Goal: Task Accomplishment & Management: Complete application form

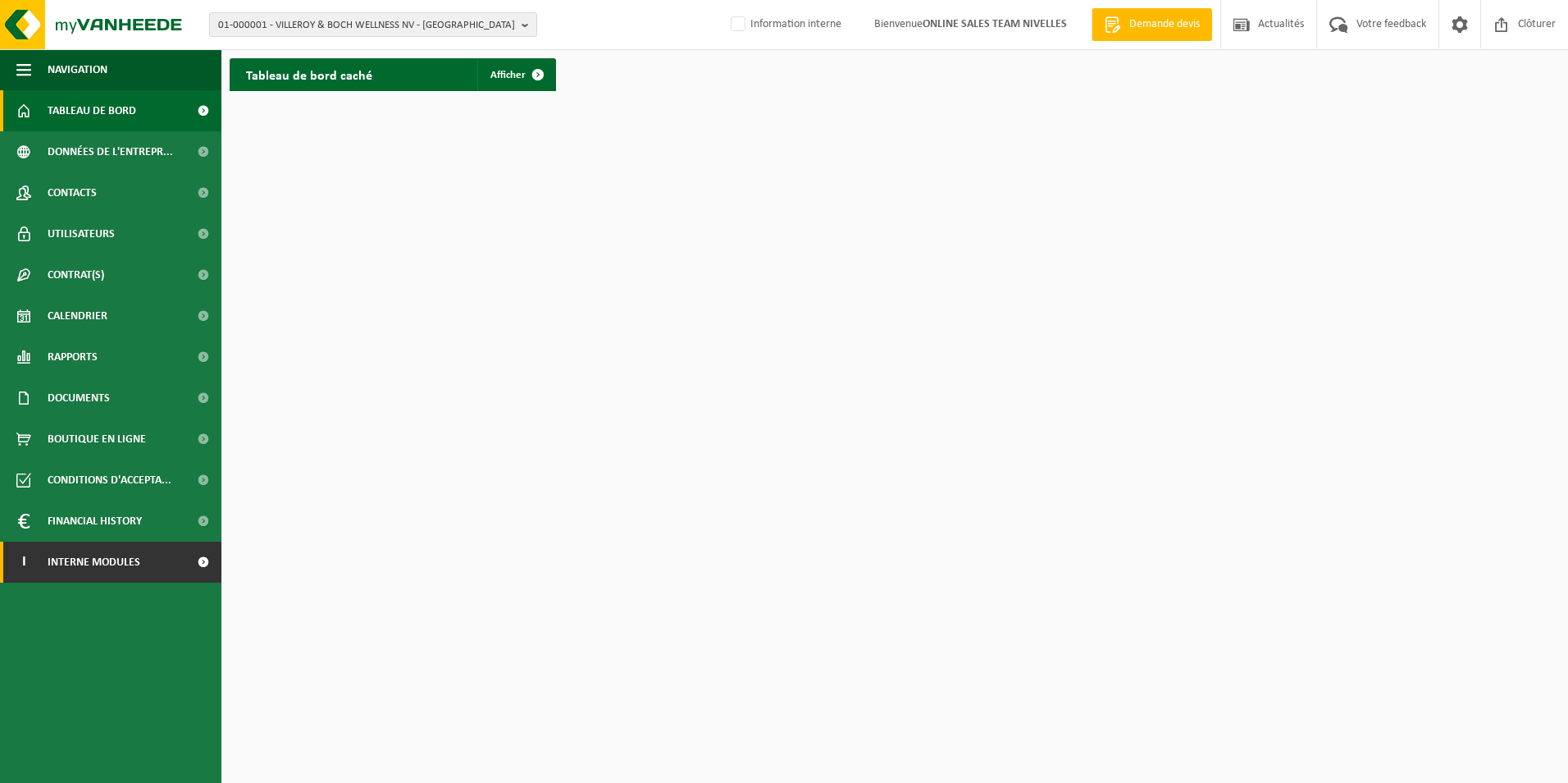
click at [120, 567] on span "Interne modules" at bounding box center [93, 562] width 92 height 41
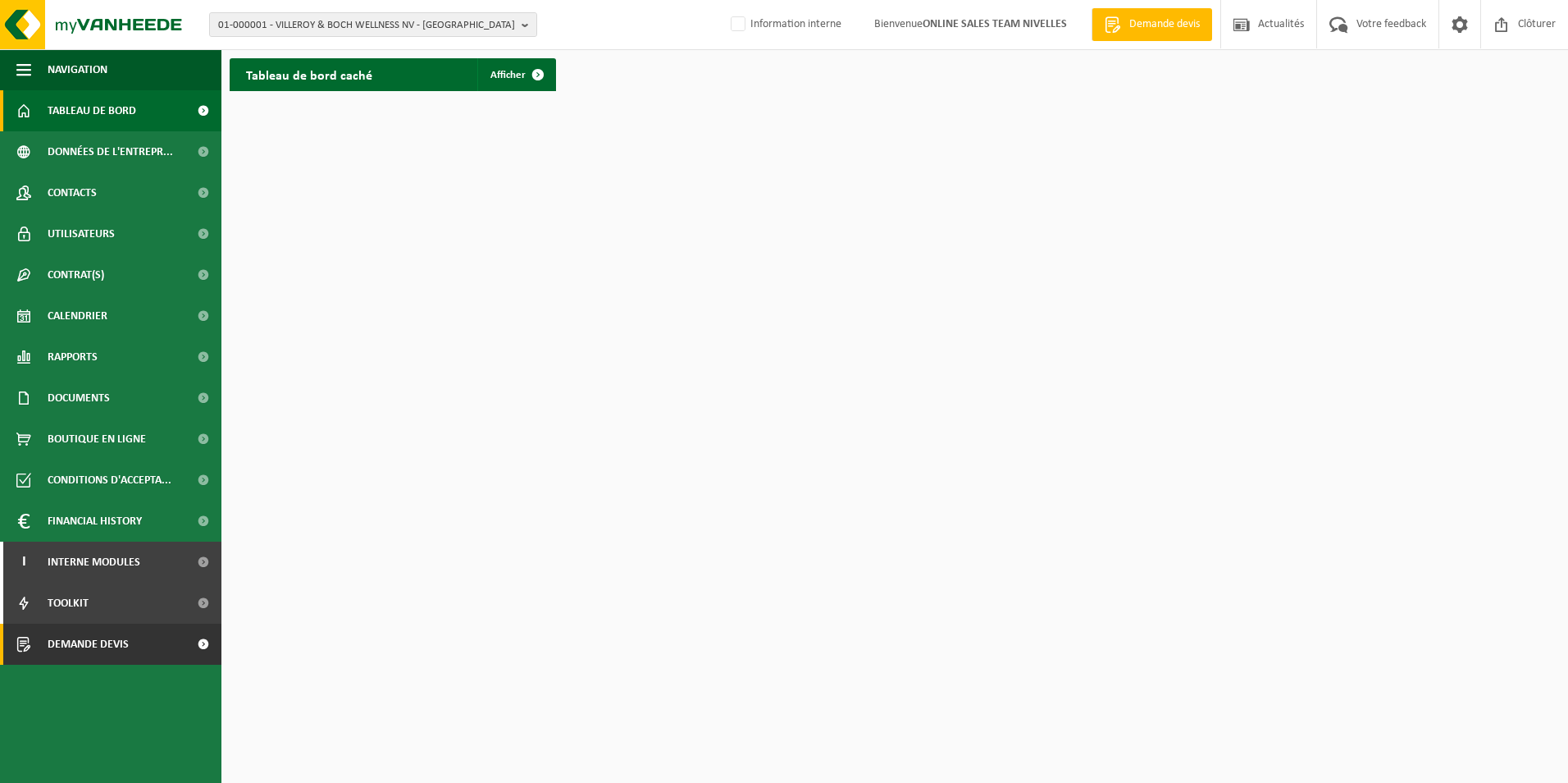
click at [114, 645] on span "Demande devis" at bounding box center [88, 644] width 81 height 41
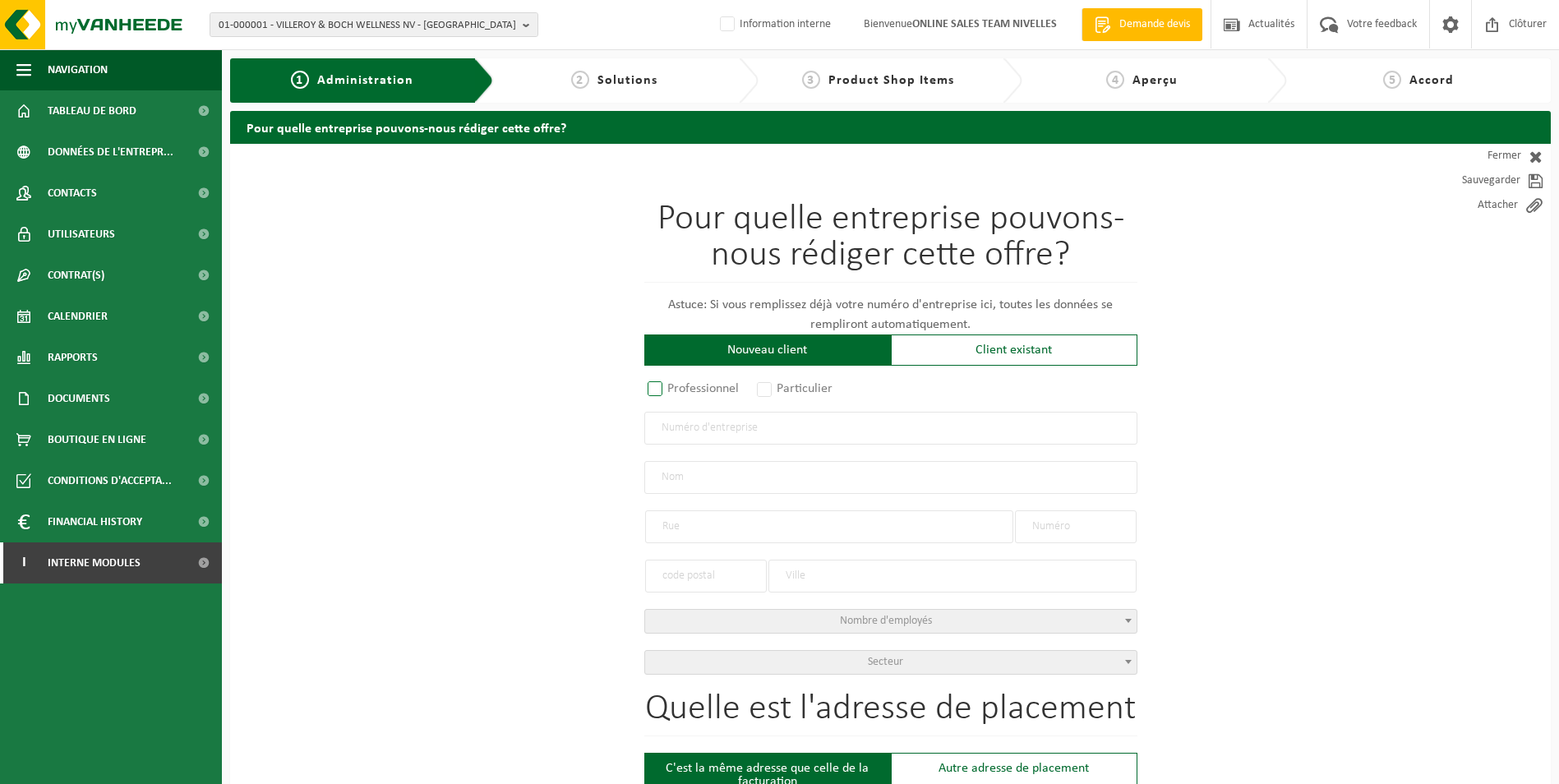
click at [653, 387] on label "Professionnel" at bounding box center [694, 388] width 100 height 23
click at [672, 387] on input "Professionnel" at bounding box center [677, 390] width 11 height 11
radio input "true"
click at [668, 416] on input "text" at bounding box center [891, 428] width 493 height 33
type input "0"
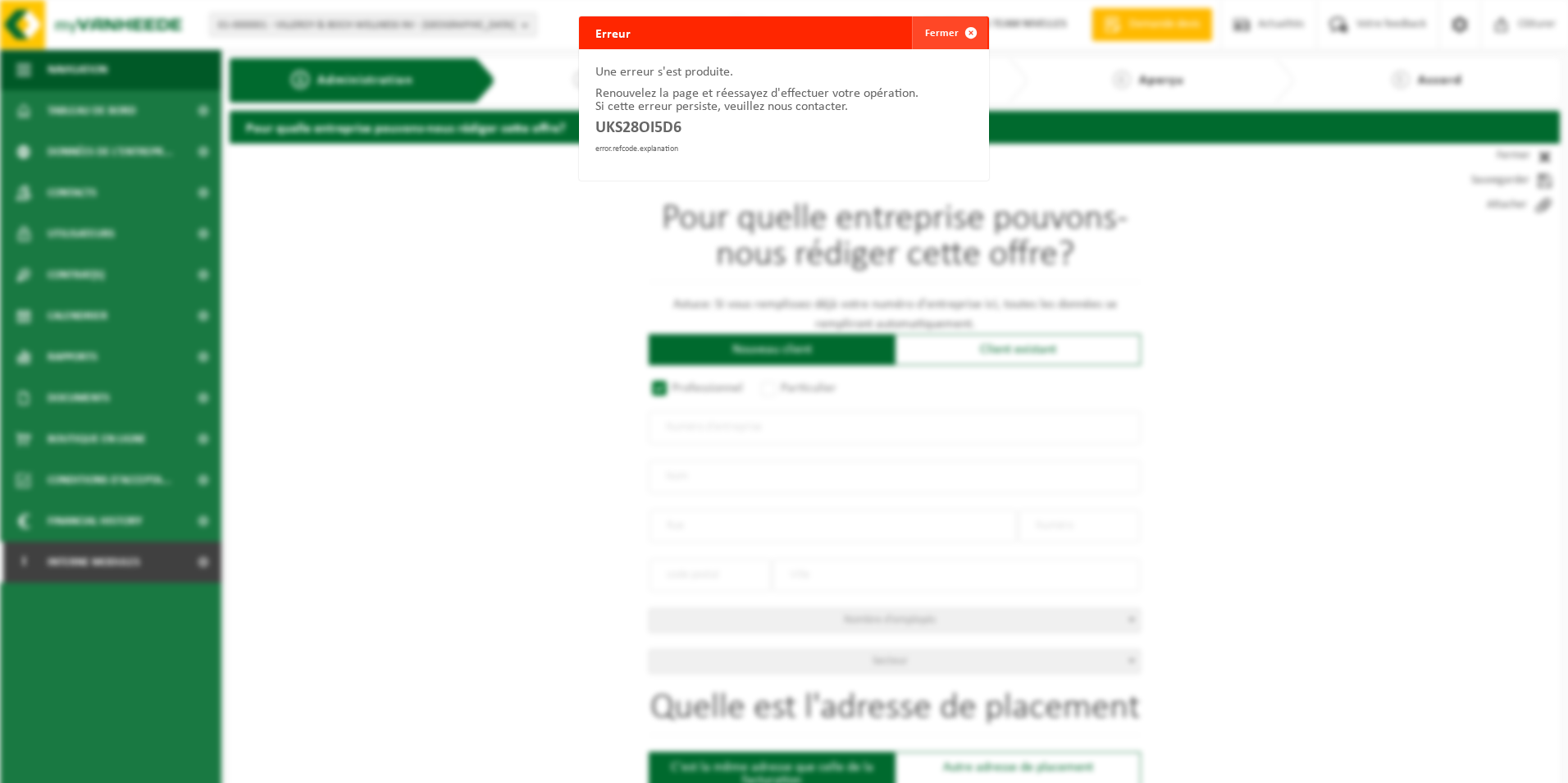
click at [947, 35] on button "Fermer" at bounding box center [950, 32] width 75 height 33
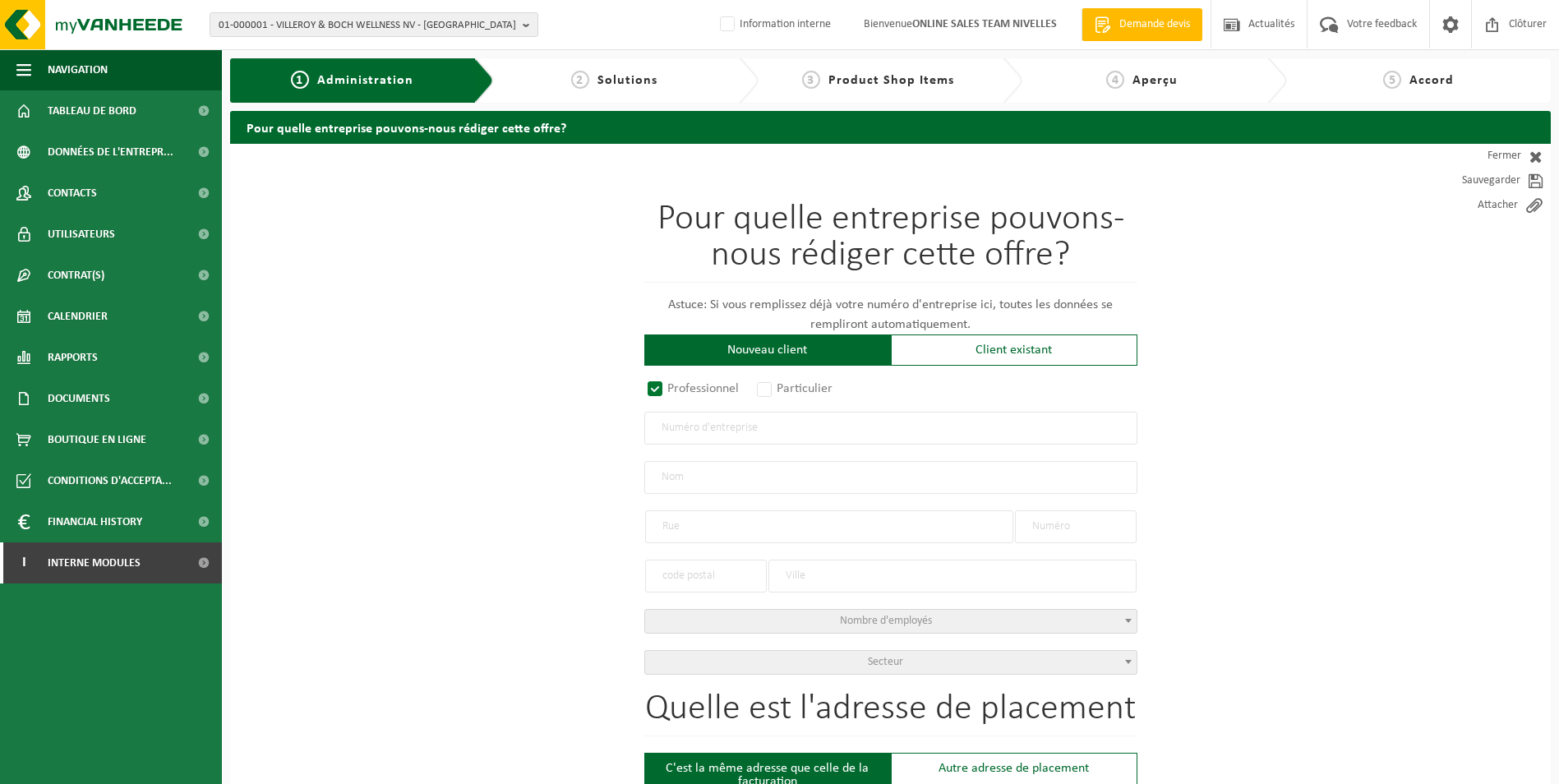
click at [731, 437] on input "text" at bounding box center [891, 428] width 493 height 33
type input "0795573511"
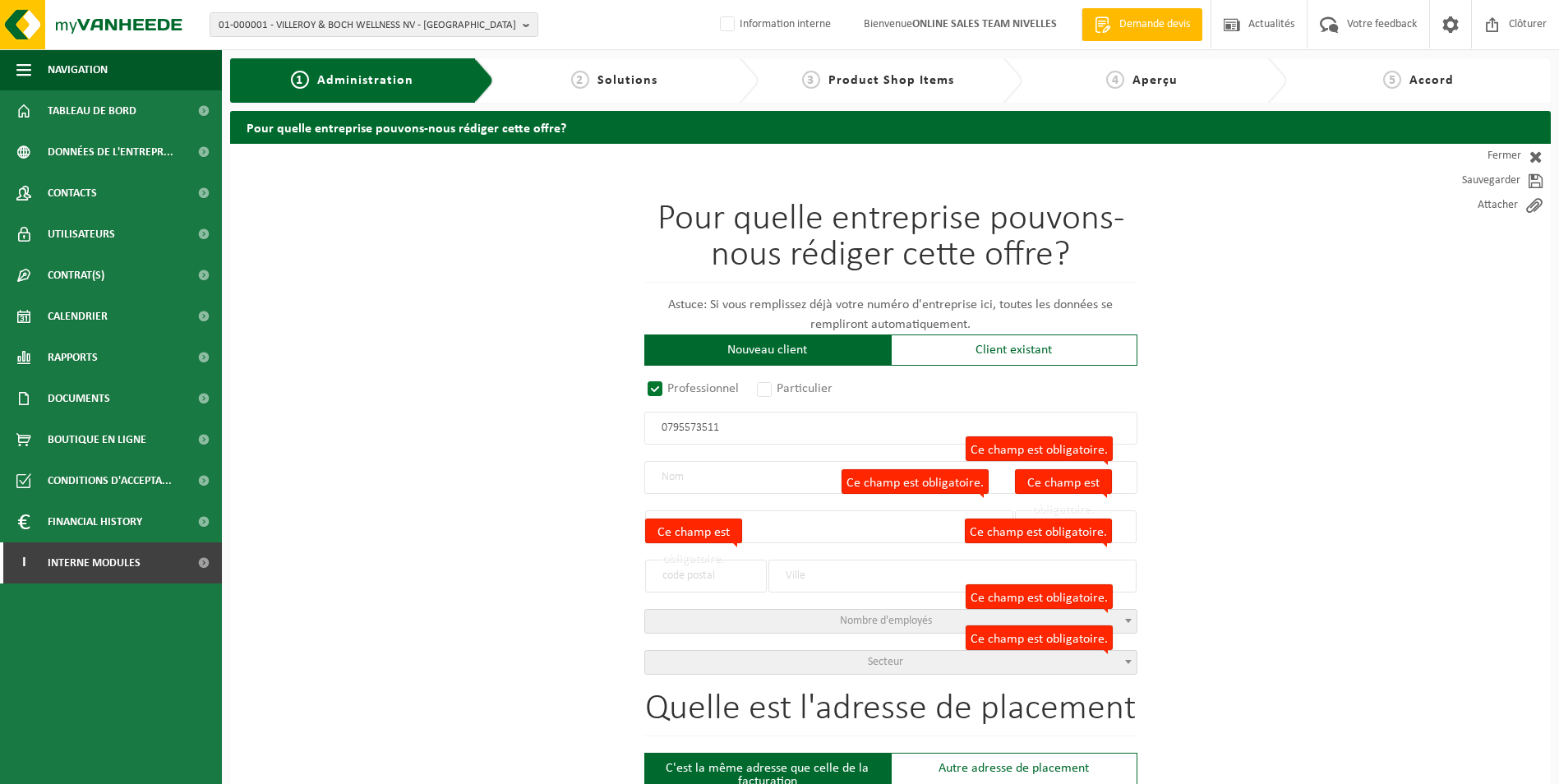
radio input "true"
type input "0795573511"
type input "RENIER, THOMAS"
type input "RUE DE LA SPAUMERIE, ST-DENIS"
type input "1"
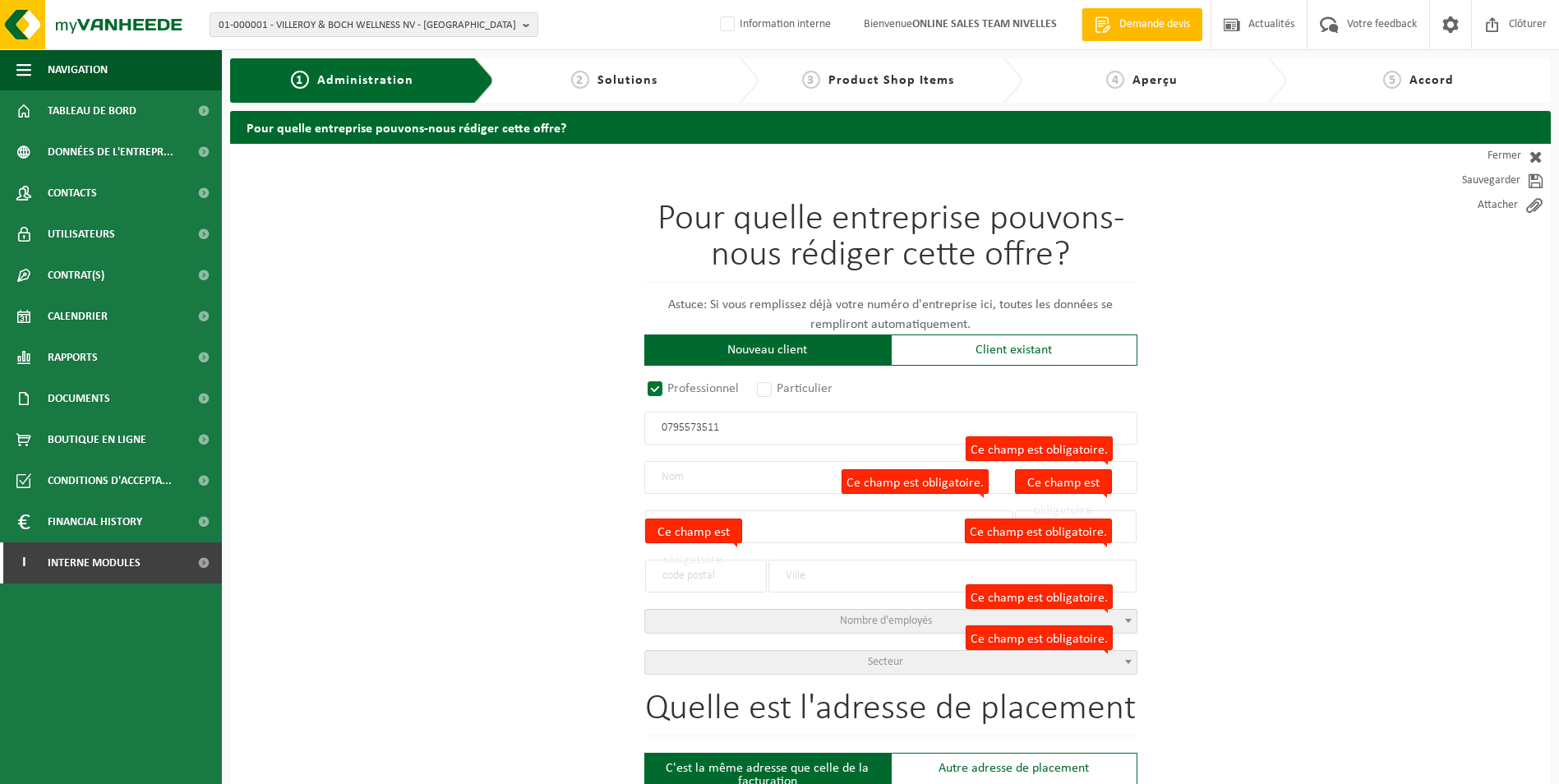
type input "5081"
type input "LA BRUYÈRE"
select select "D"
type input "RENIER, THOMAS"
type input "RUE DE LA SPAUMERIE, ST-DENIS"
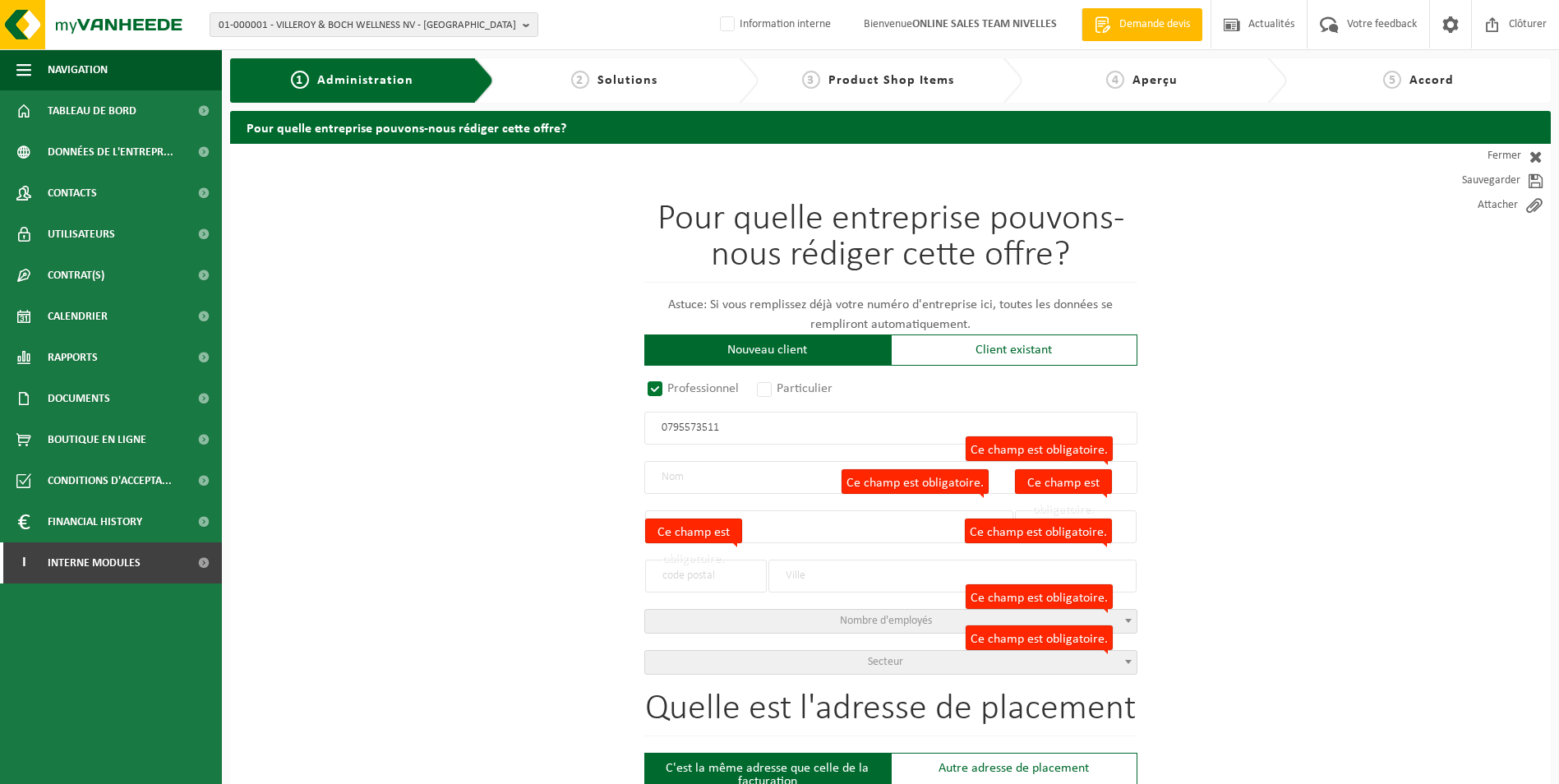
type input "1"
type input "5081"
type input "LA BRUYÈRE"
type input "2339426501"
click at [891, 655] on span "Secteur" at bounding box center [885, 662] width 35 height 13
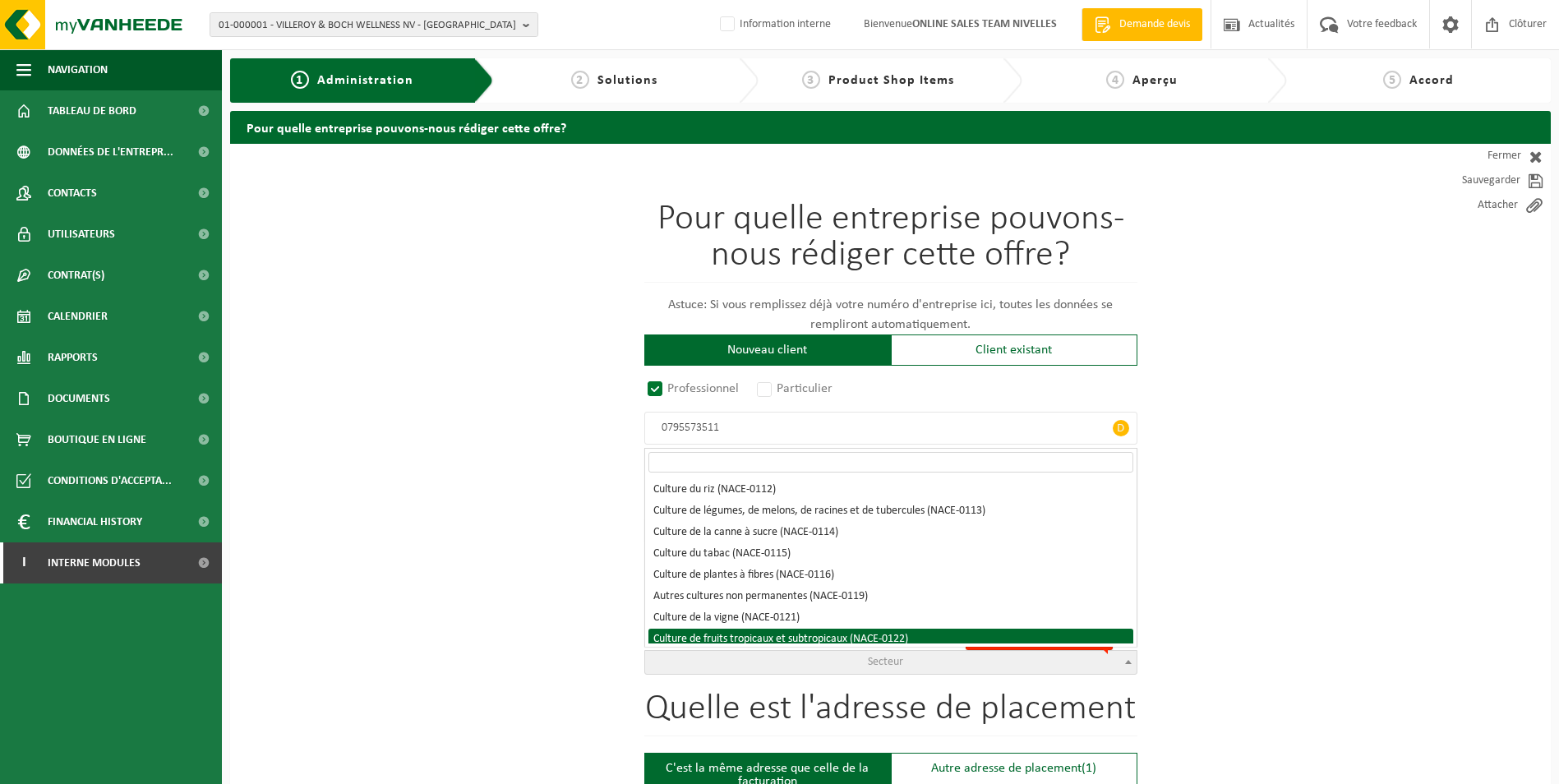
select select "NACE_0122"
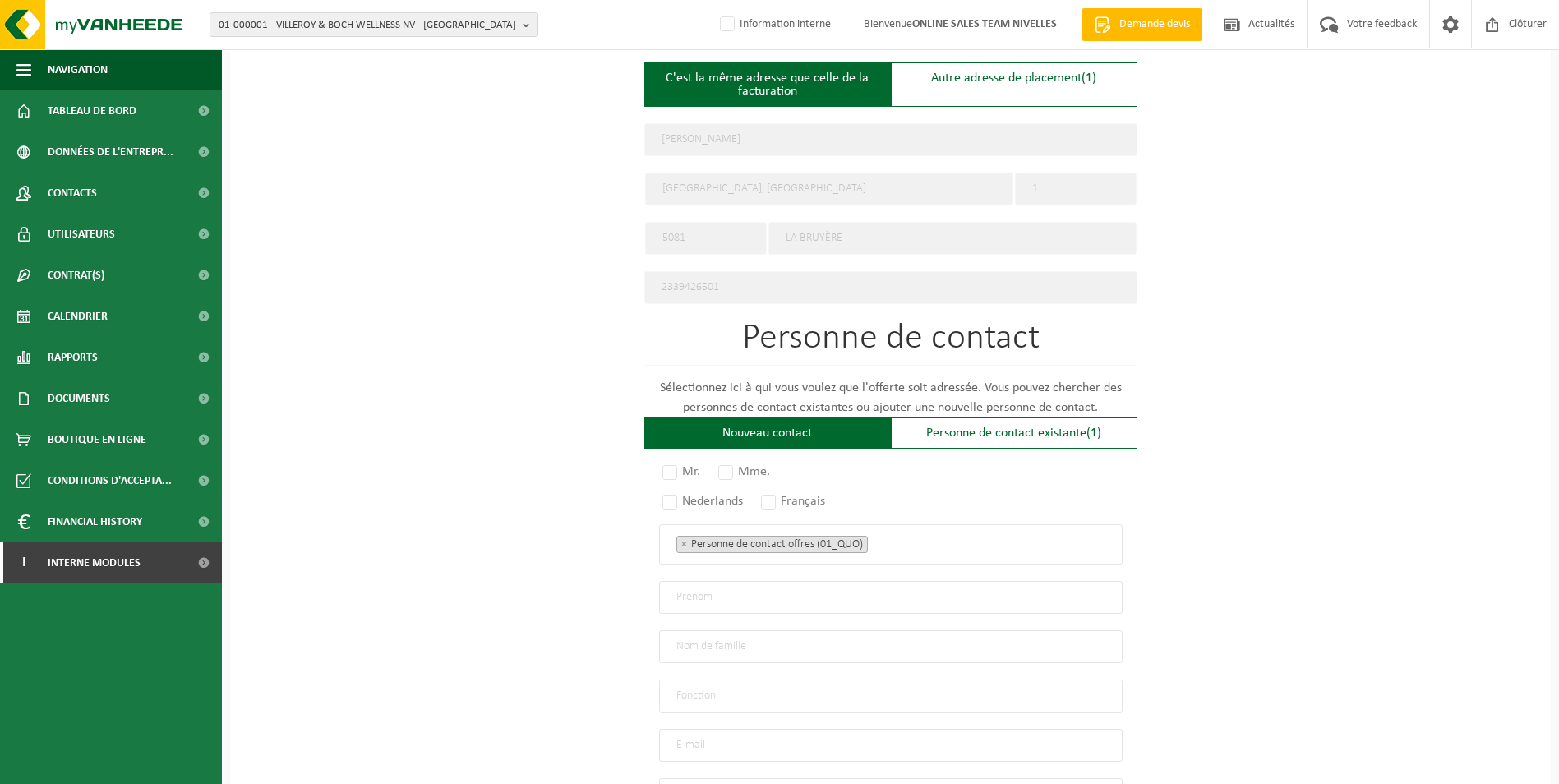
scroll to position [745, 0]
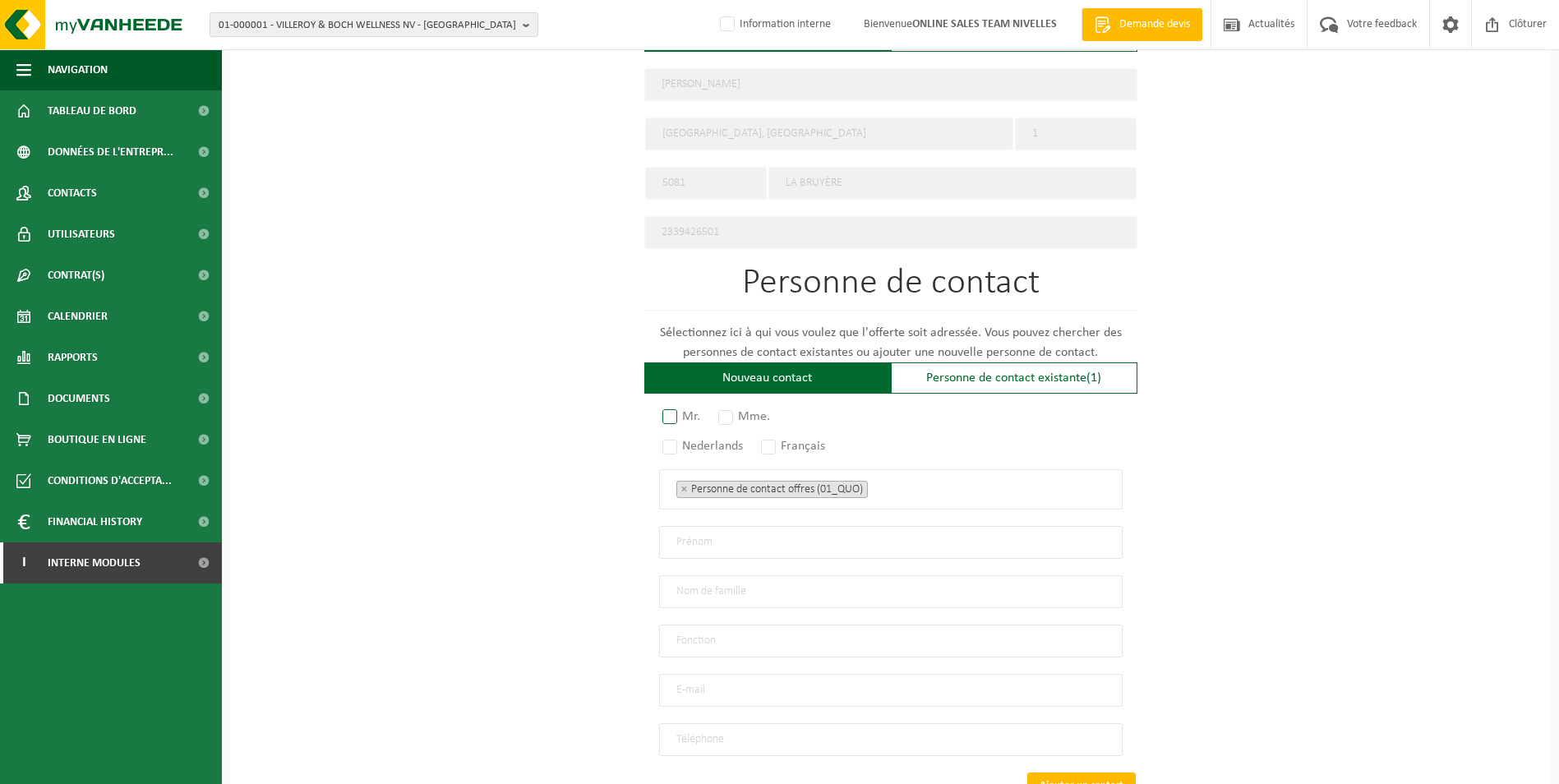
click at [668, 410] on label "Mr." at bounding box center [682, 417] width 46 height 23
radio input "true"
click at [772, 441] on label "Français" at bounding box center [794, 446] width 72 height 23
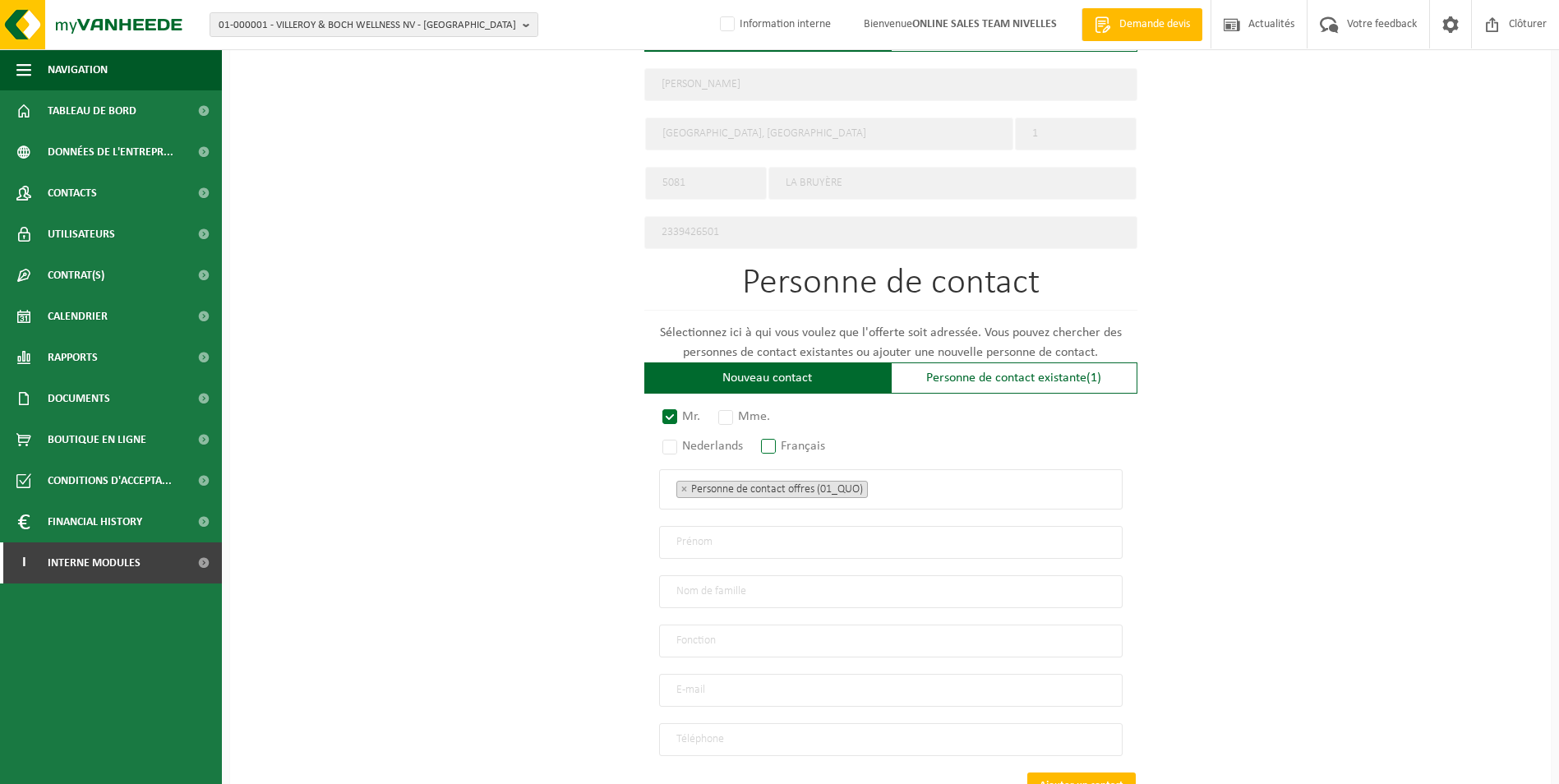
radio input "true"
click at [894, 489] on ul "× Personne de contact offres (01_QUO)" at bounding box center [891, 489] width 429 height 22
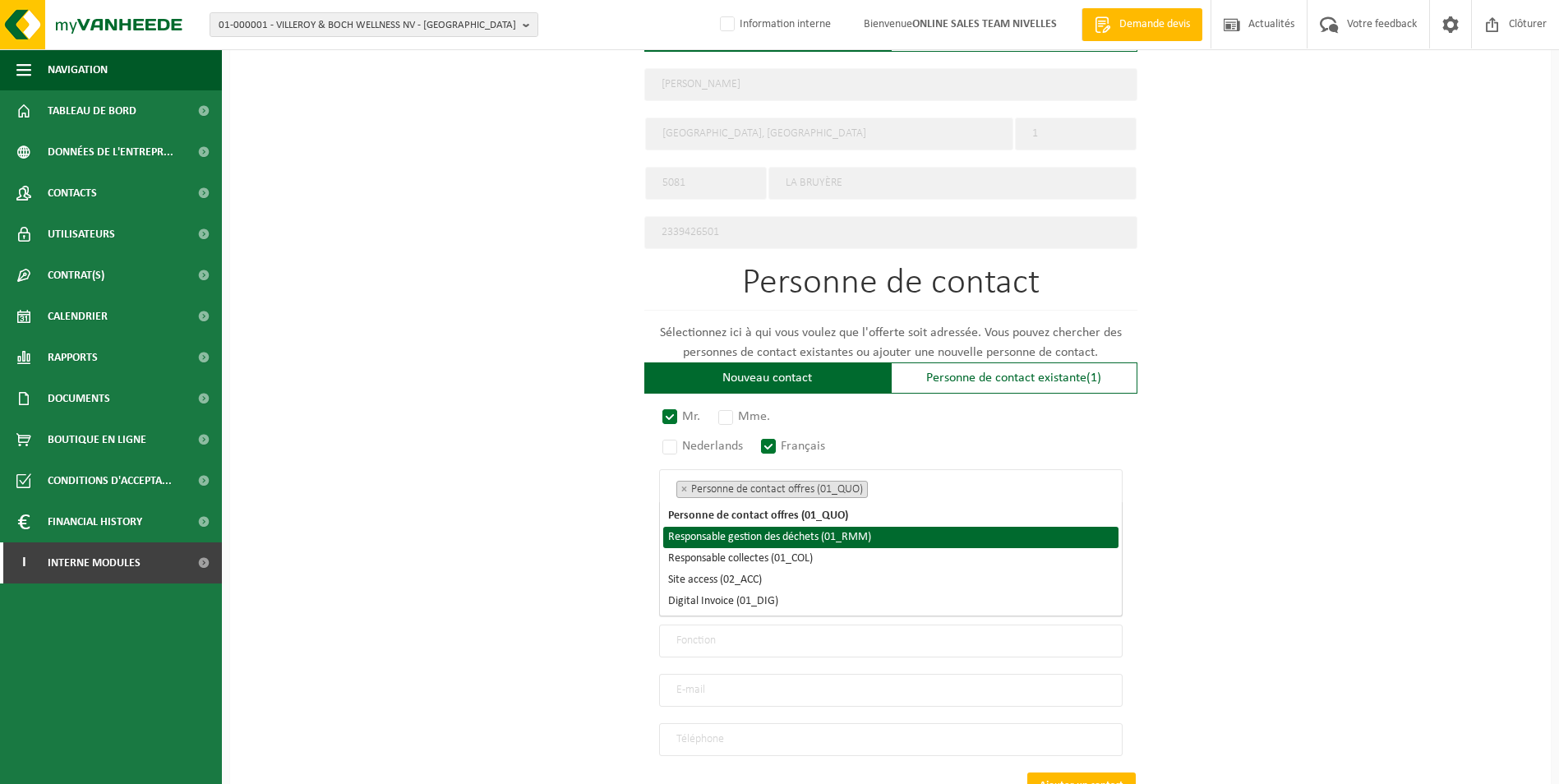
click at [841, 535] on li "Responsable gestion des déchets (01_RMM)" at bounding box center [891, 538] width 455 height 22
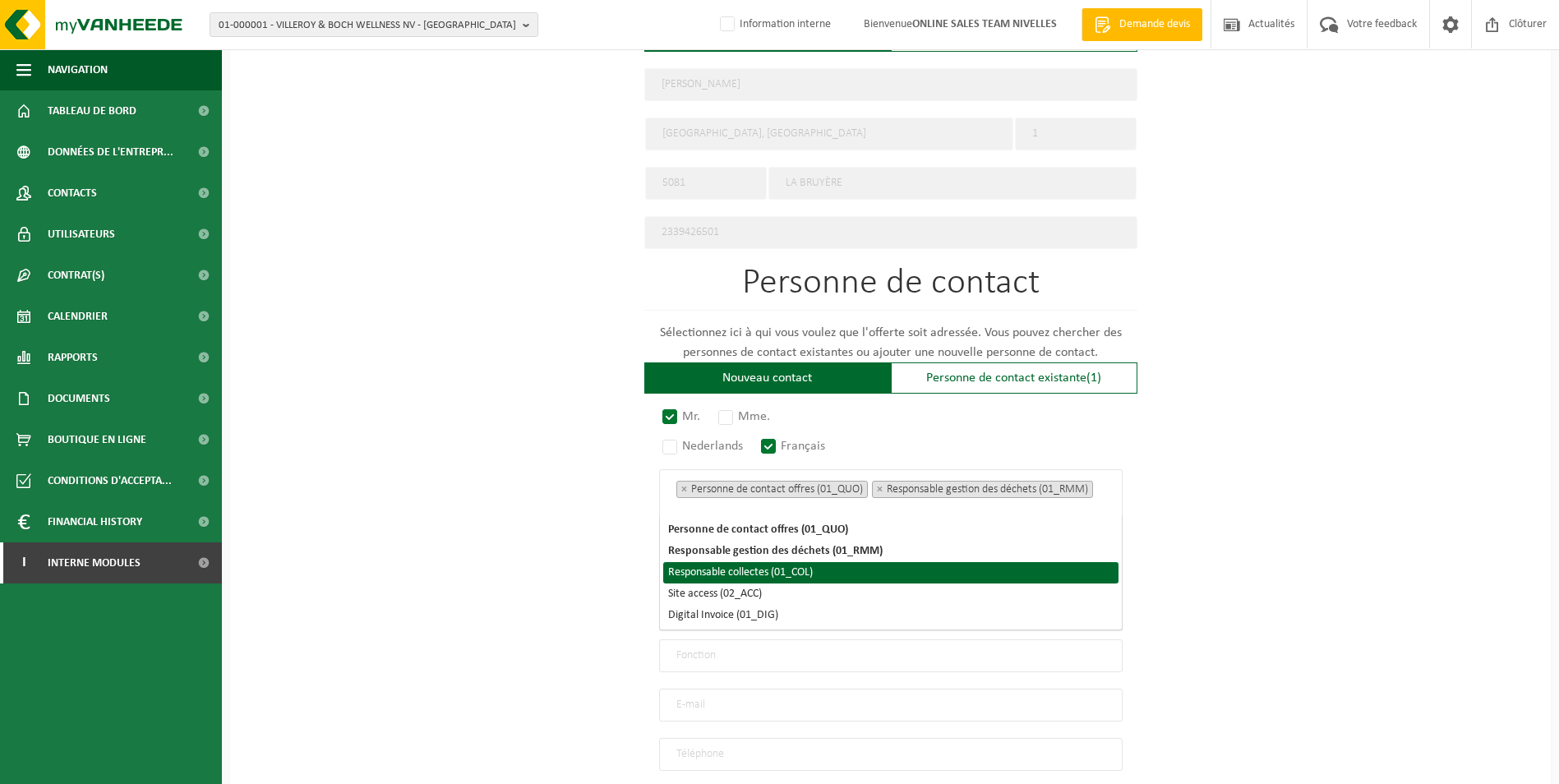
click at [815, 571] on li "Responsable collectes (01_COL)" at bounding box center [891, 573] width 455 height 22
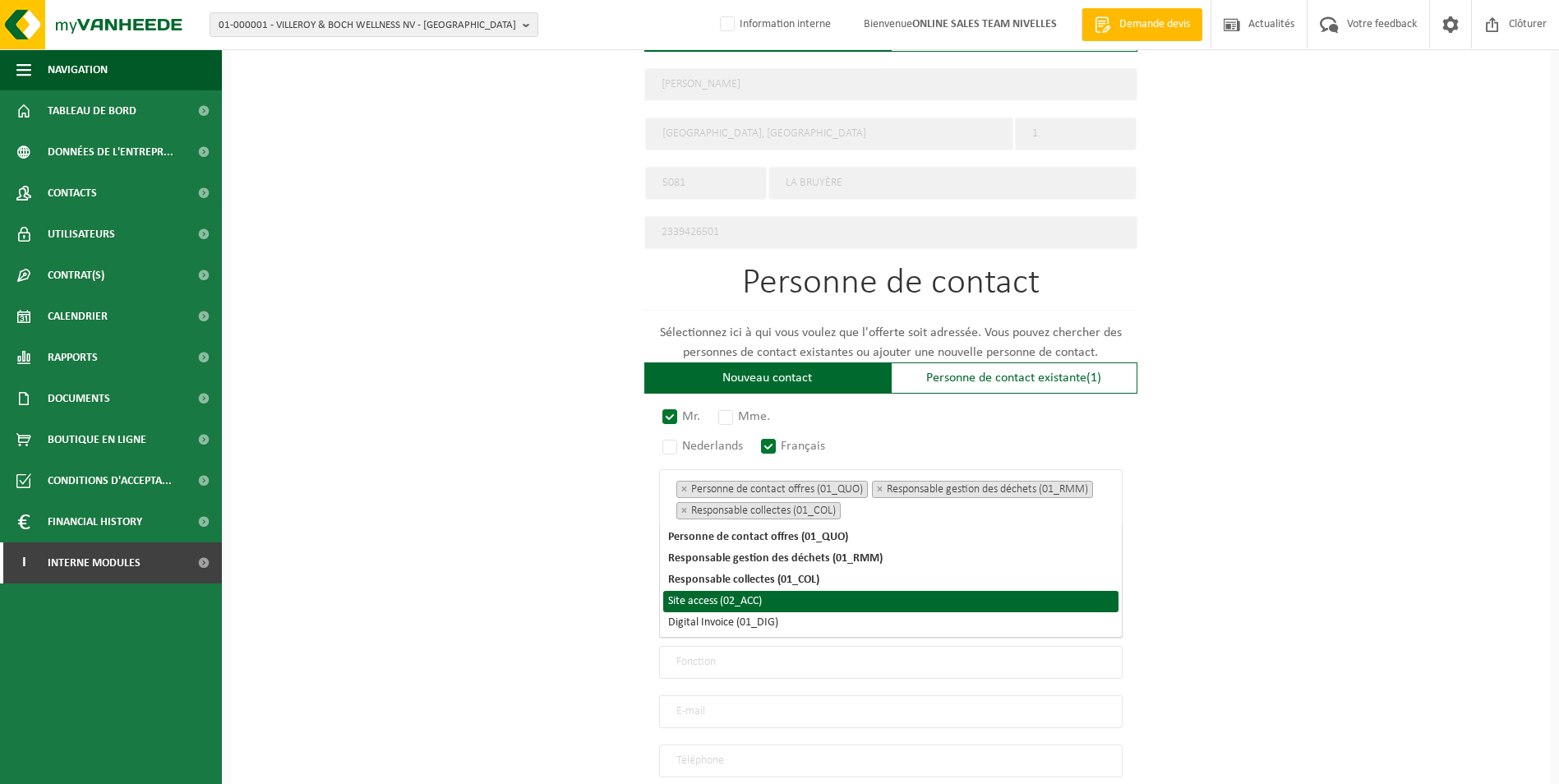
click at [794, 593] on li "Site access (02_ACC)" at bounding box center [891, 601] width 455 height 22
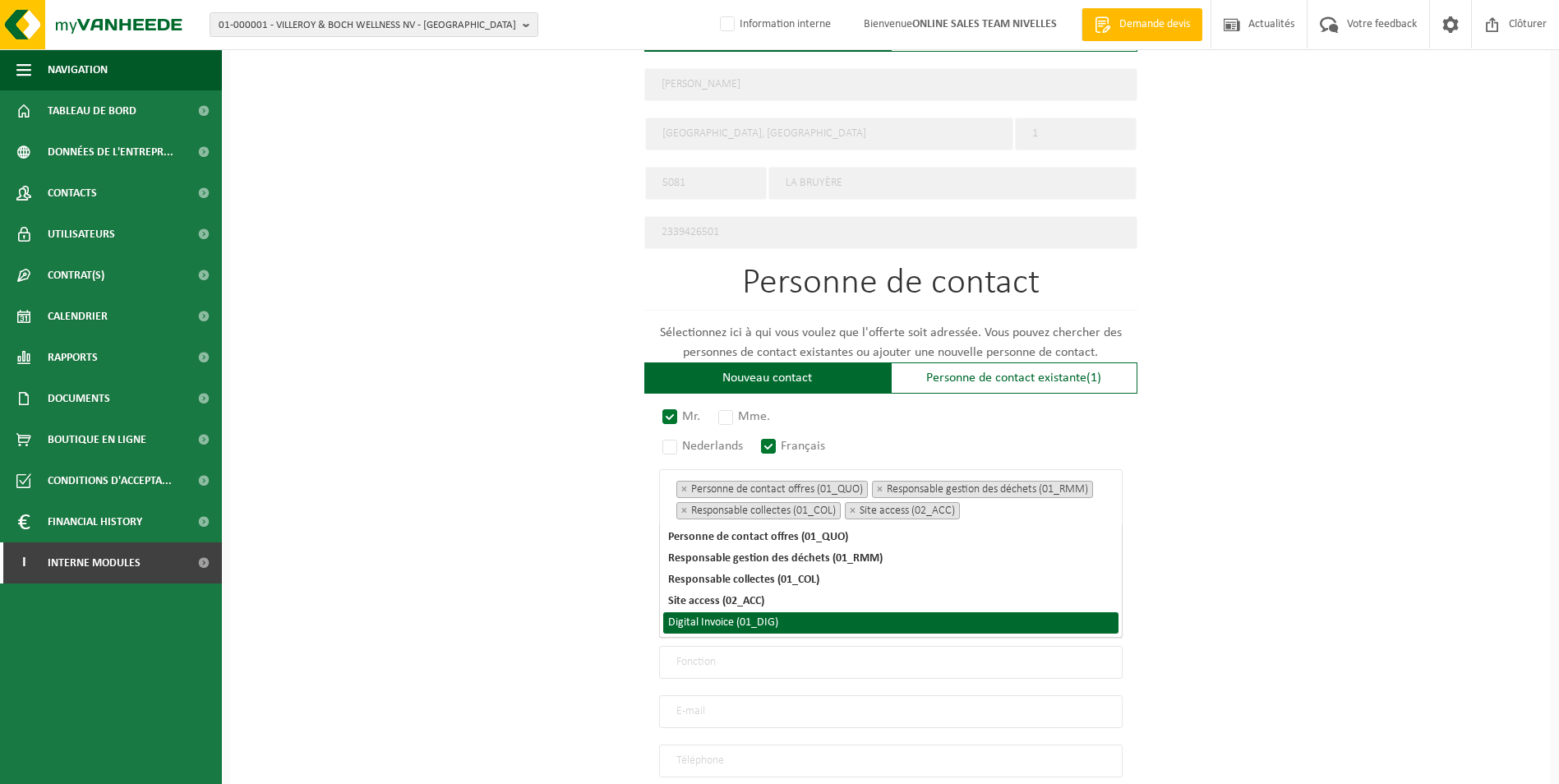
click at [785, 621] on li "Digital Invoice (01_DIG)" at bounding box center [891, 623] width 455 height 22
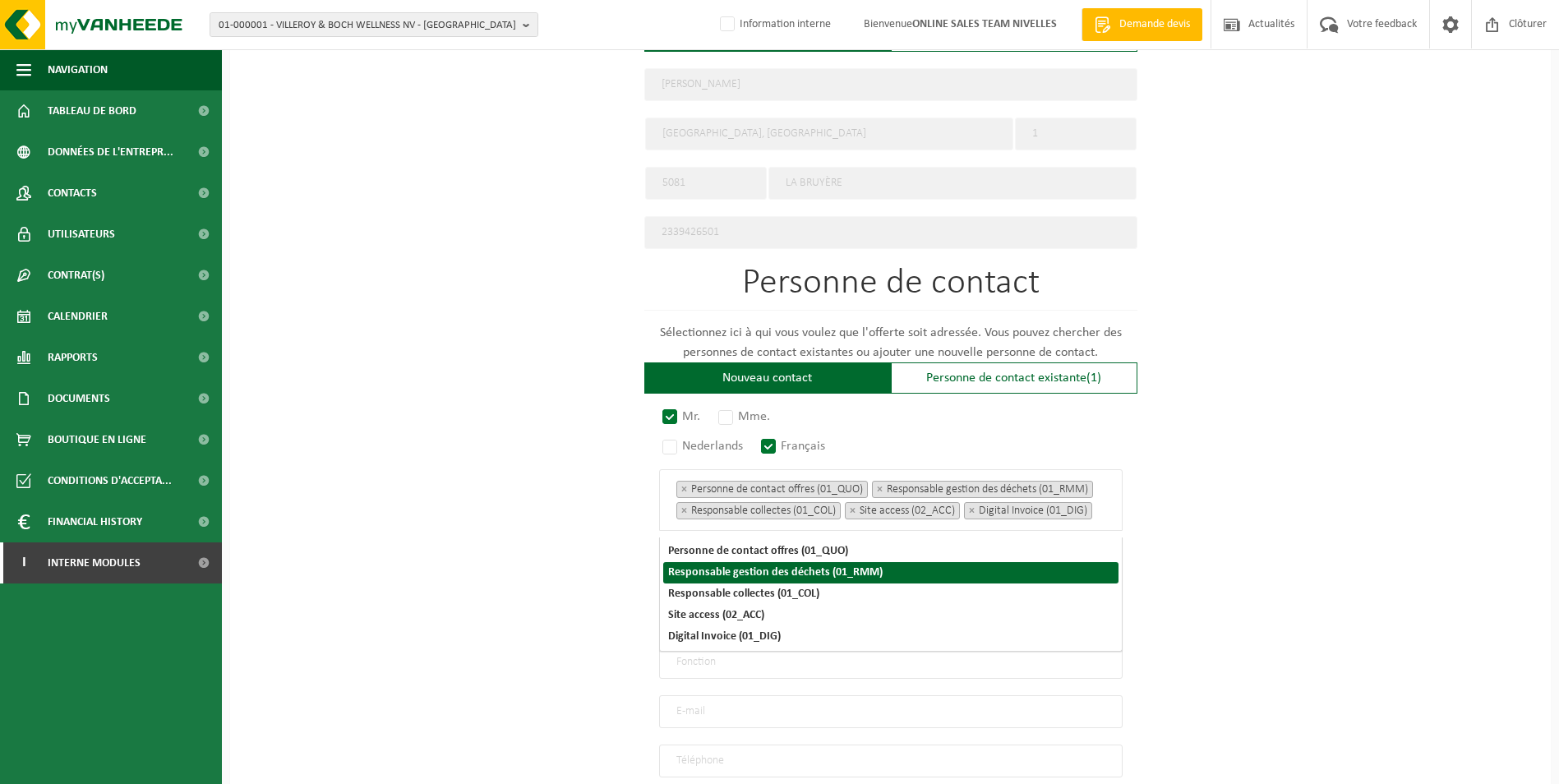
click at [1245, 539] on div "Pour quelle entreprise pouvons-nous rédiger cette offre? Astuce: Si vous rempli…" at bounding box center [891, 159] width 1321 height 1522
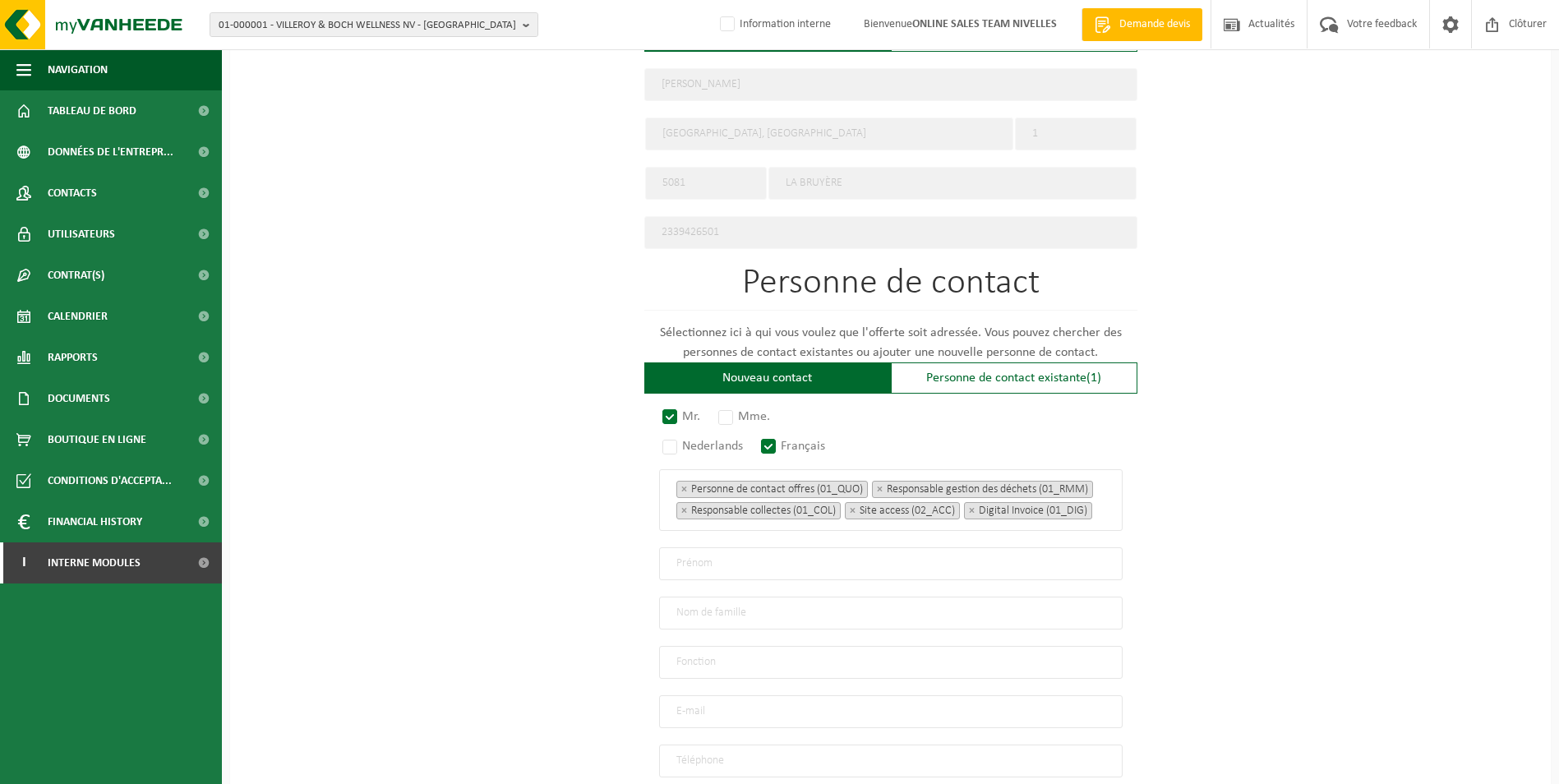
click at [710, 562] on input "text" at bounding box center [891, 564] width 463 height 33
click at [711, 567] on input "Thoma" at bounding box center [891, 564] width 463 height 33
type input "Thomas"
click at [719, 615] on input "text" at bounding box center [891, 612] width 463 height 33
type input "Renier"
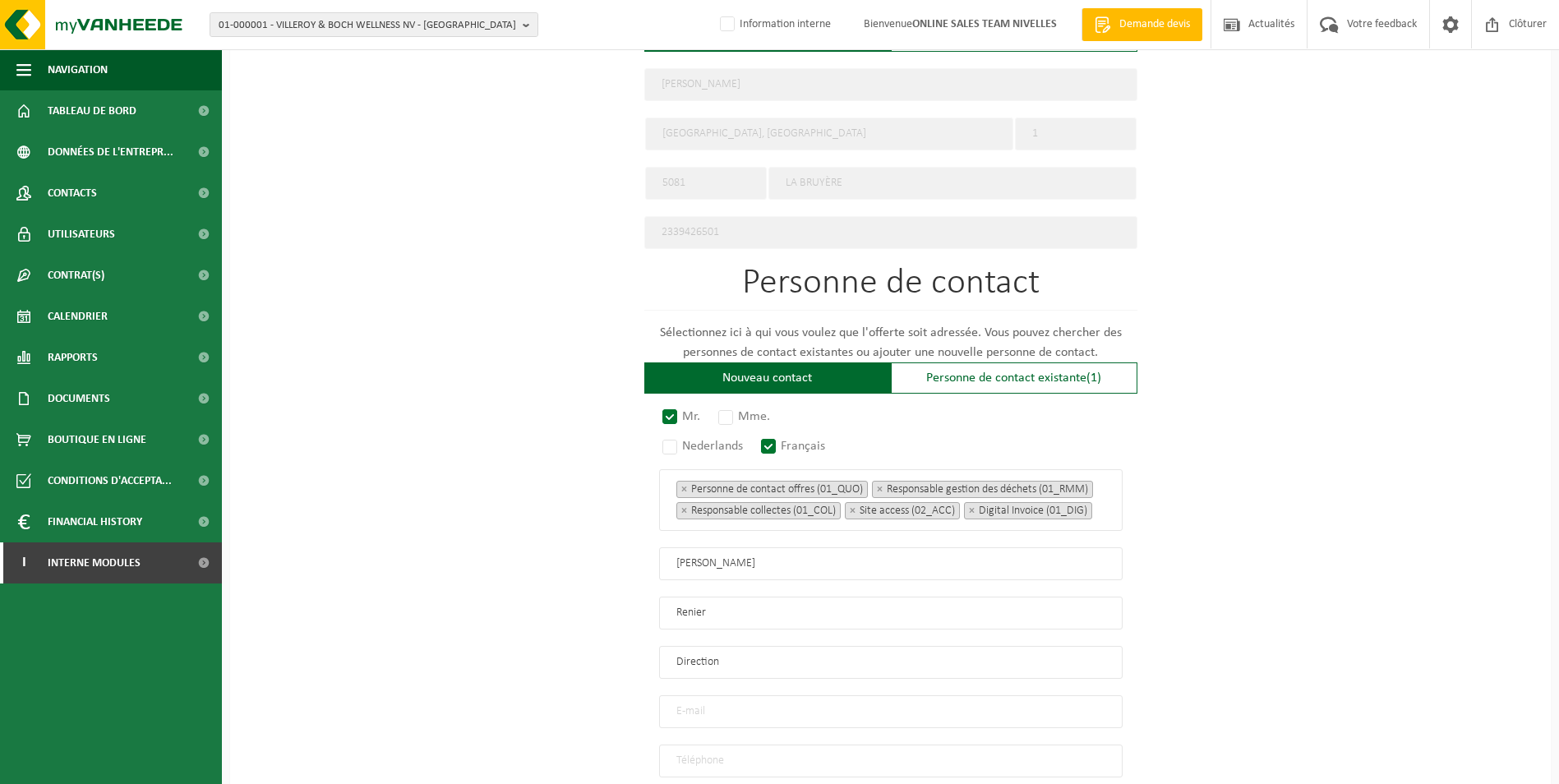
type input "Direction"
type input "thomas.renier24@gmail.com"
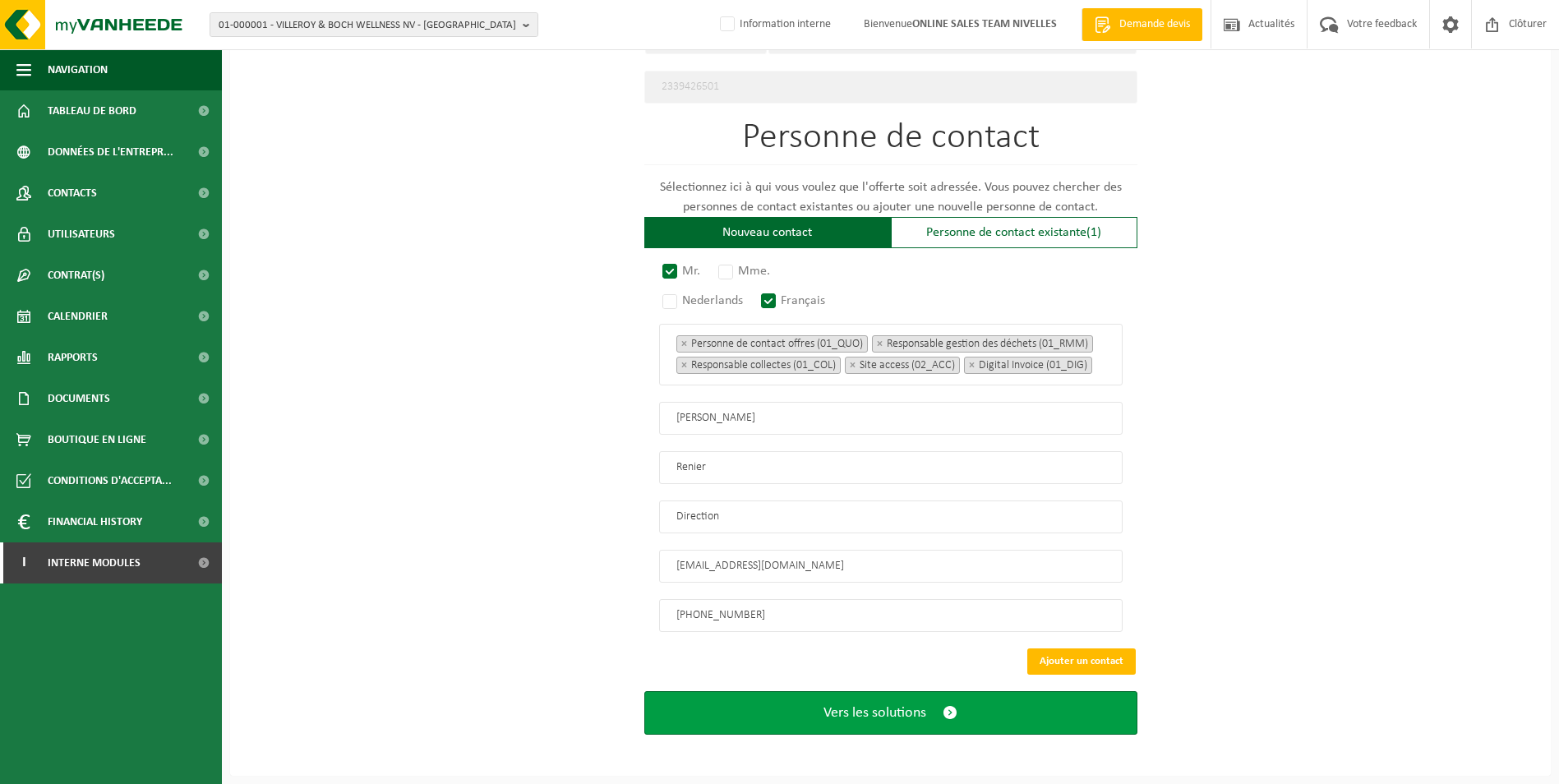
type input "+32 491 45 46 35"
click at [854, 714] on span "Vers les solutions" at bounding box center [875, 712] width 103 height 17
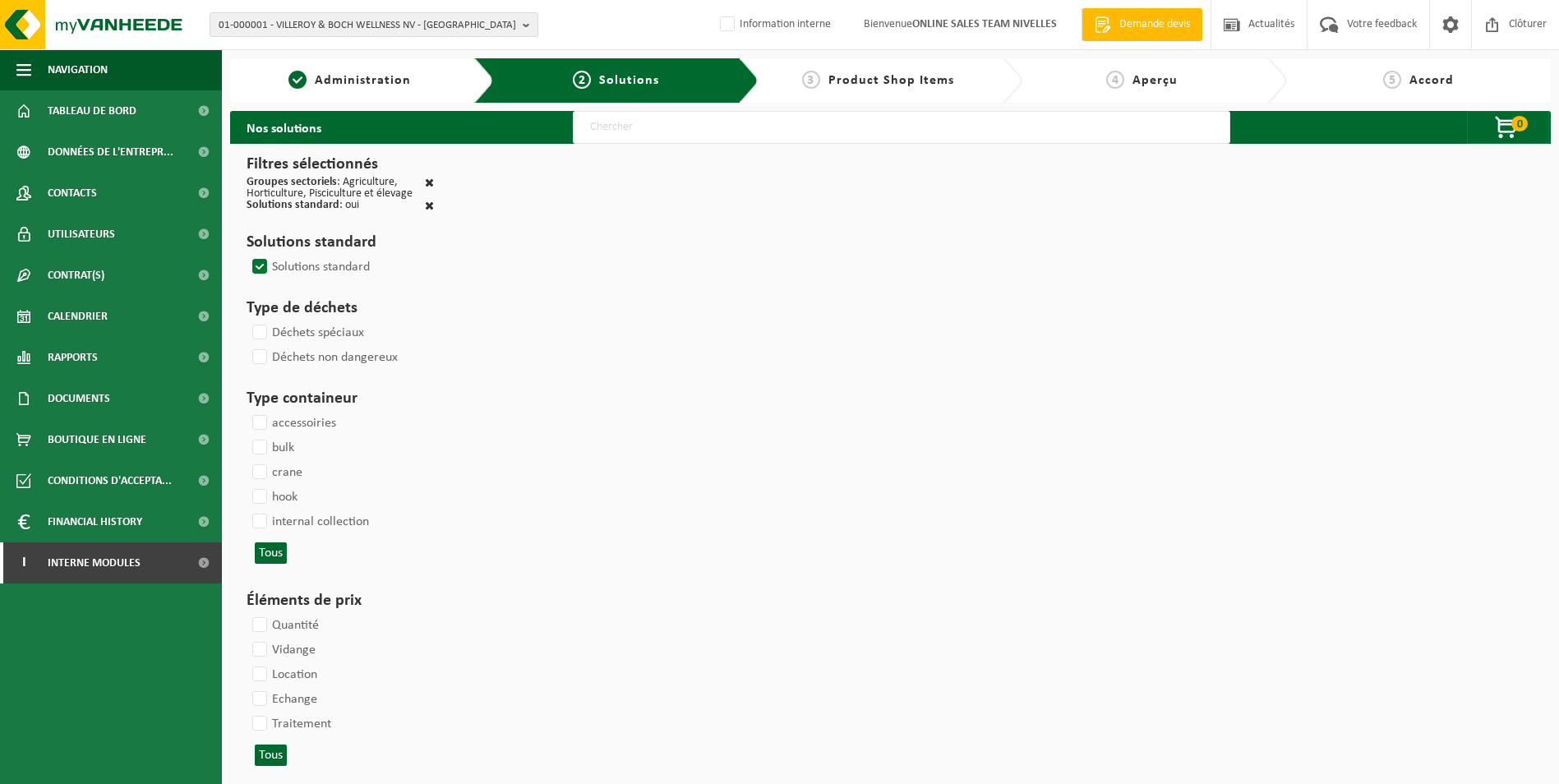
click at [814, 125] on input "text" at bounding box center [901, 127] width 658 height 33
type input "000052"
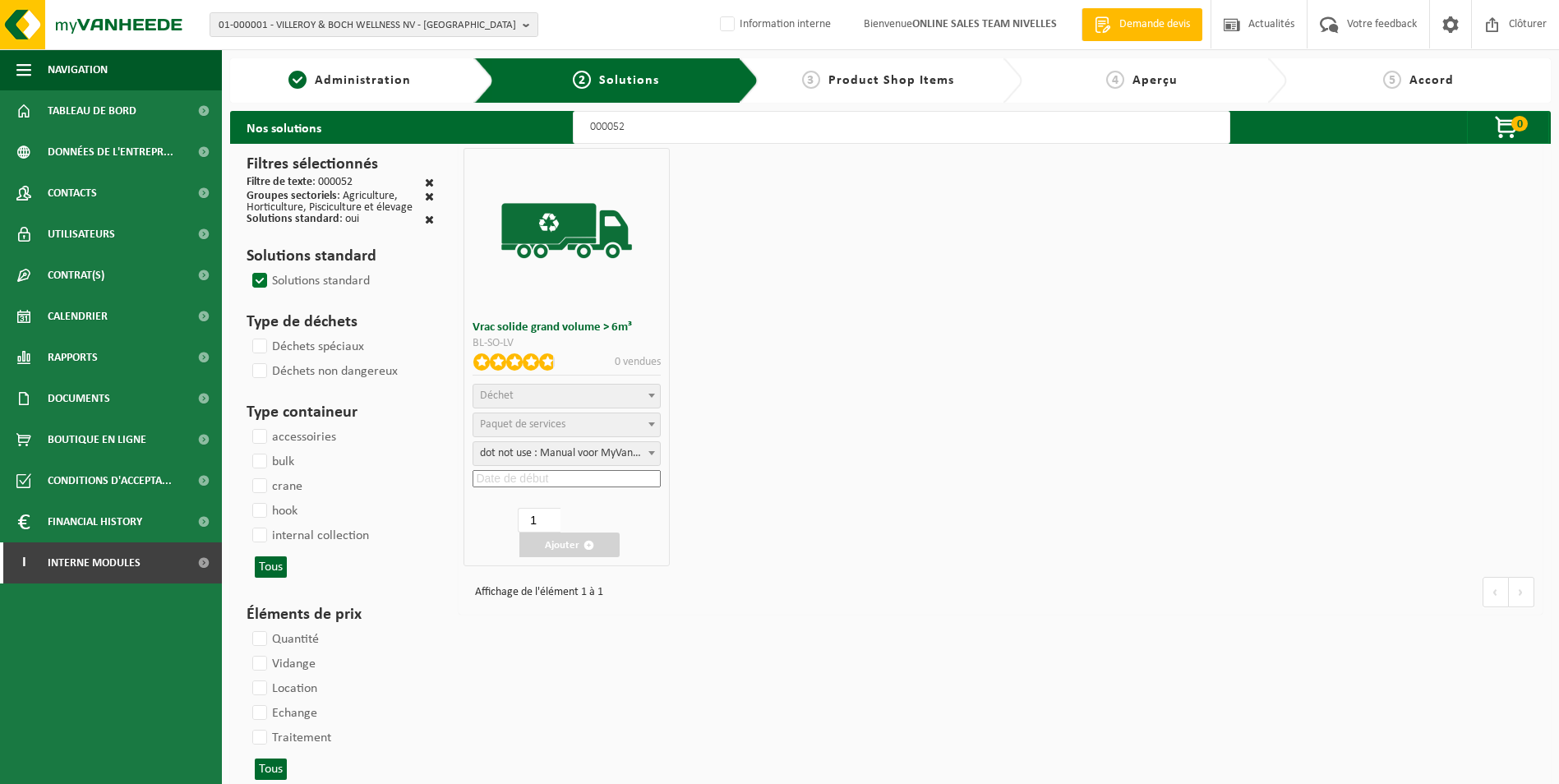
click at [575, 393] on span "Déchet" at bounding box center [566, 396] width 186 height 23
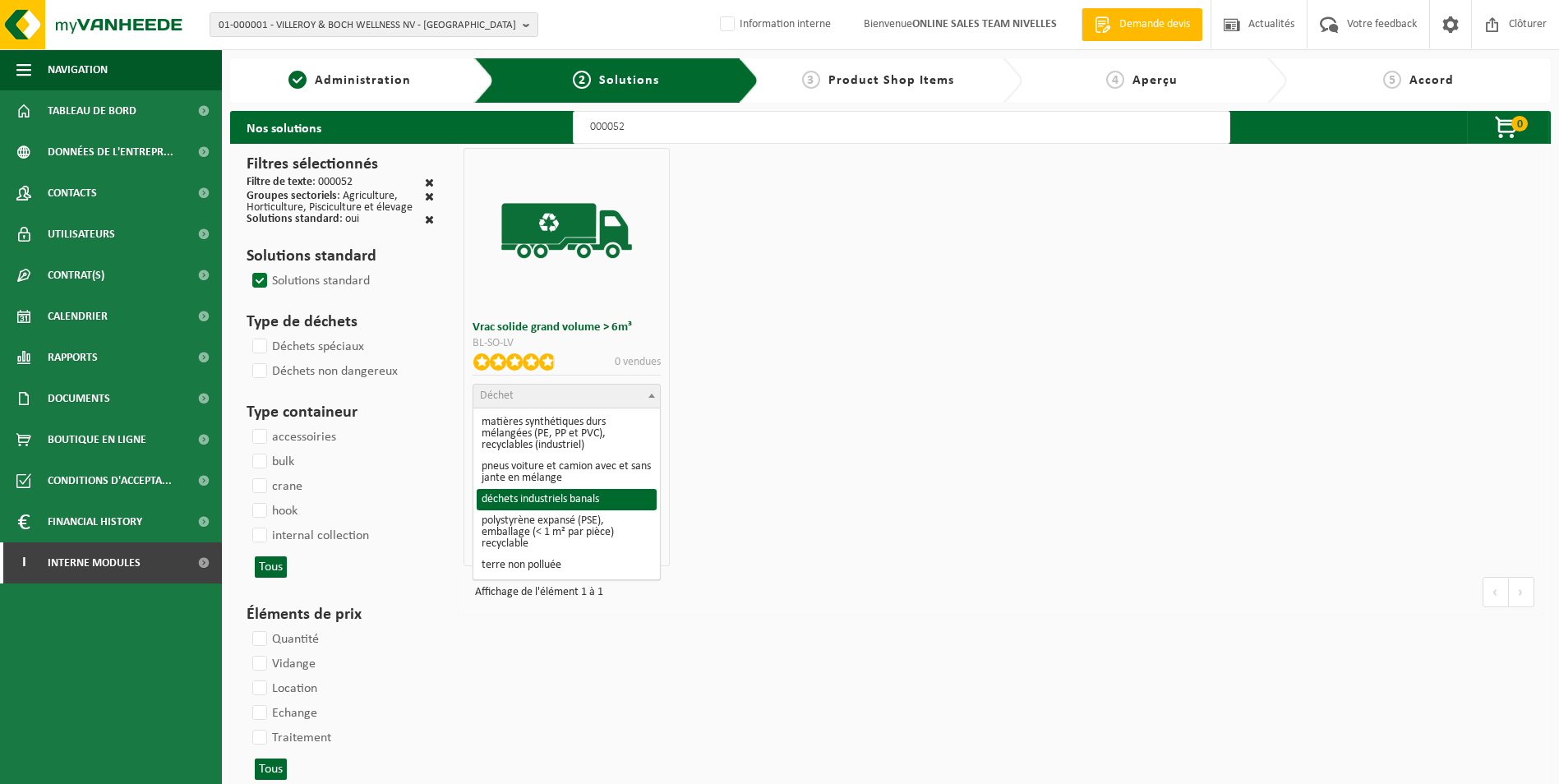
select select "8"
select select
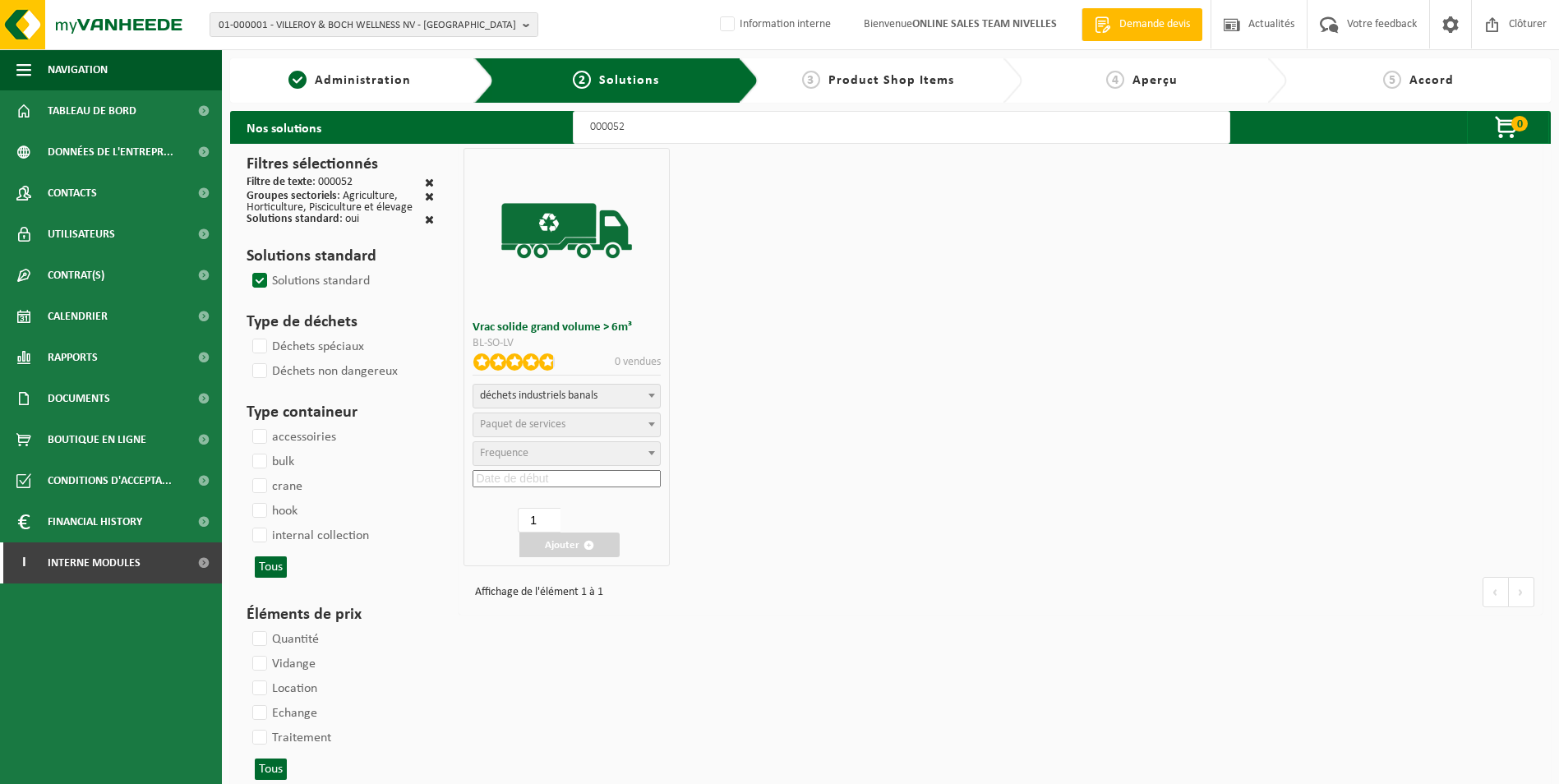
select select
select select "47"
select select "25"
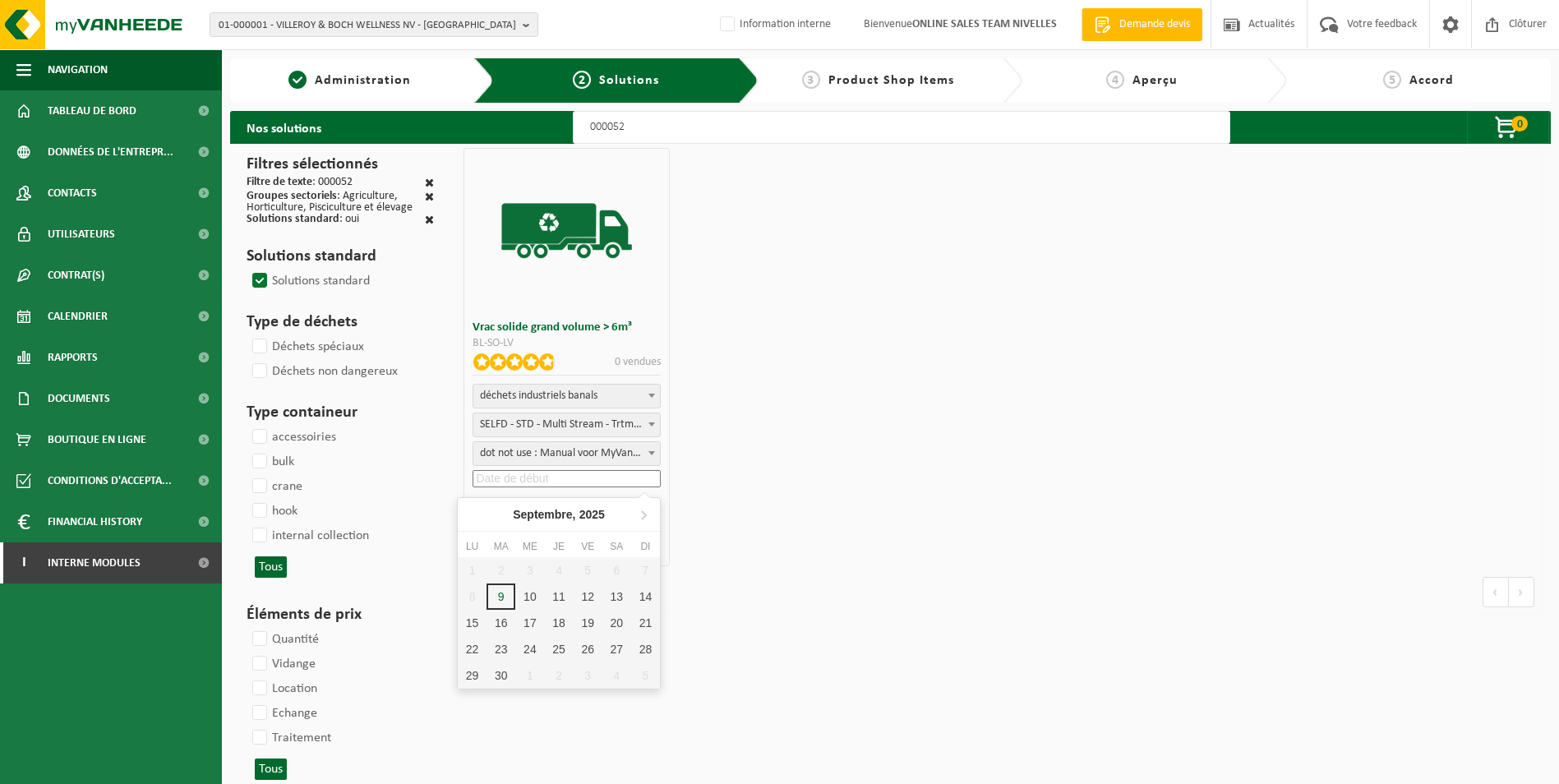
click at [578, 480] on input at bounding box center [566, 478] width 188 height 17
click at [500, 595] on div "9" at bounding box center [501, 596] width 29 height 26
type input "2025-09-09"
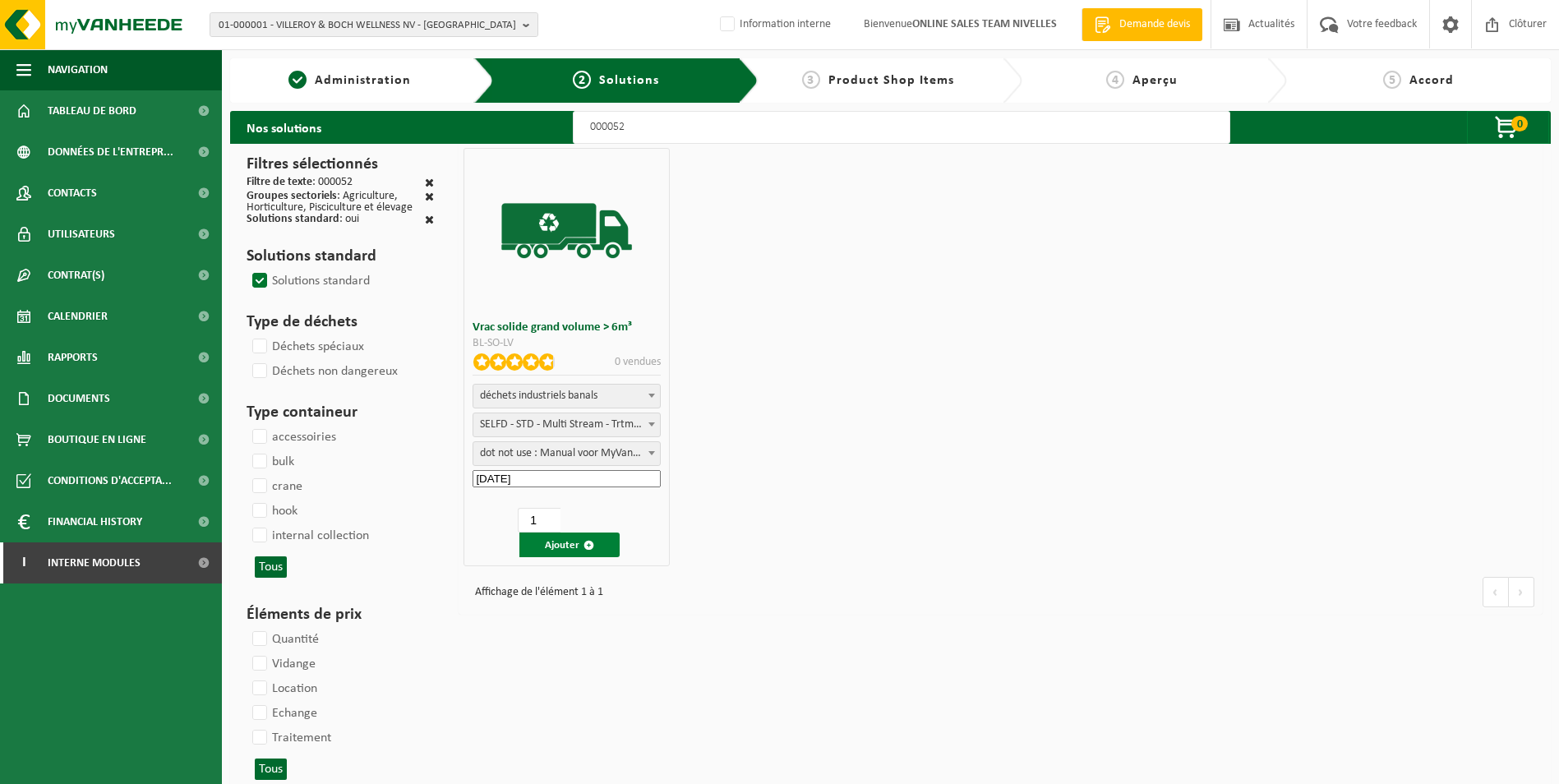
click at [563, 553] on button "Ajouter" at bounding box center [569, 544] width 100 height 24
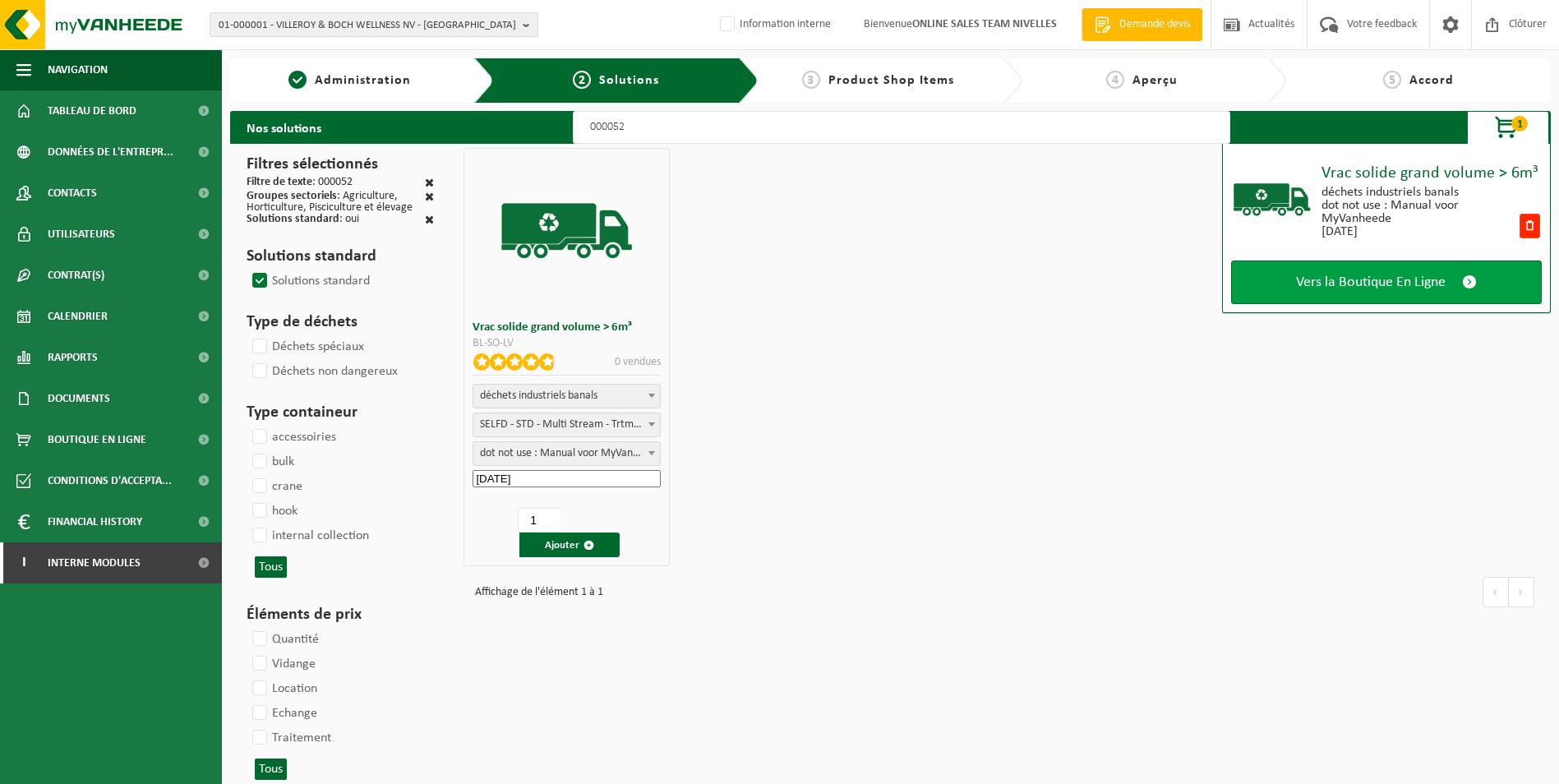
click at [1342, 282] on span "Vers la Boutique En Ligne" at bounding box center [1371, 281] width 149 height 17
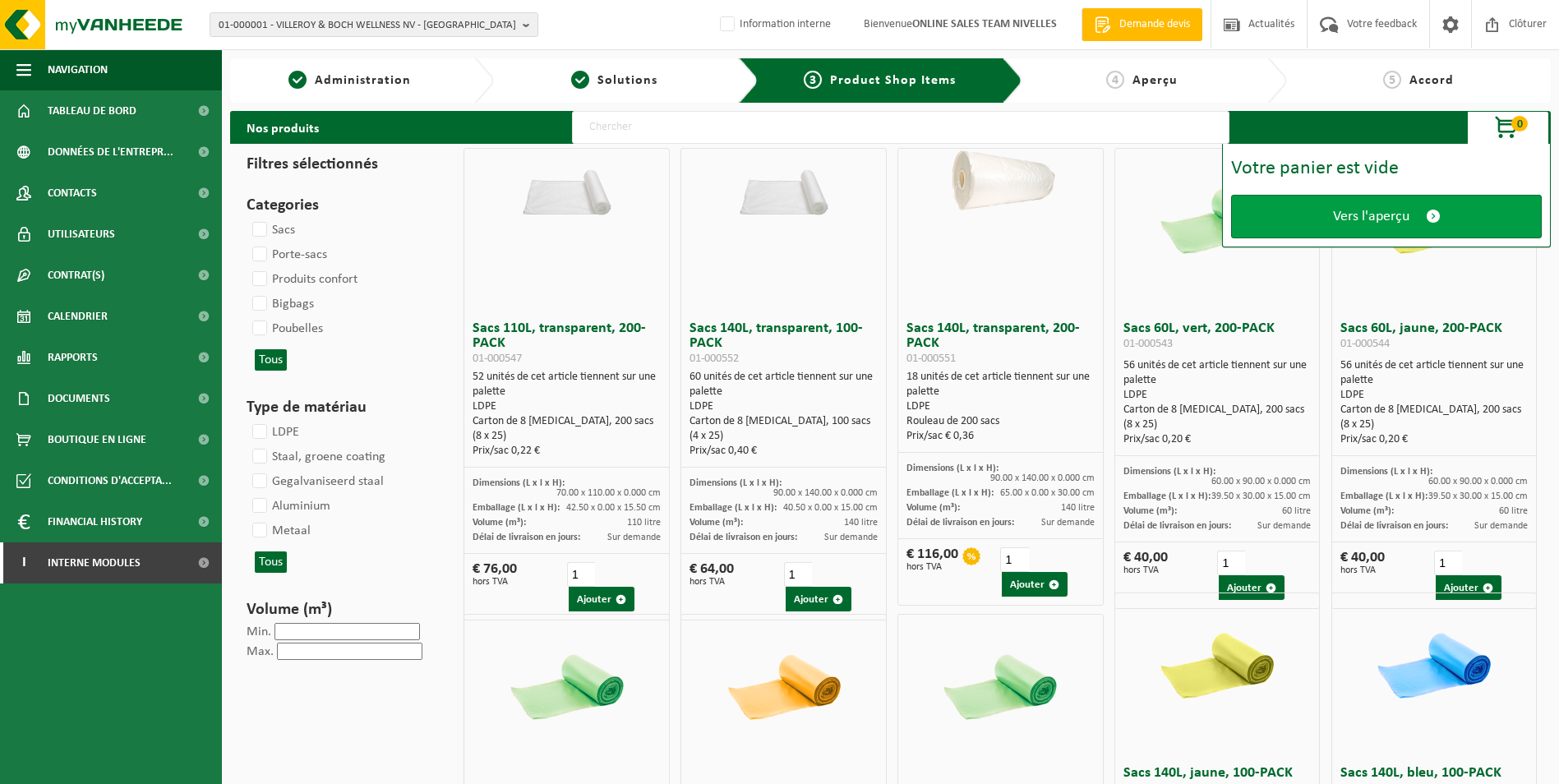
click at [1366, 215] on span "Vers l'aperçu" at bounding box center [1371, 216] width 76 height 17
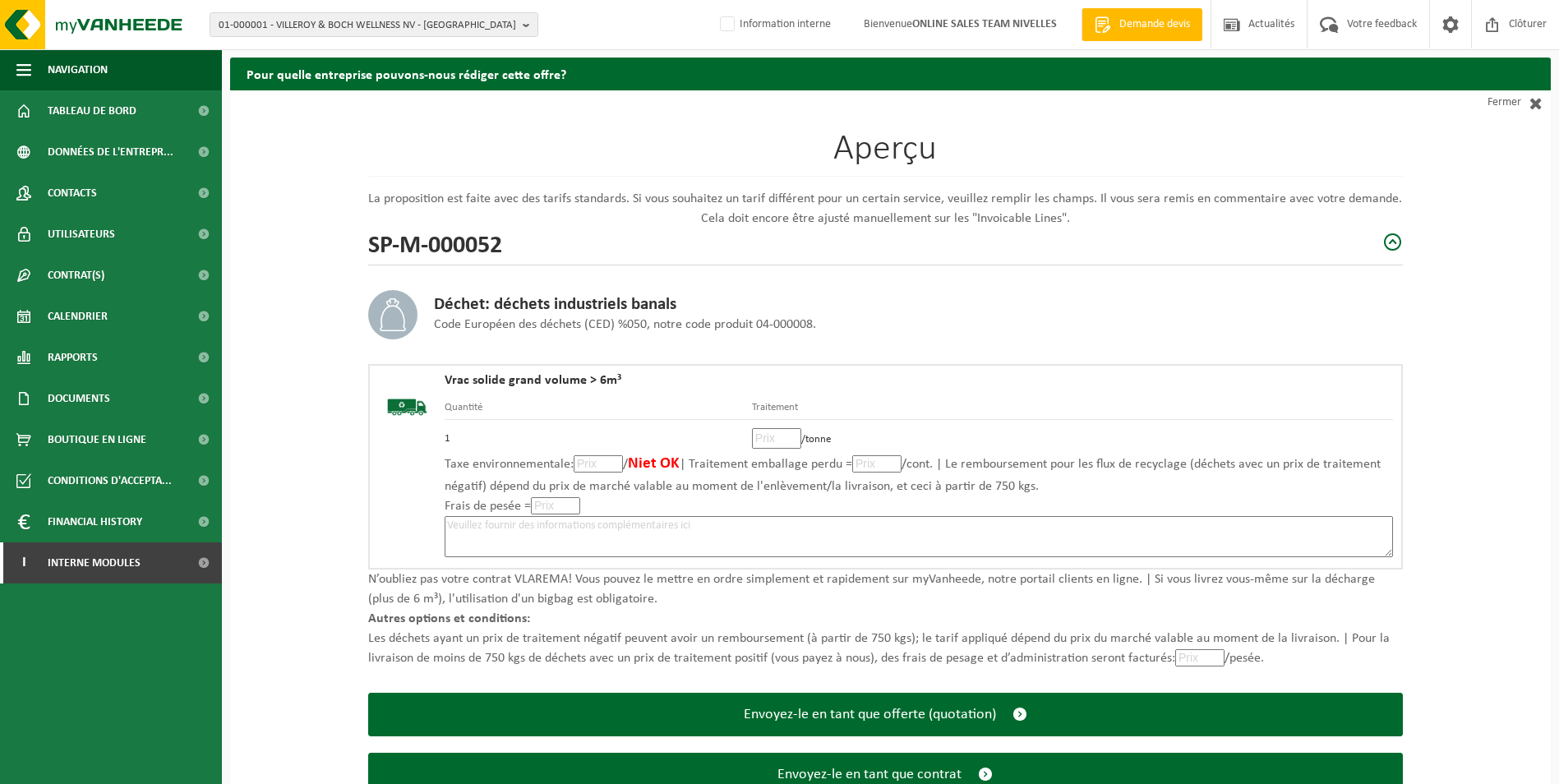
scroll to position [114, 0]
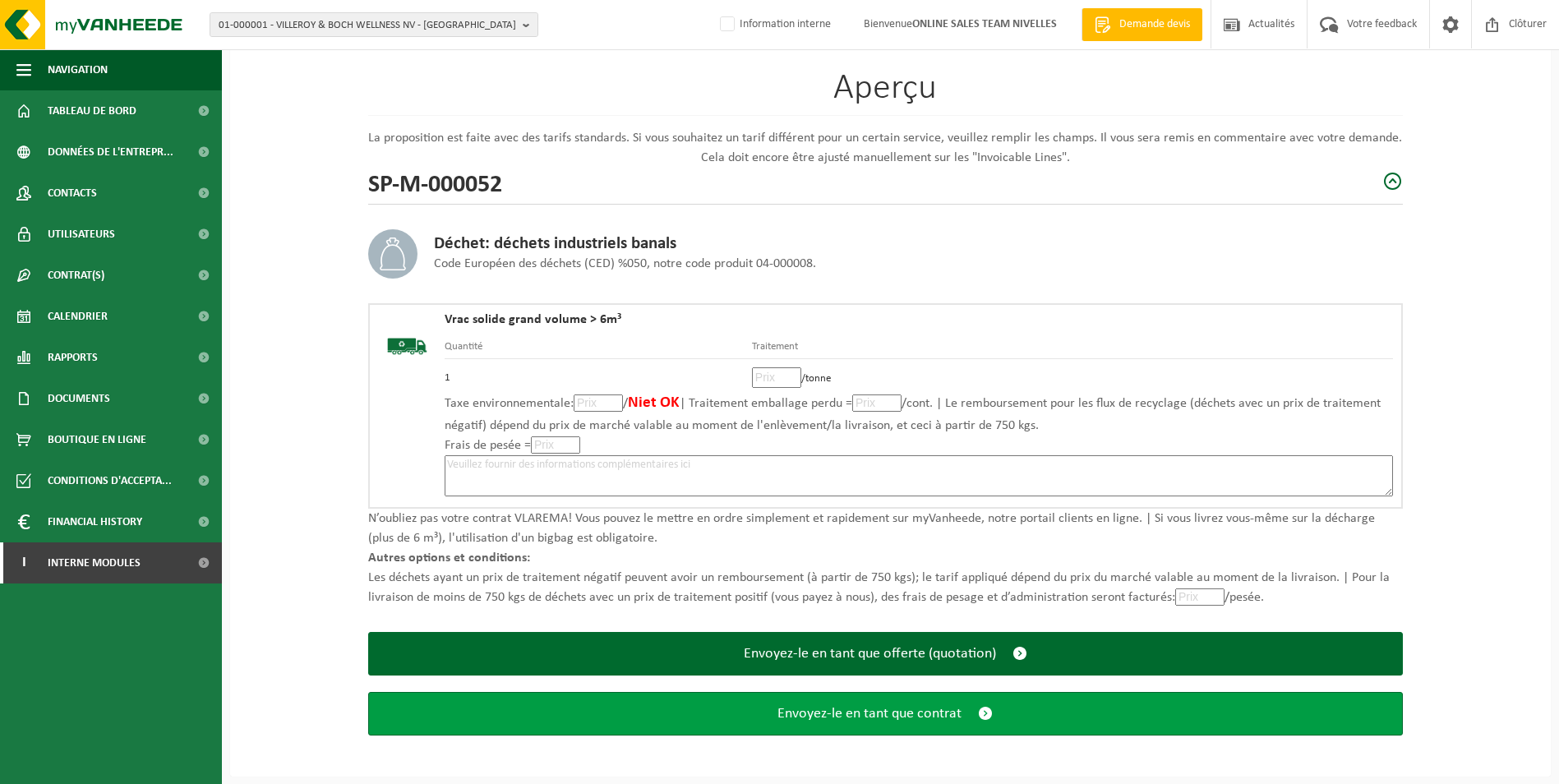
click at [868, 714] on span "Envoyez-le en tant que contrat" at bounding box center [869, 713] width 184 height 17
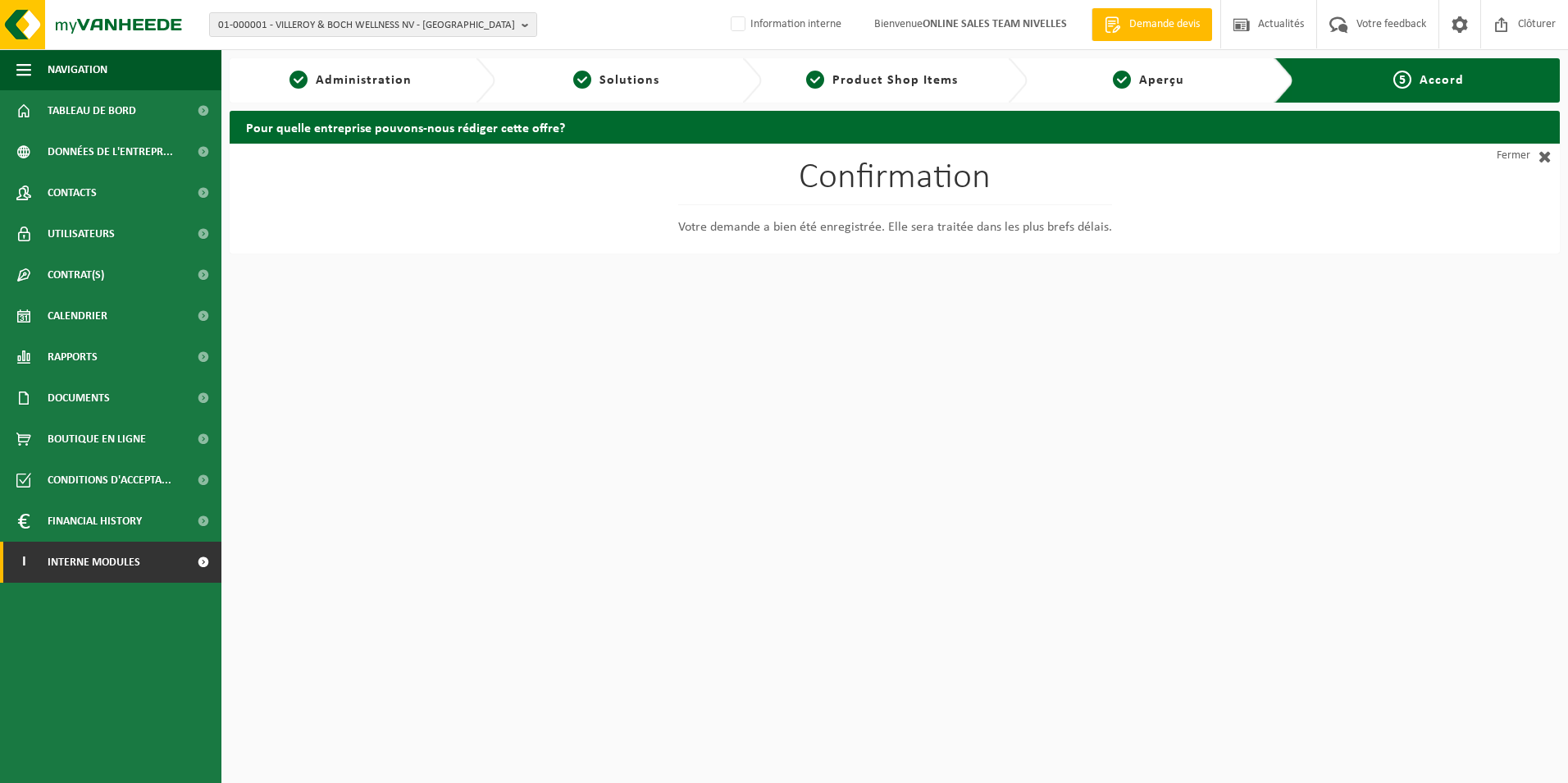
click at [115, 563] on span "Interne modules" at bounding box center [93, 562] width 92 height 41
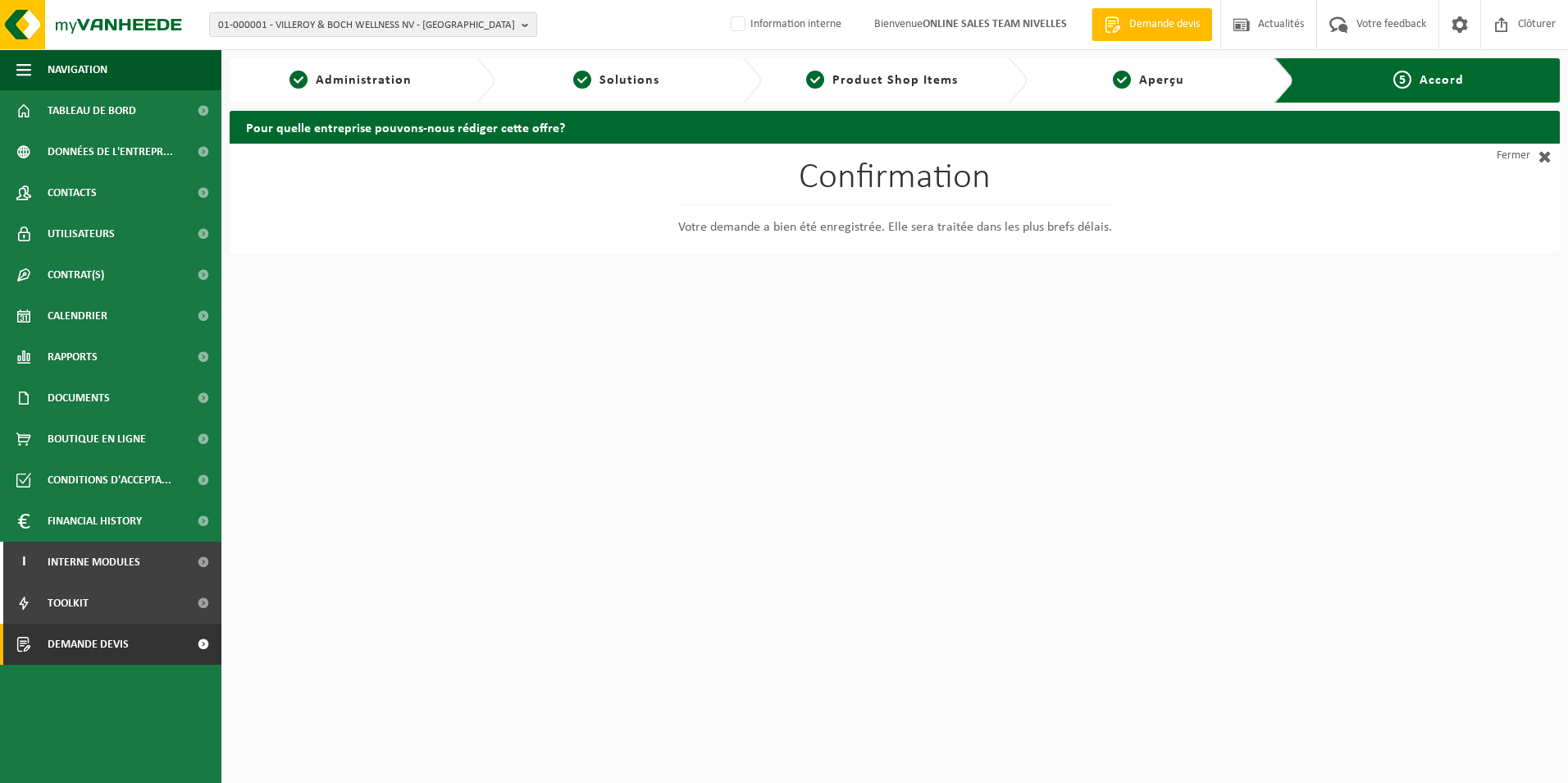
click at [113, 643] on span "Demande devis" at bounding box center [88, 644] width 81 height 41
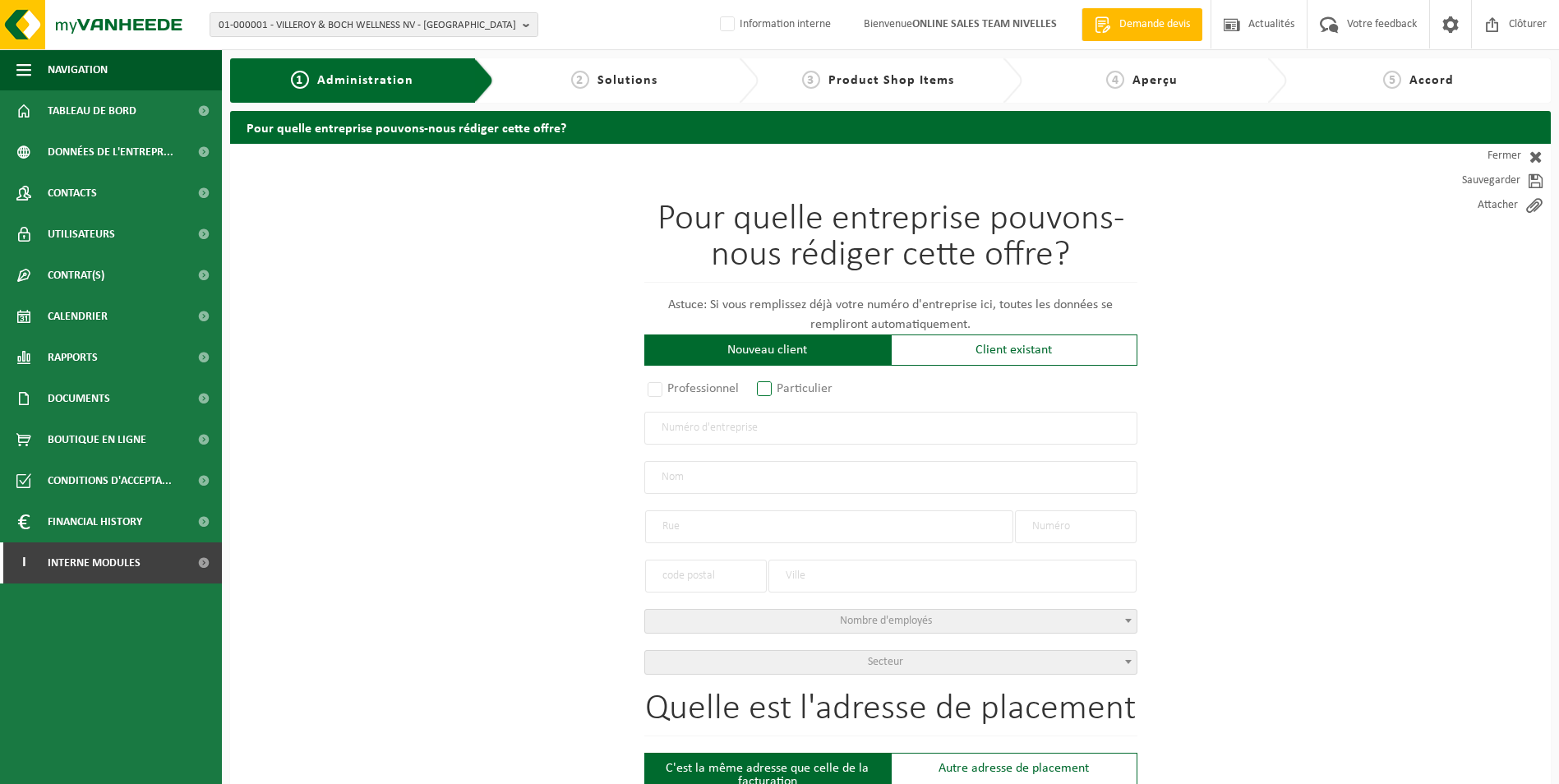
click at [771, 389] on label "Particulier" at bounding box center [795, 388] width 84 height 23
click at [781, 389] on input "Particulier" at bounding box center [786, 390] width 11 height 11
radio input "true"
select select "P"
select select "1707"
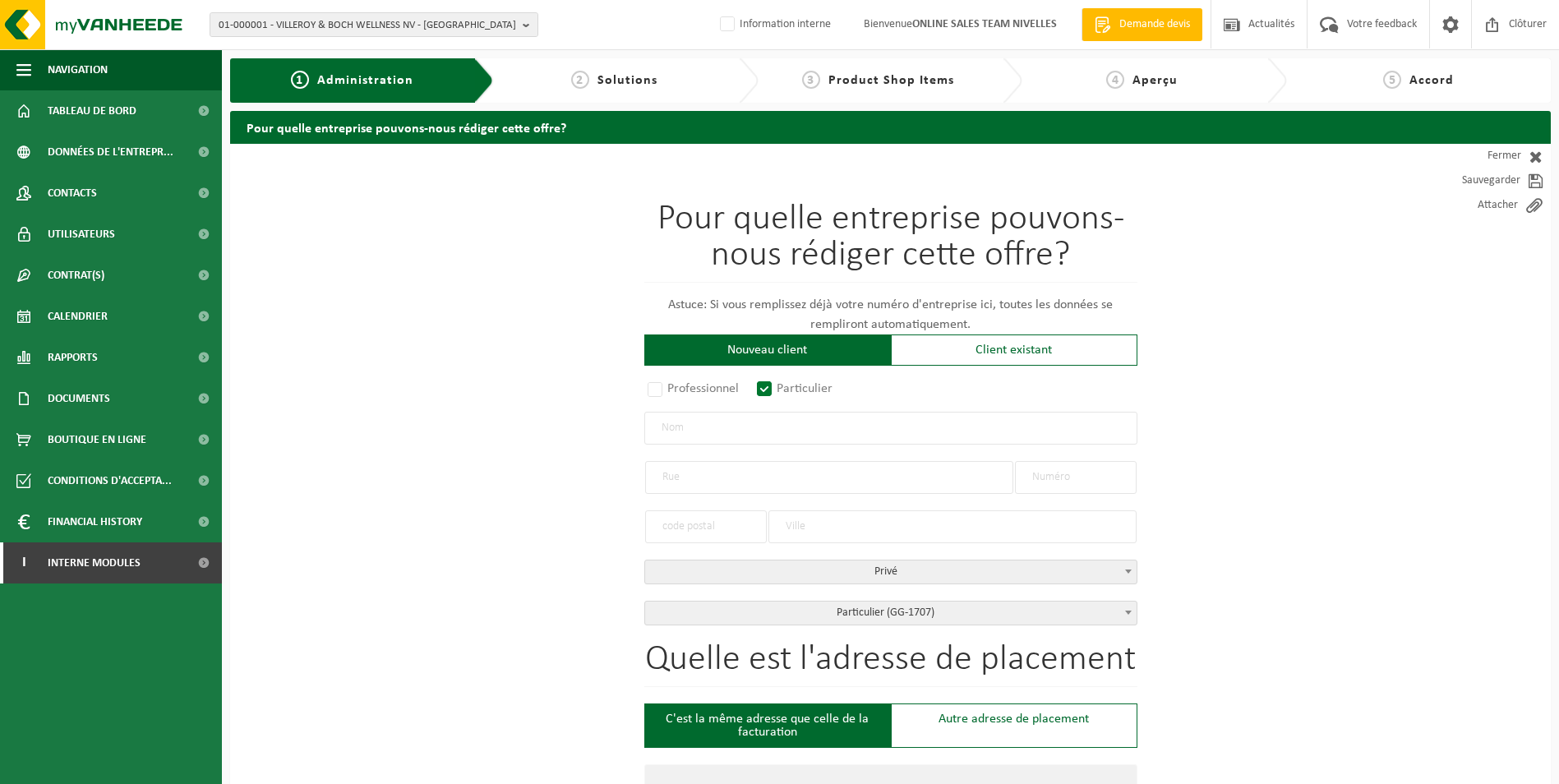
click at [734, 434] on input "text" at bounding box center [891, 428] width 493 height 33
type input "s"
type input "SAMVURA"
type input "Rue d'Aywailles"
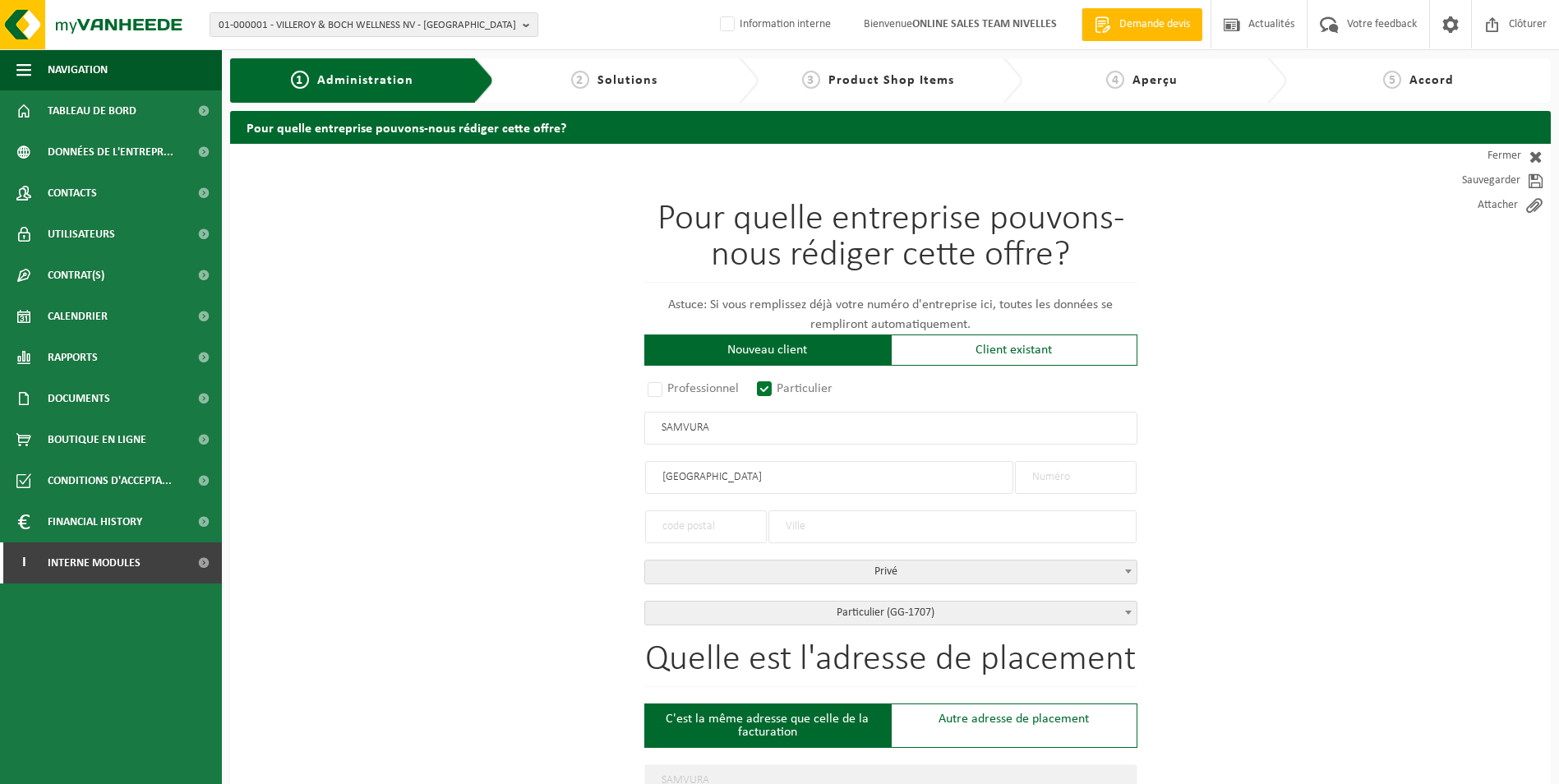
type input "Rue d'Aywailles"
type input "9"
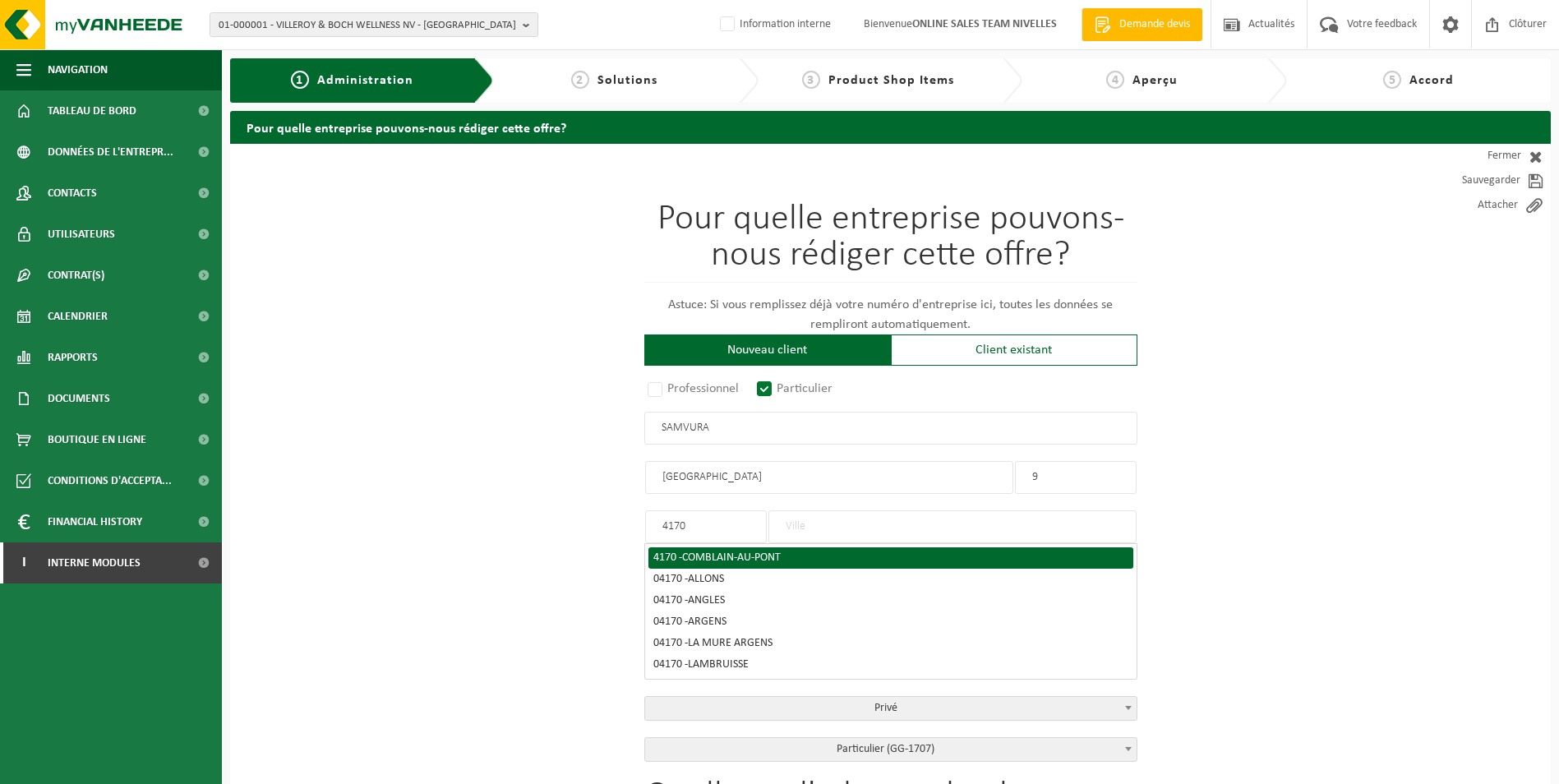
type input "4170"
click at [760, 560] on span "COMBLAIN-AU-PONT" at bounding box center [731, 557] width 99 height 13
type input "COMBLAIN-AU-PONT"
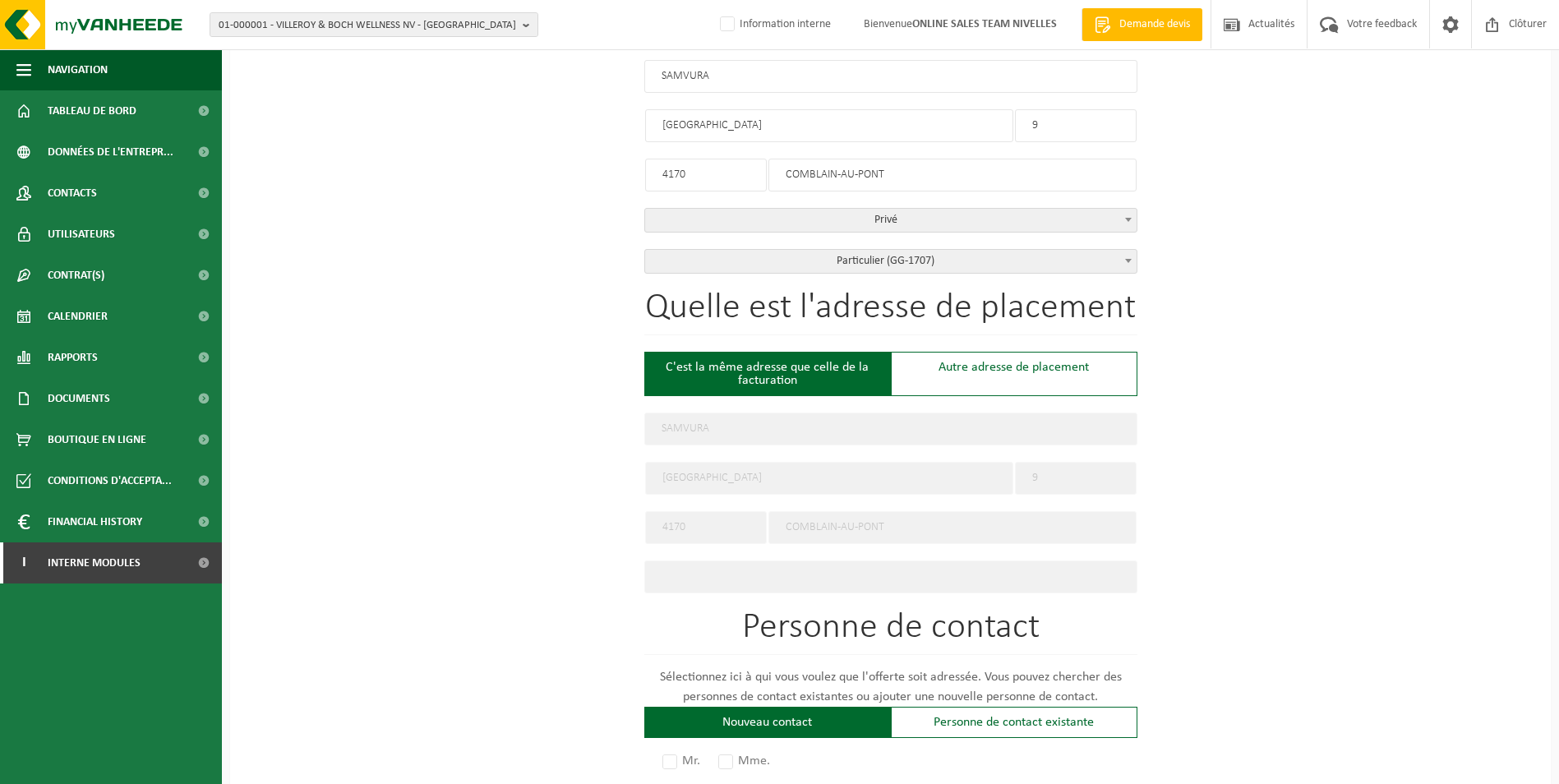
scroll to position [493, 0]
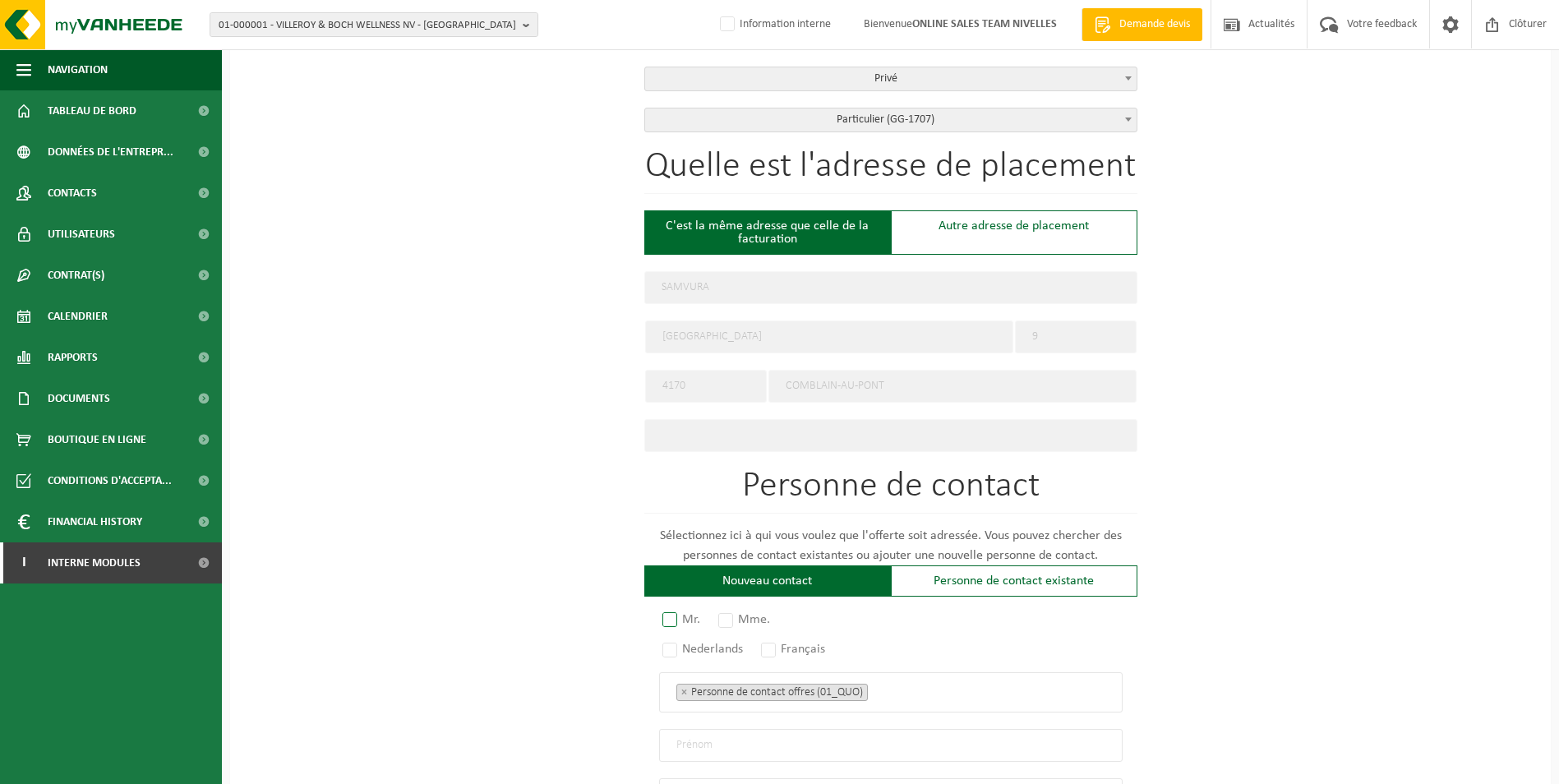
click at [666, 612] on label "Mr." at bounding box center [682, 619] width 46 height 23
radio input "true"
click at [767, 642] on label "Français" at bounding box center [794, 649] width 72 height 23
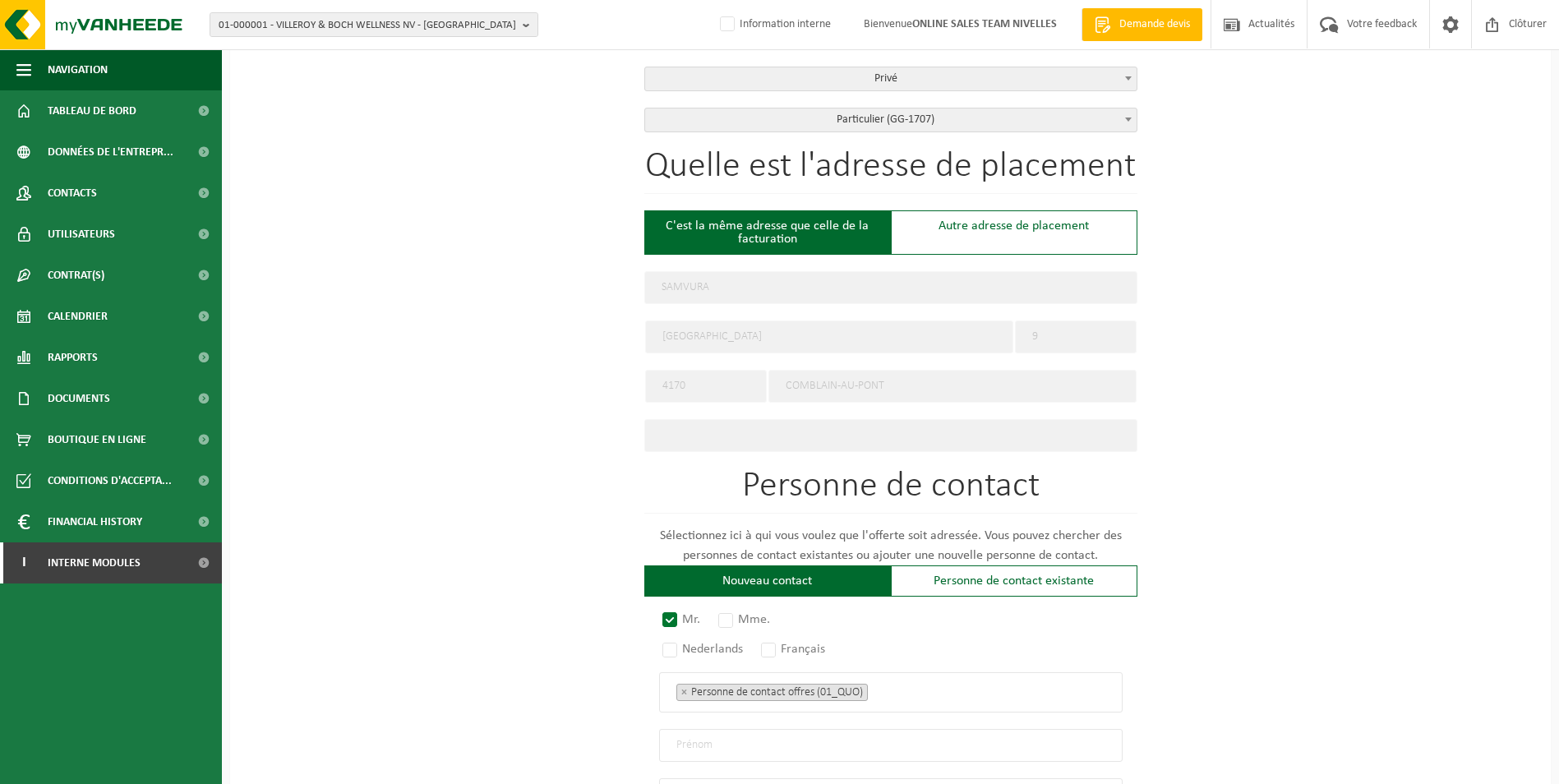
radio input "true"
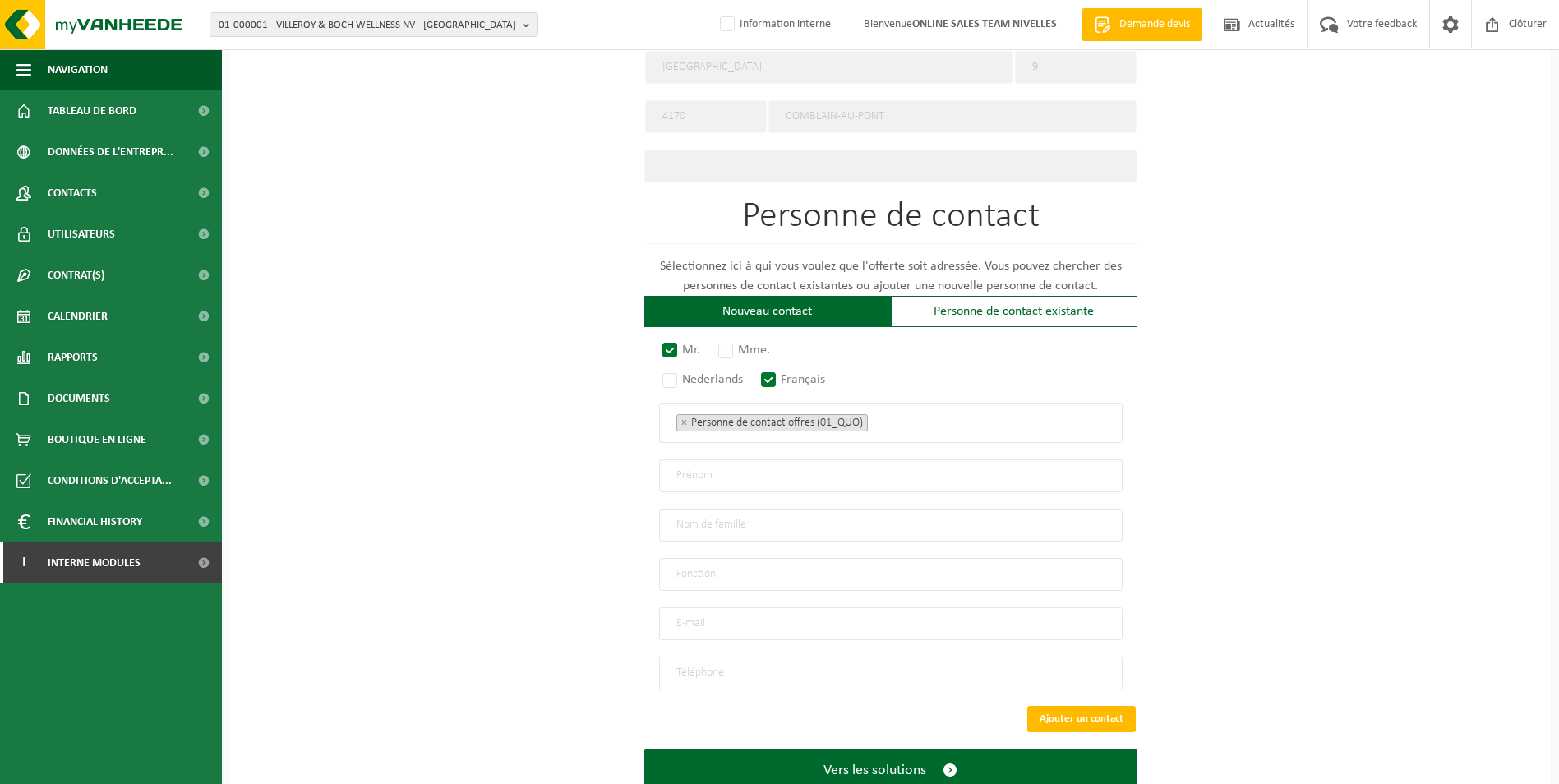
scroll to position [808, 0]
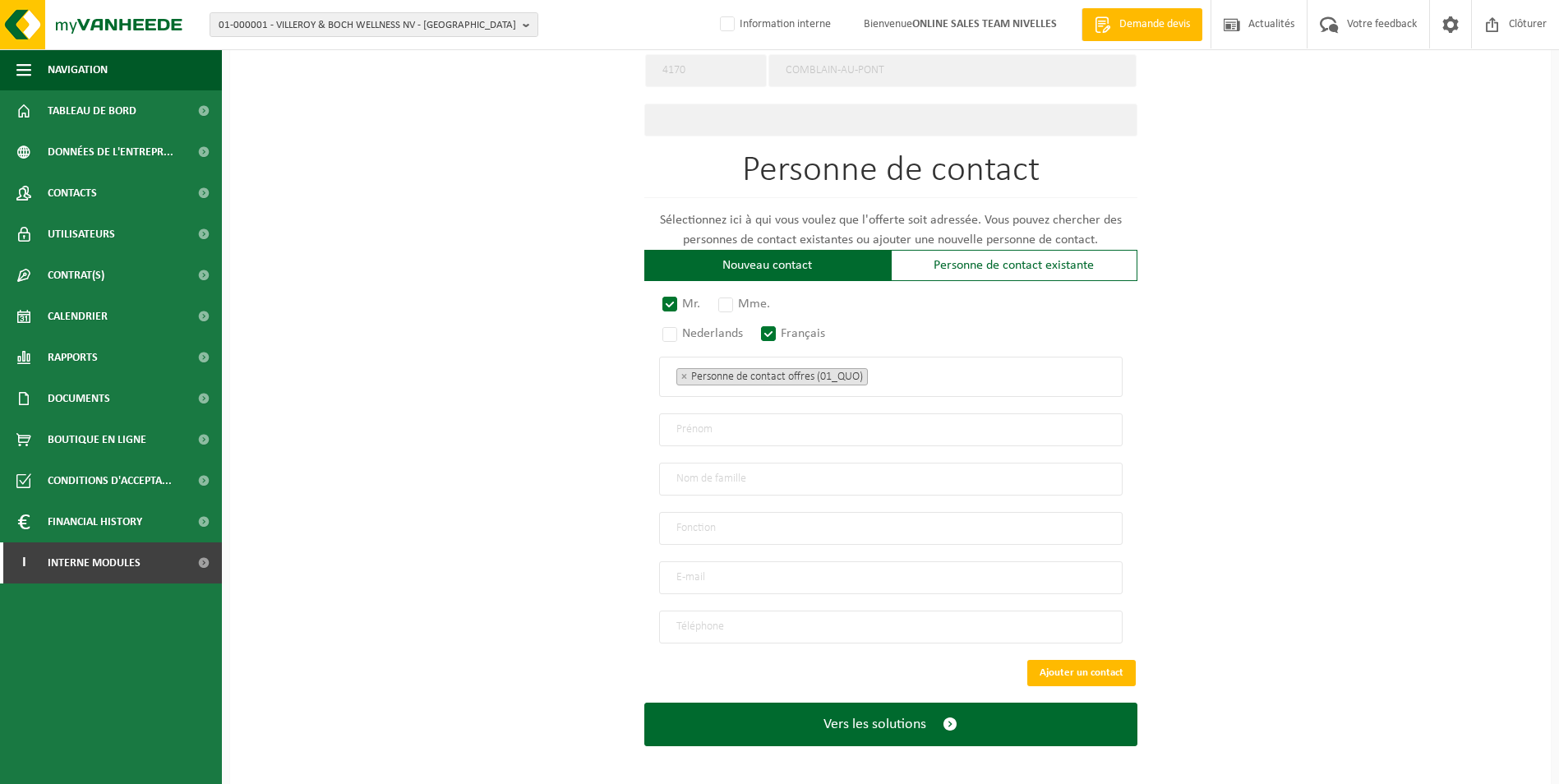
click at [889, 367] on ul "× Personne de contact offres (01_QUO)" at bounding box center [891, 377] width 429 height 22
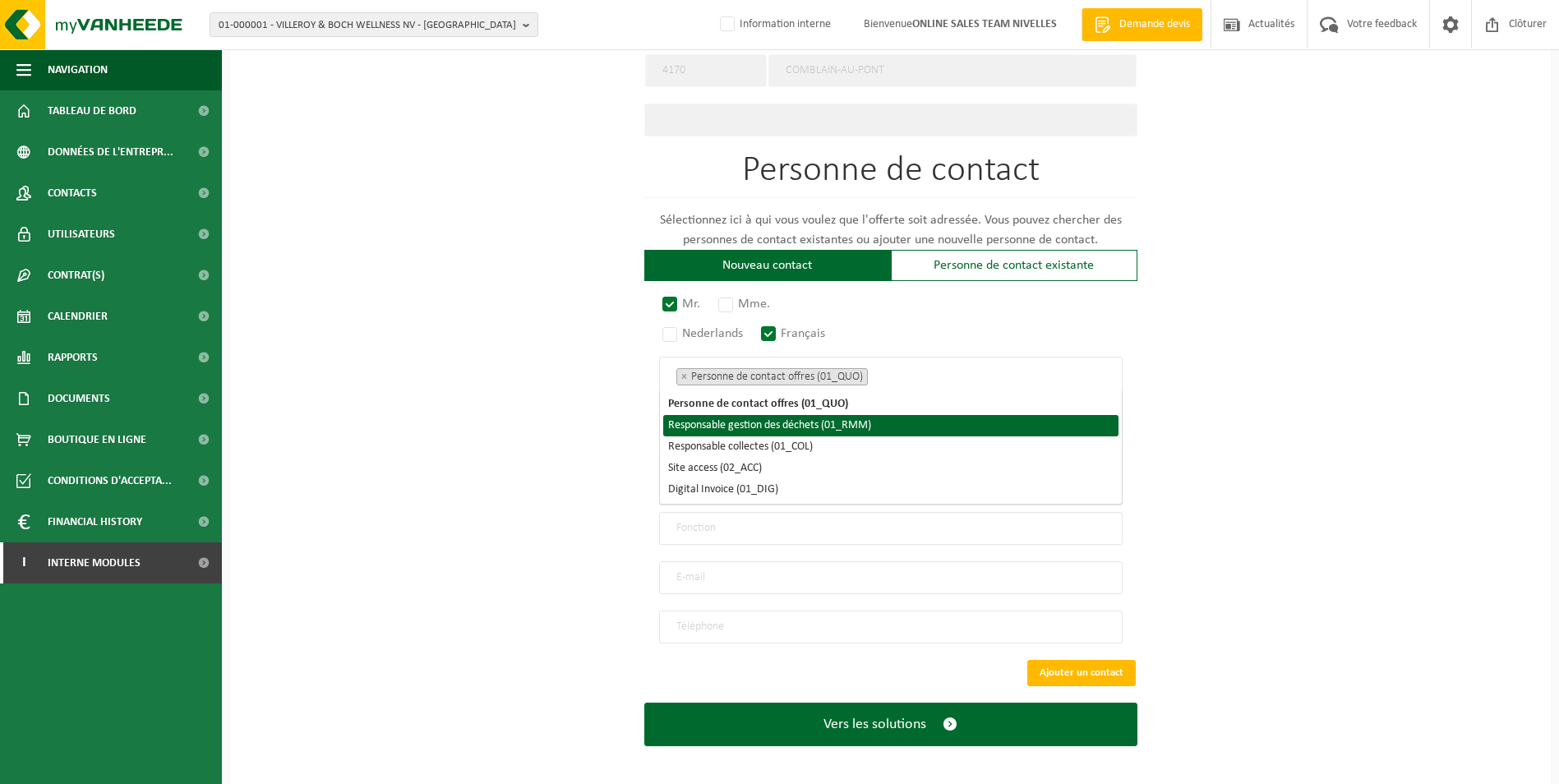
click at [839, 425] on li "Responsable gestion des déchets (01_RMM)" at bounding box center [891, 425] width 455 height 22
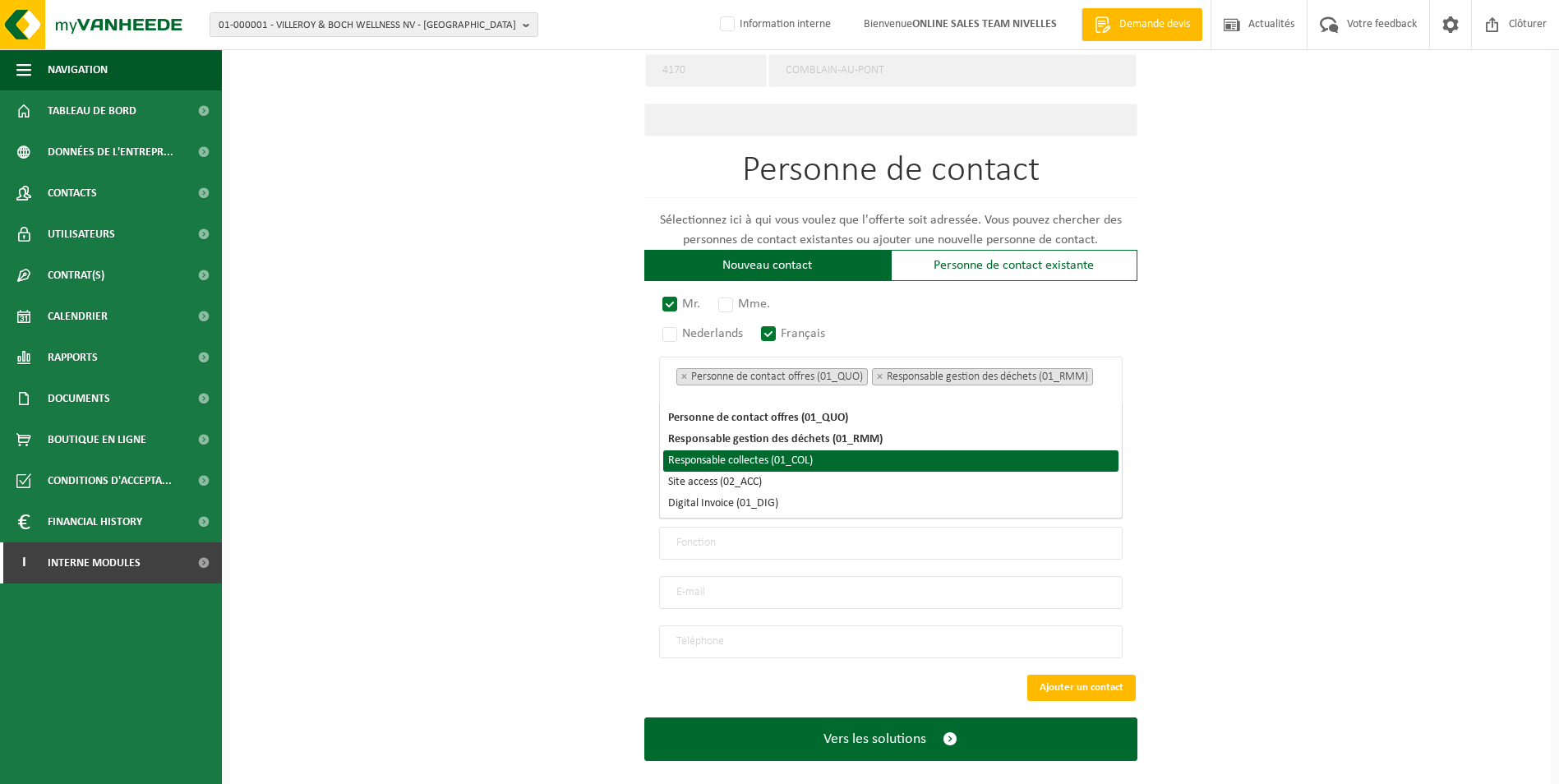
click at [815, 460] on li "Responsable collectes (01_COL)" at bounding box center [891, 461] width 455 height 22
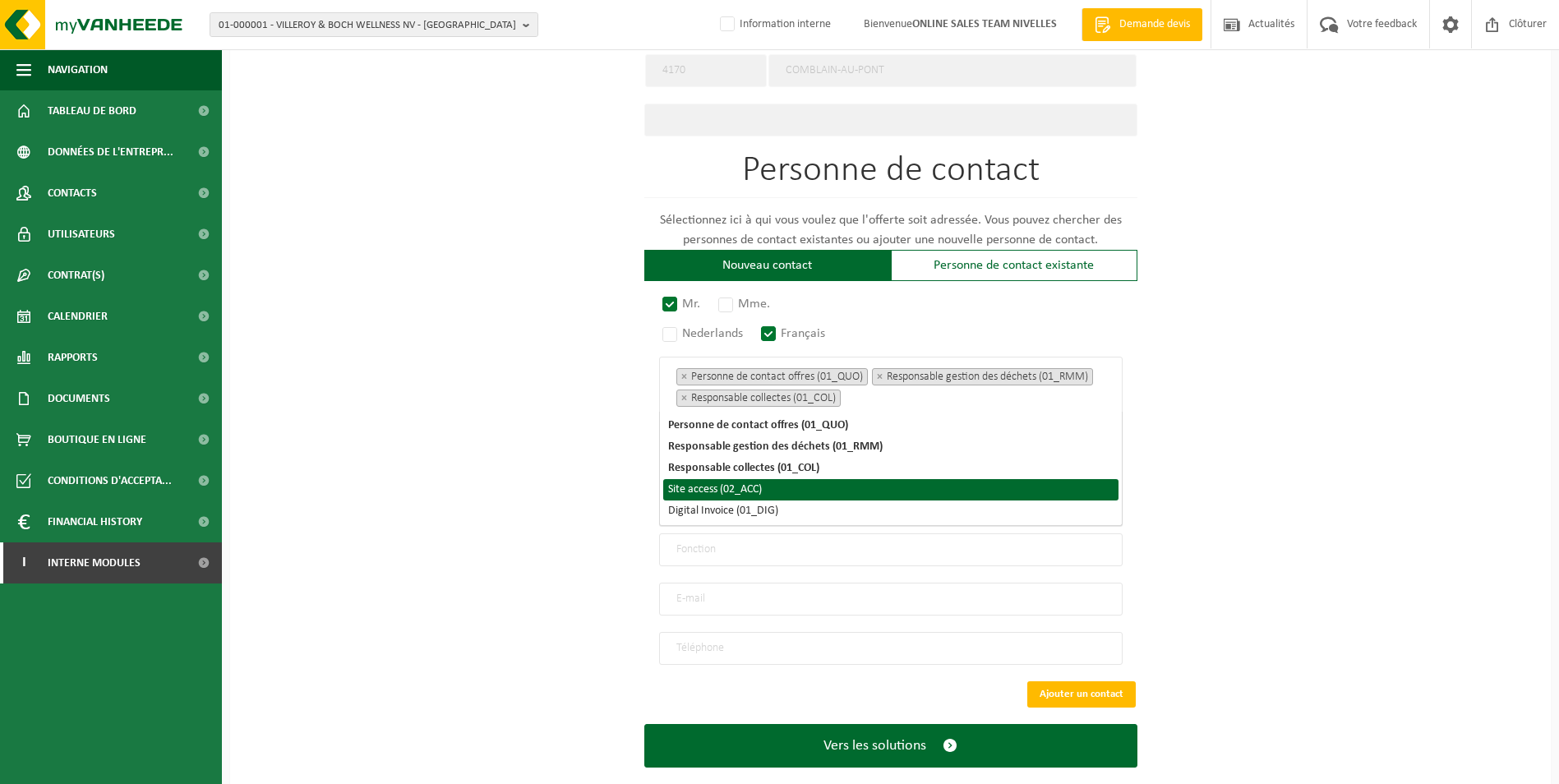
click at [767, 497] on li "Site access (02_ACC)" at bounding box center [891, 490] width 455 height 22
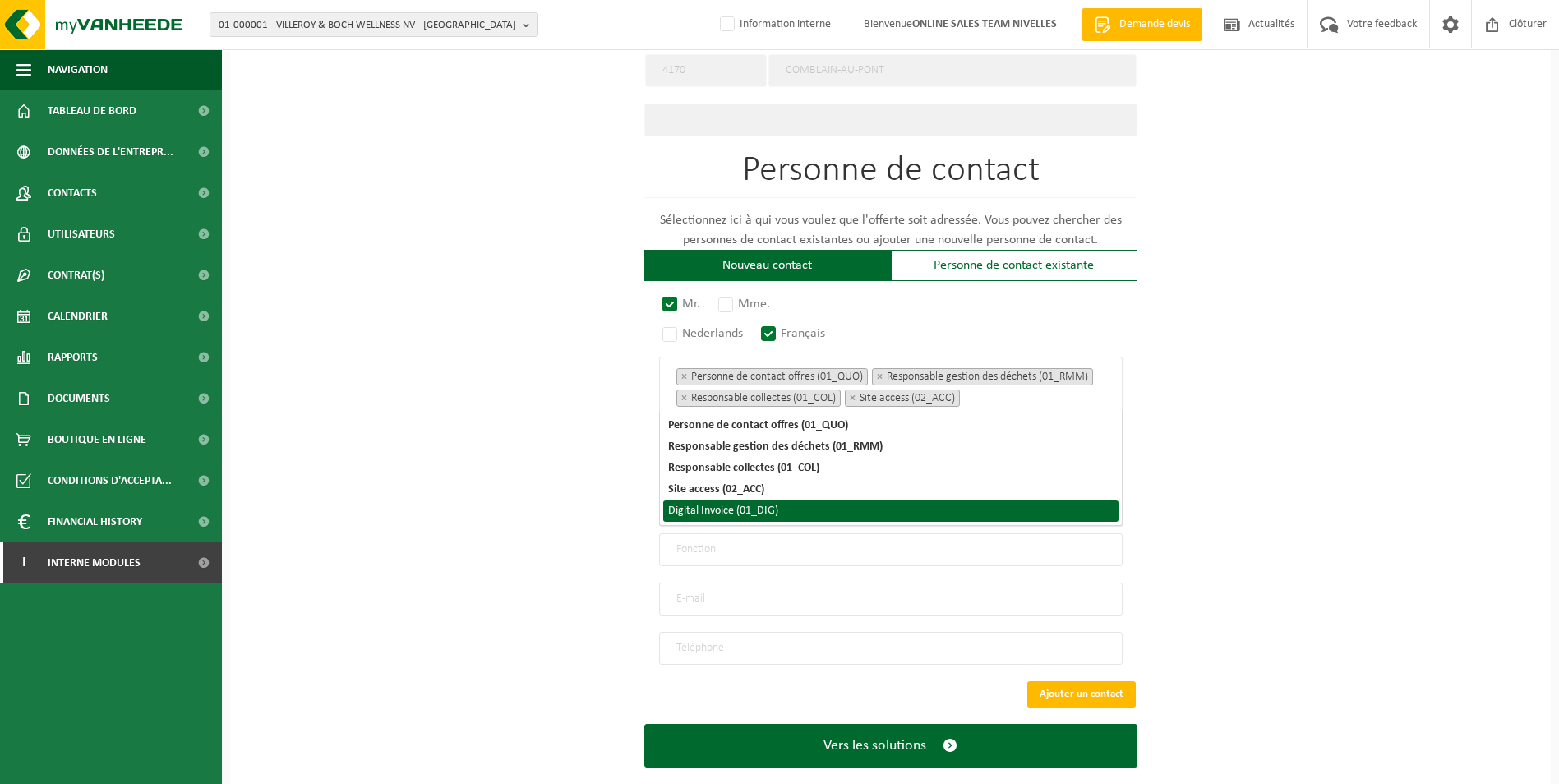
click at [767, 508] on li "Digital Invoice (01_DIG)" at bounding box center [891, 512] width 455 height 22
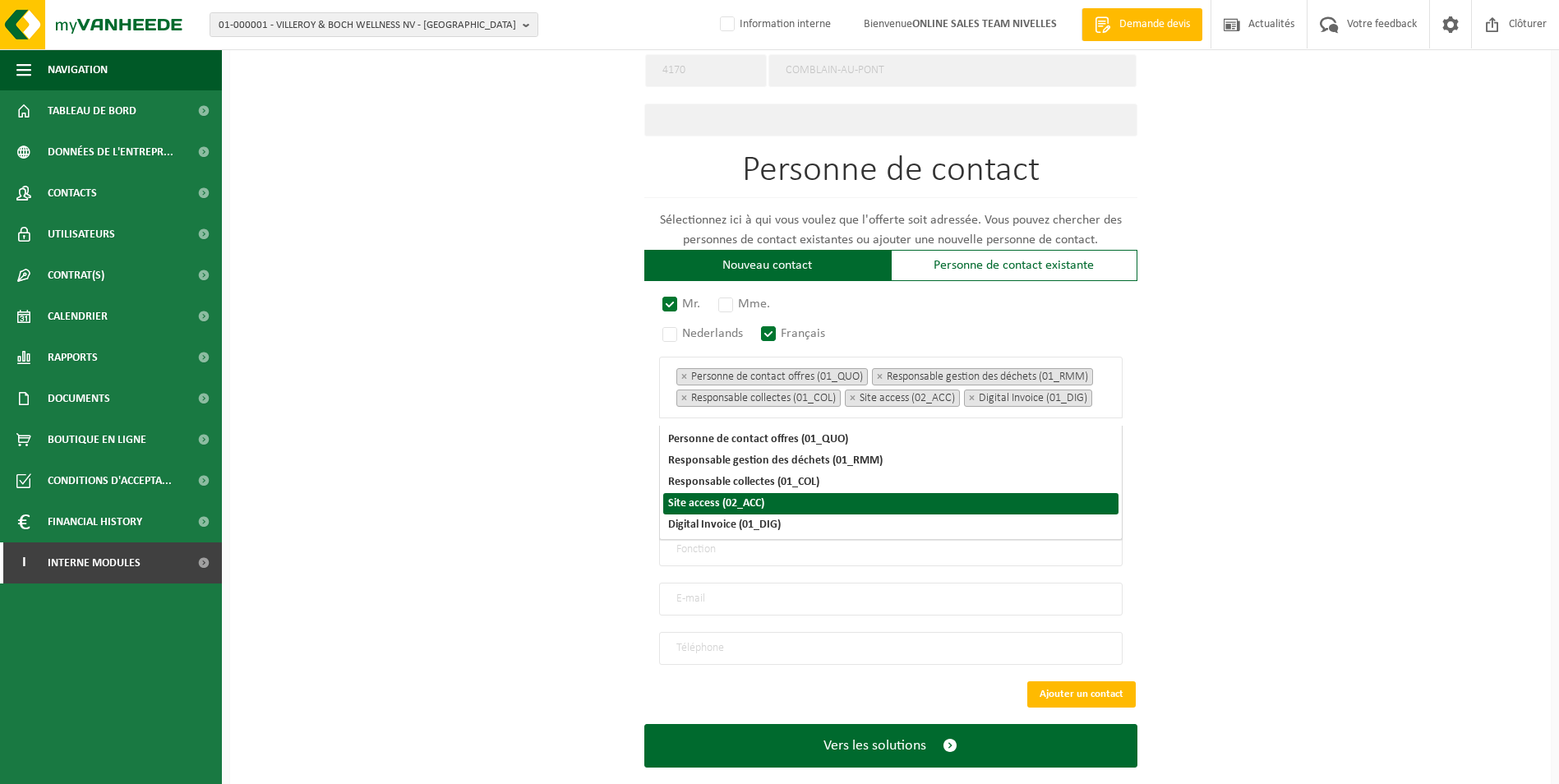
click at [1391, 448] on div "Pour quelle entreprise pouvons-nous rédiger cette offre? Astuce: Si vous rempli…" at bounding box center [891, 72] width 1321 height 1473
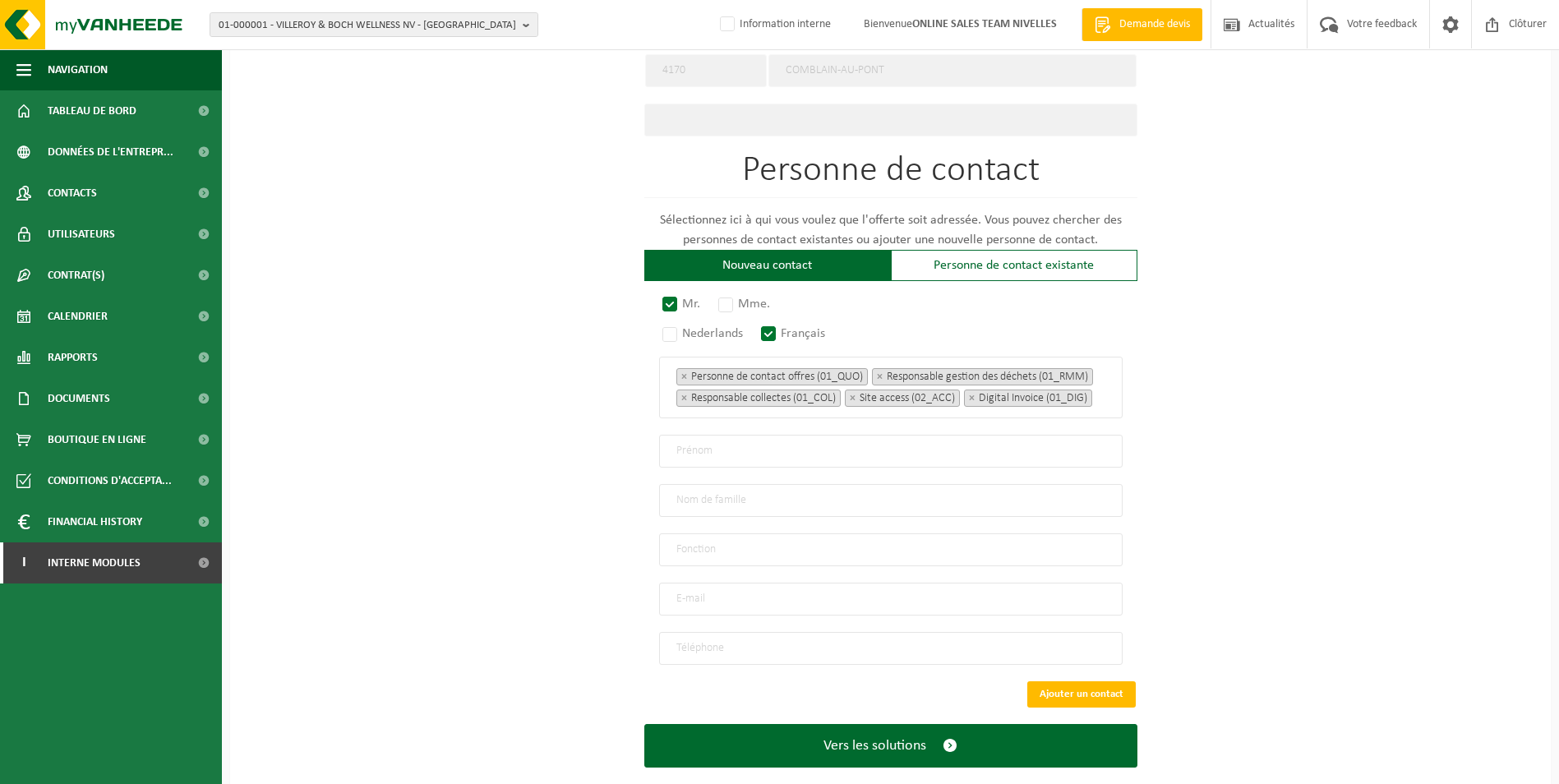
click at [783, 462] on input "text" at bounding box center [891, 450] width 463 height 33
type input "Jonathan"
type input "Samvura"
type input "Direction"
type input "jonn.2817@gmail.com"
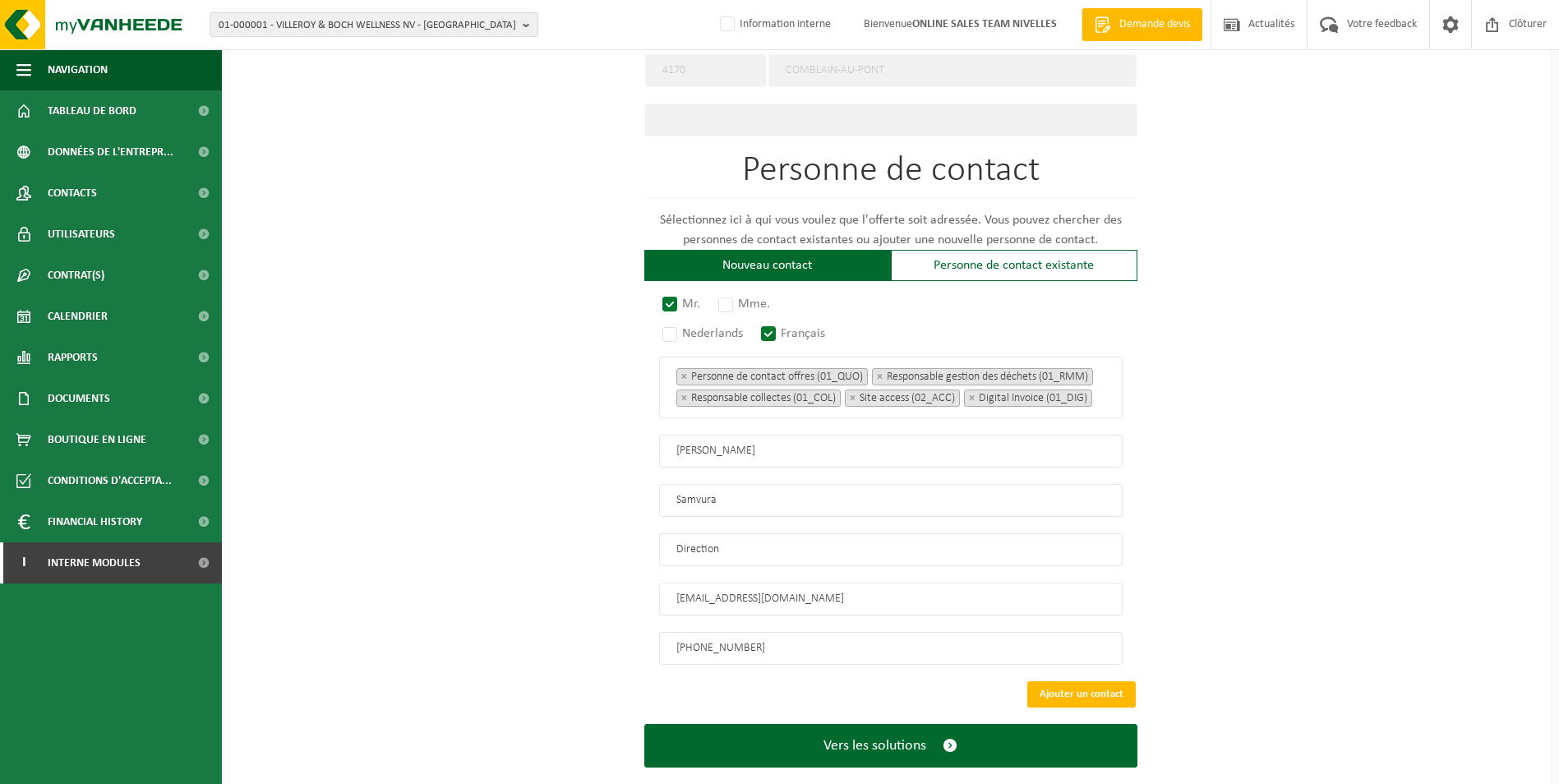
scroll to position [843, 0]
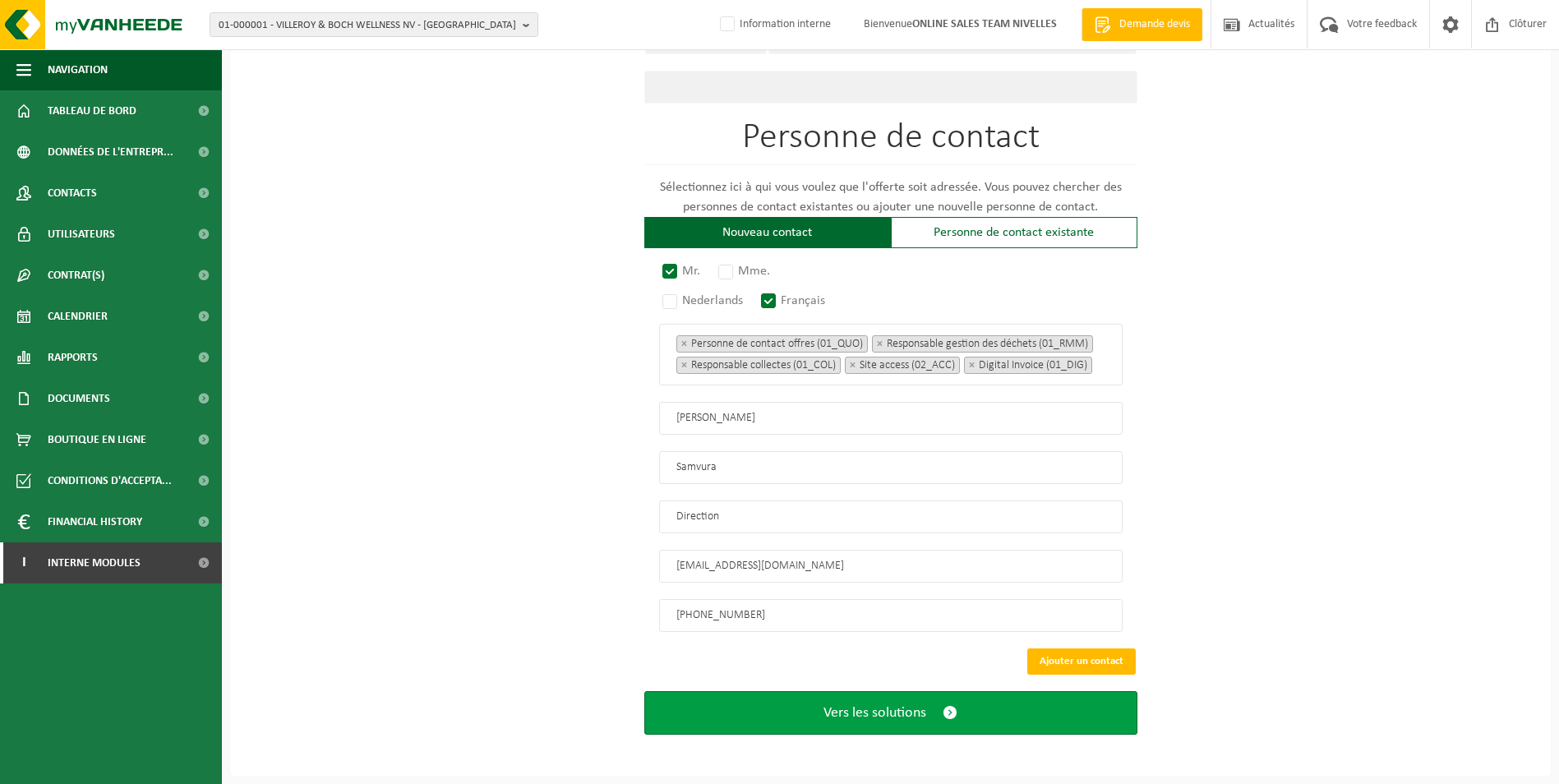
type input "+32 499 72 26 69"
click at [899, 719] on span "Vers les solutions" at bounding box center [875, 712] width 103 height 17
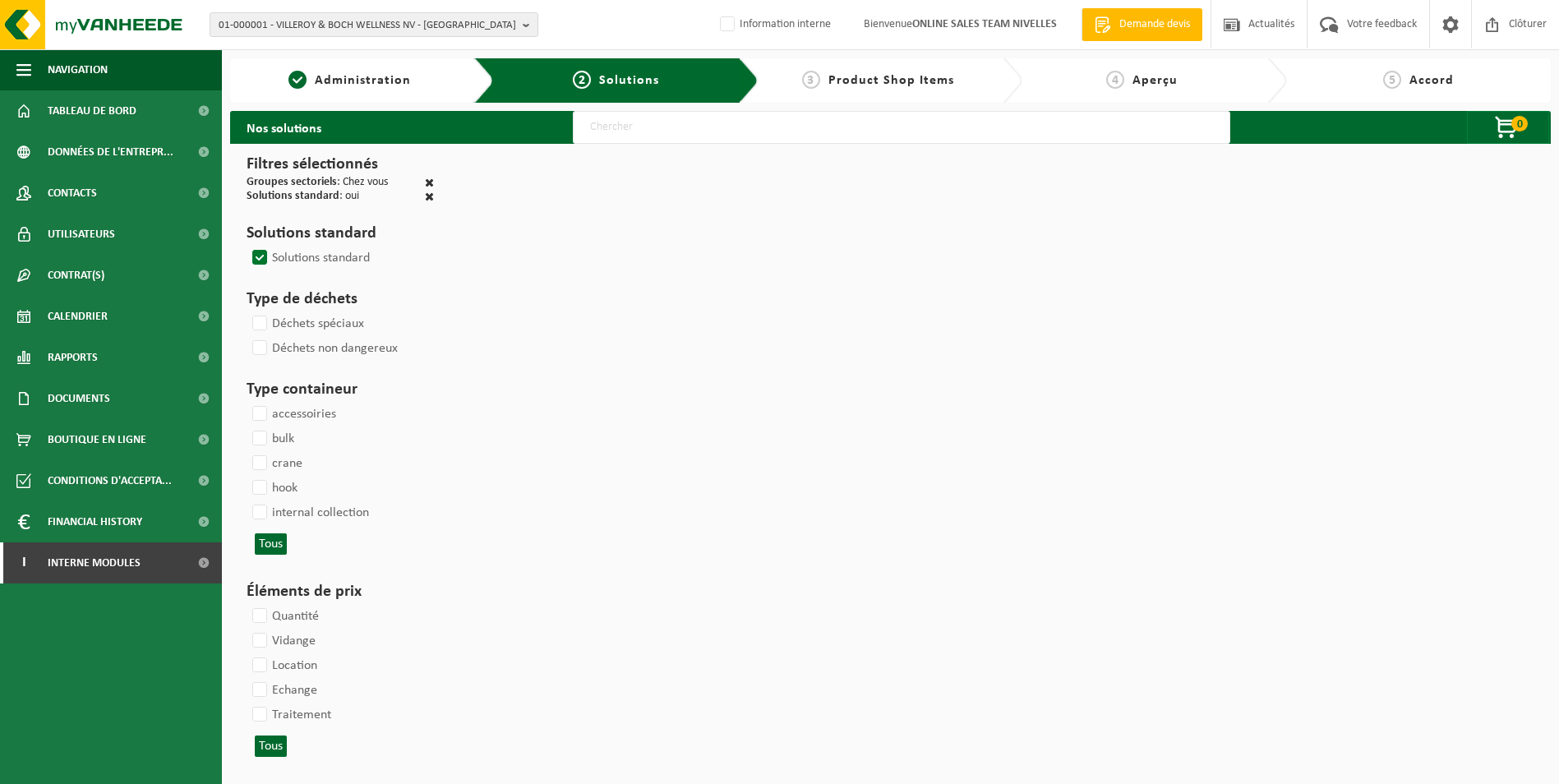
click at [703, 126] on input "text" at bounding box center [901, 127] width 658 height 33
type input "000052"
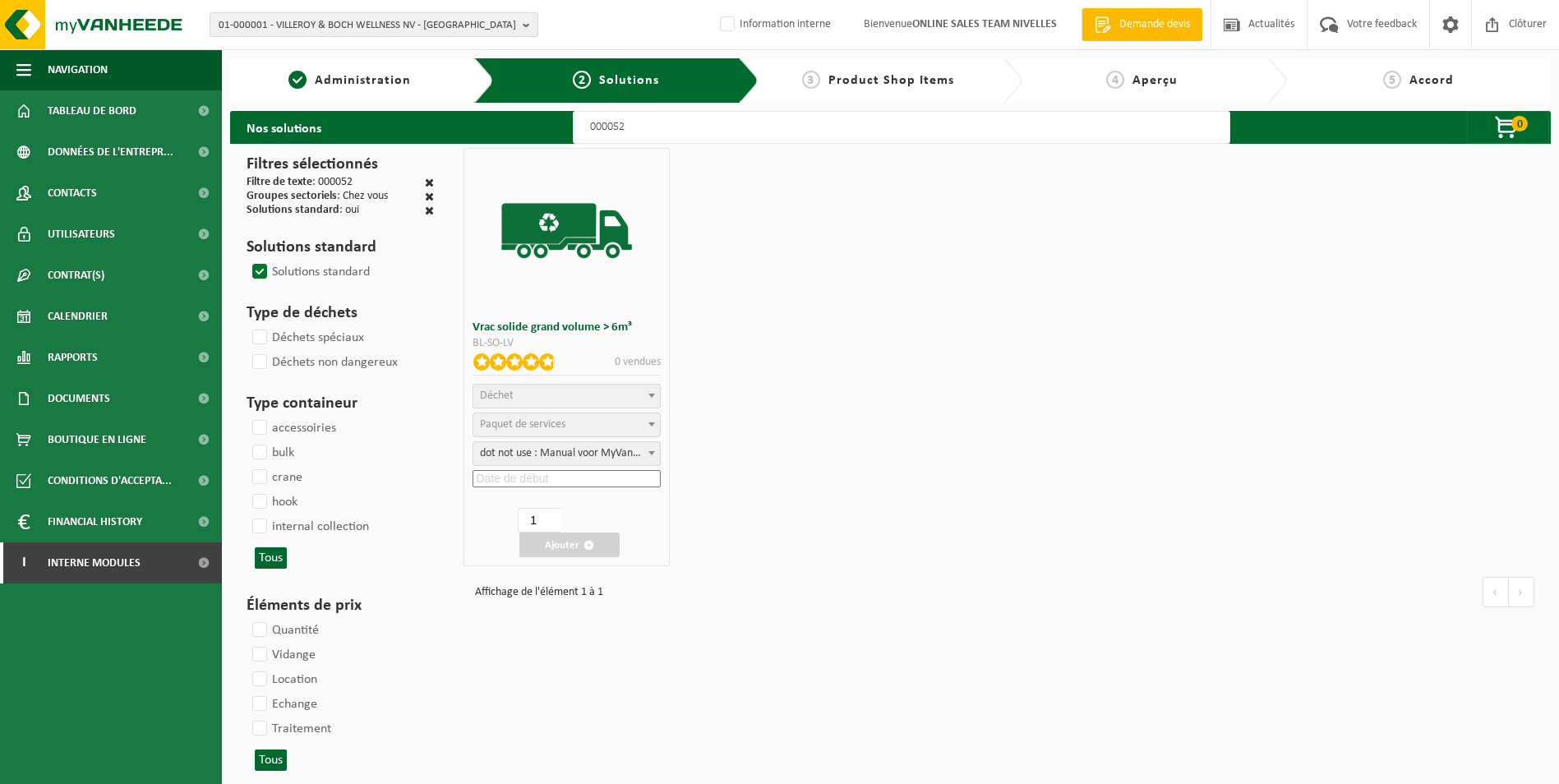
click at [620, 390] on span "Déchet" at bounding box center [566, 396] width 186 height 23
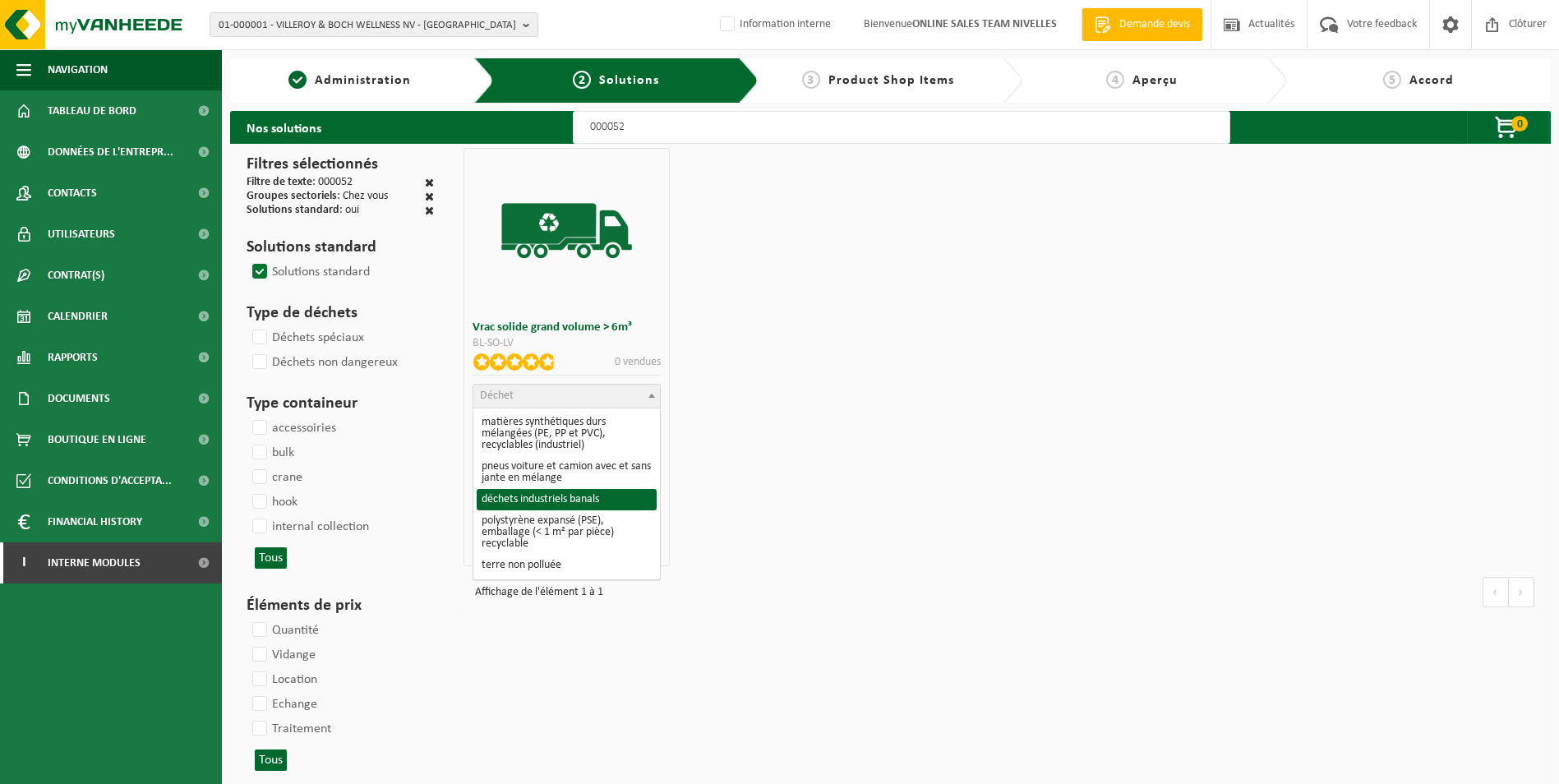
select select "8"
select select
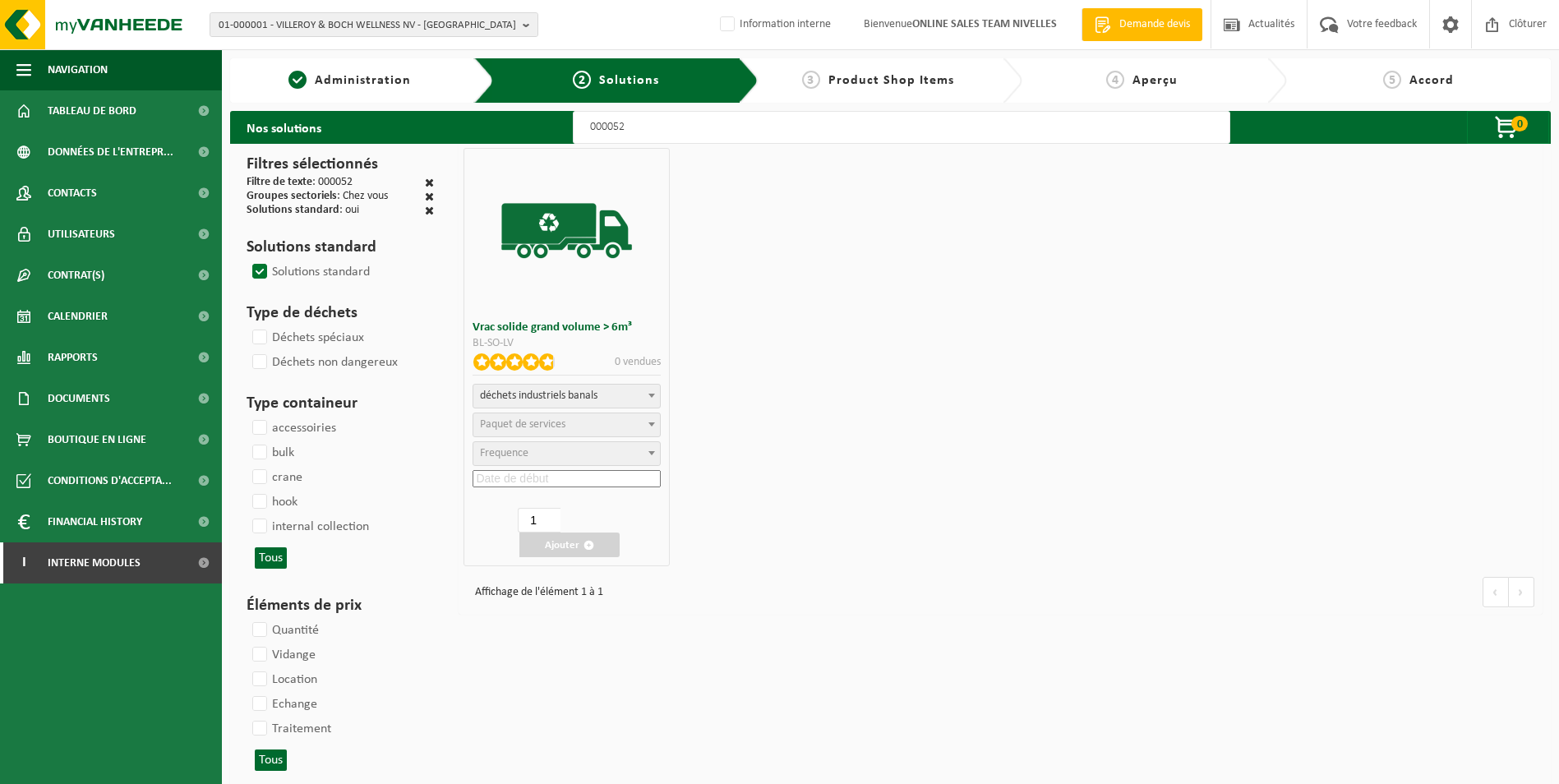
select select
select select "47"
select select "25"
click at [567, 481] on input at bounding box center [566, 478] width 188 height 17
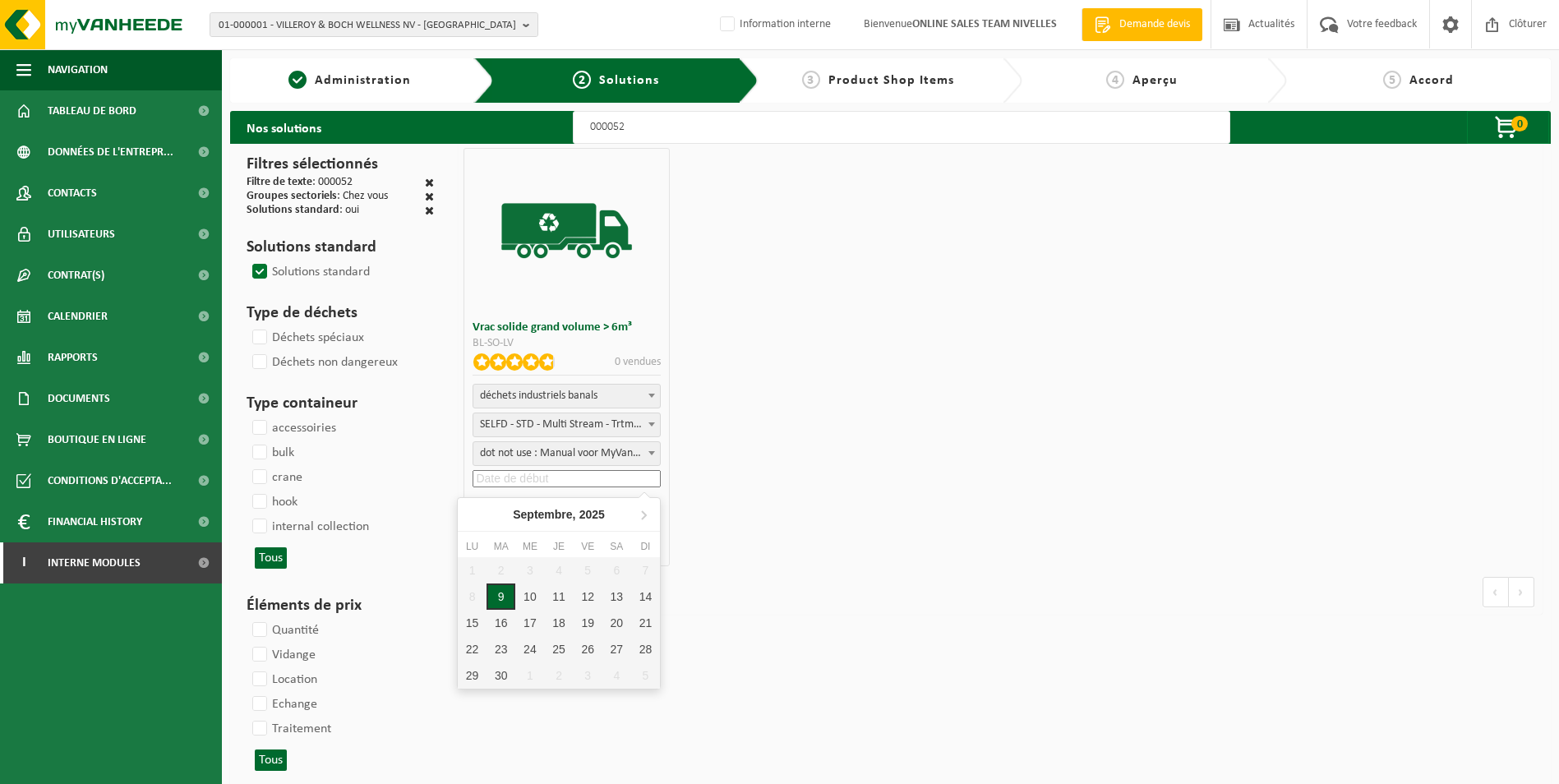
click at [503, 597] on div "9" at bounding box center [501, 596] width 29 height 26
type input "2025-09-09"
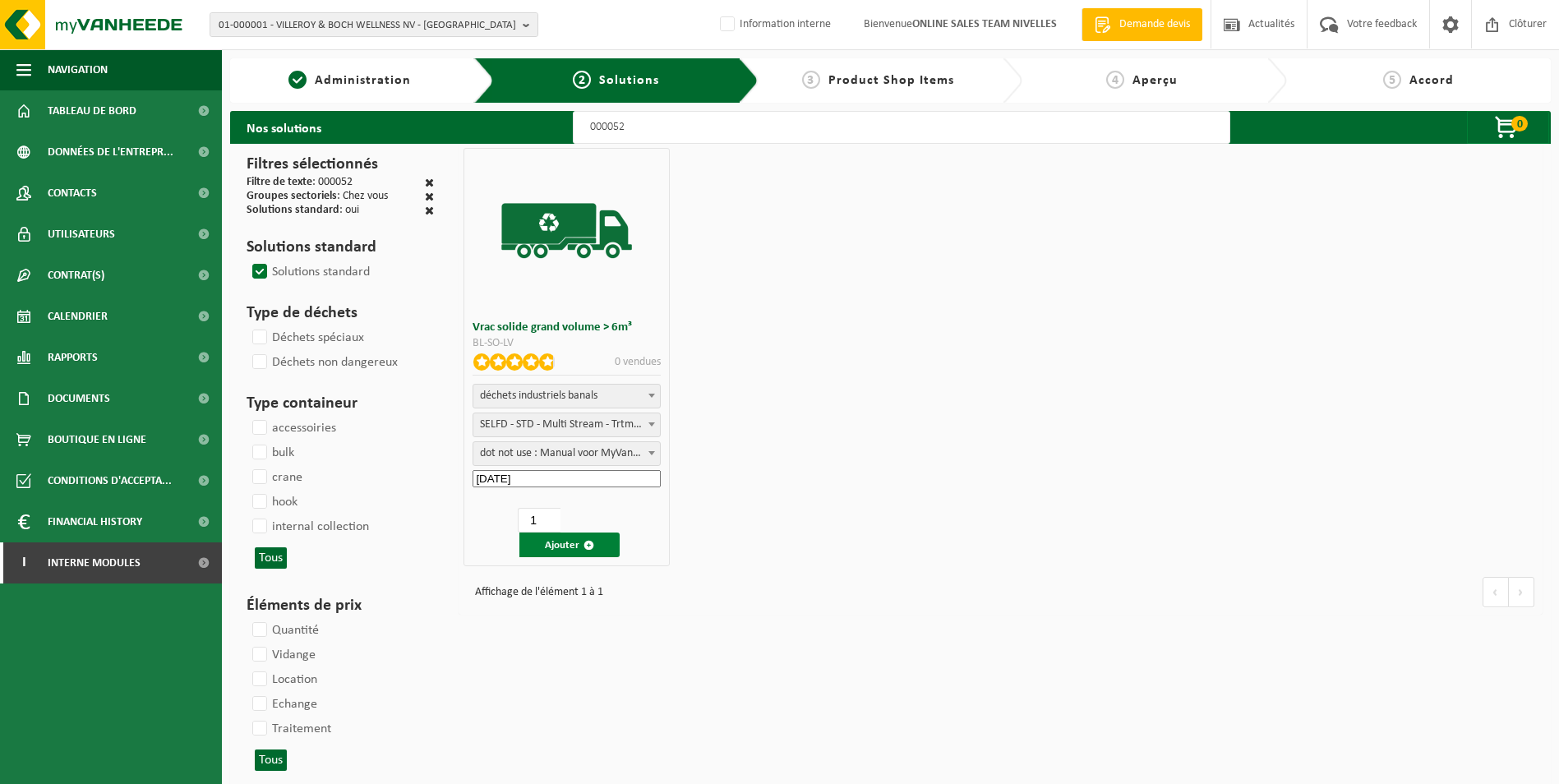
click at [558, 548] on button "Ajouter" at bounding box center [569, 544] width 100 height 24
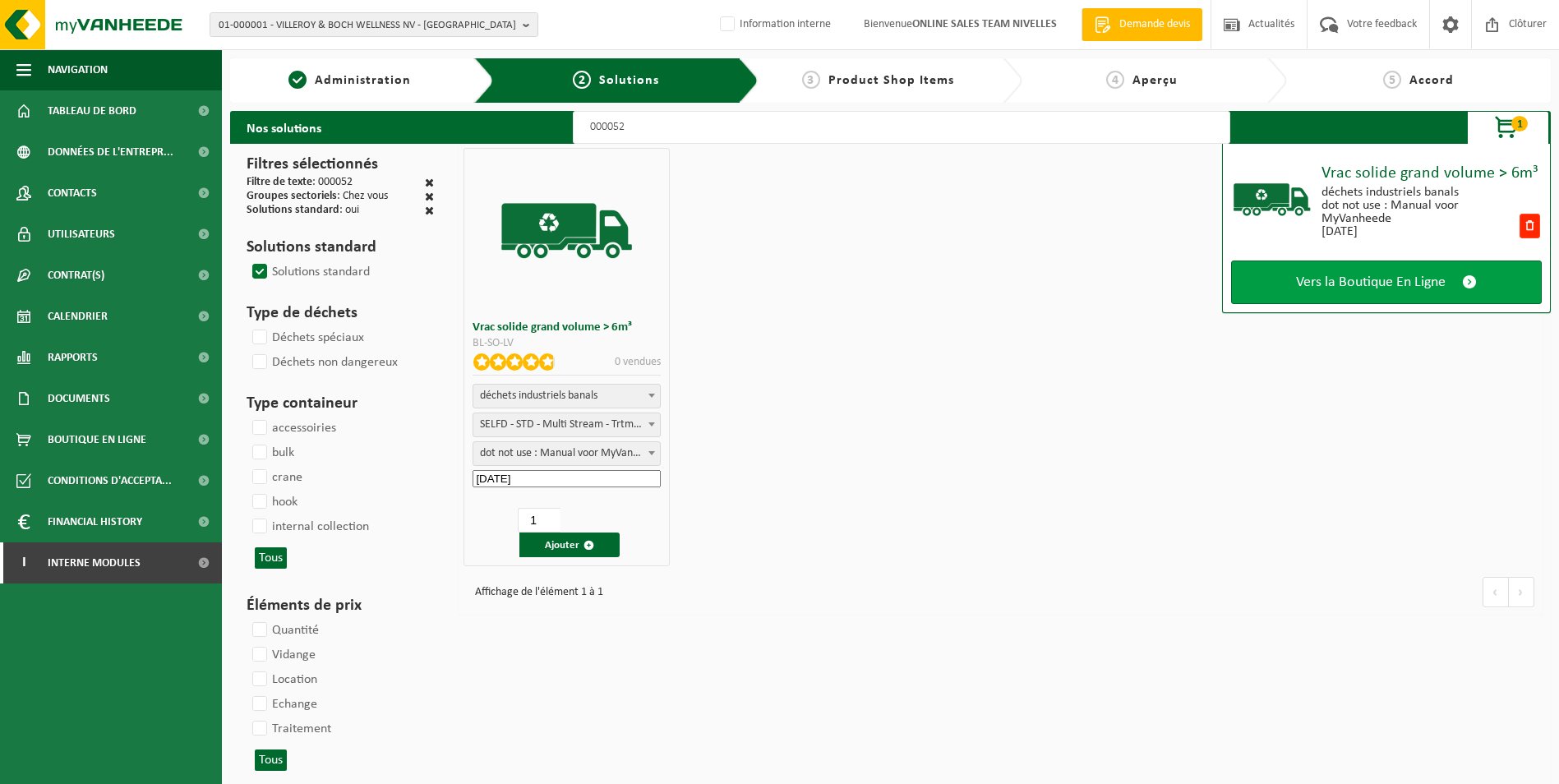
click at [1342, 269] on link "Vers la Boutique En Ligne" at bounding box center [1386, 282] width 310 height 43
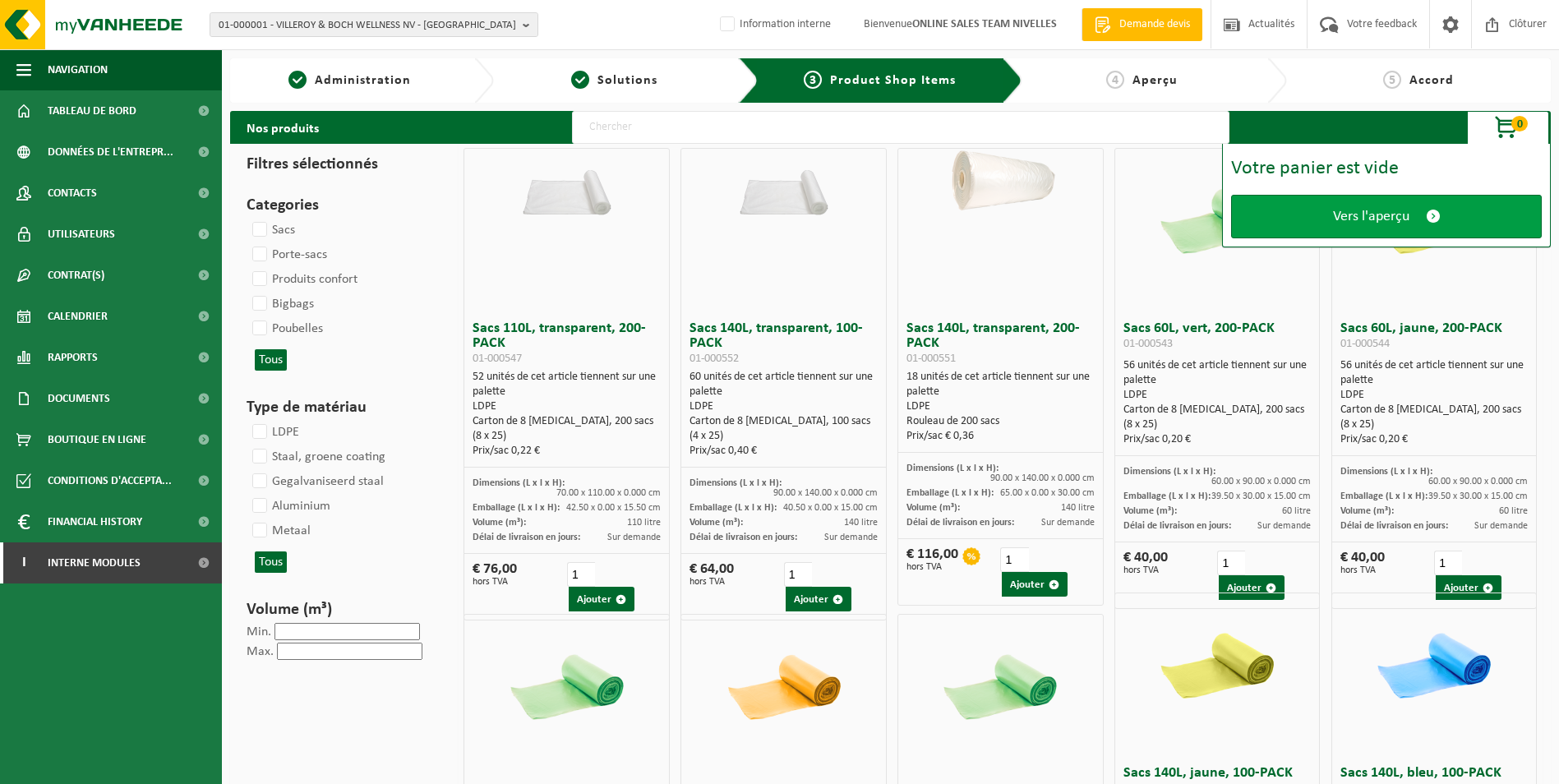
click at [1347, 209] on span "Vers l'aperçu" at bounding box center [1371, 216] width 76 height 17
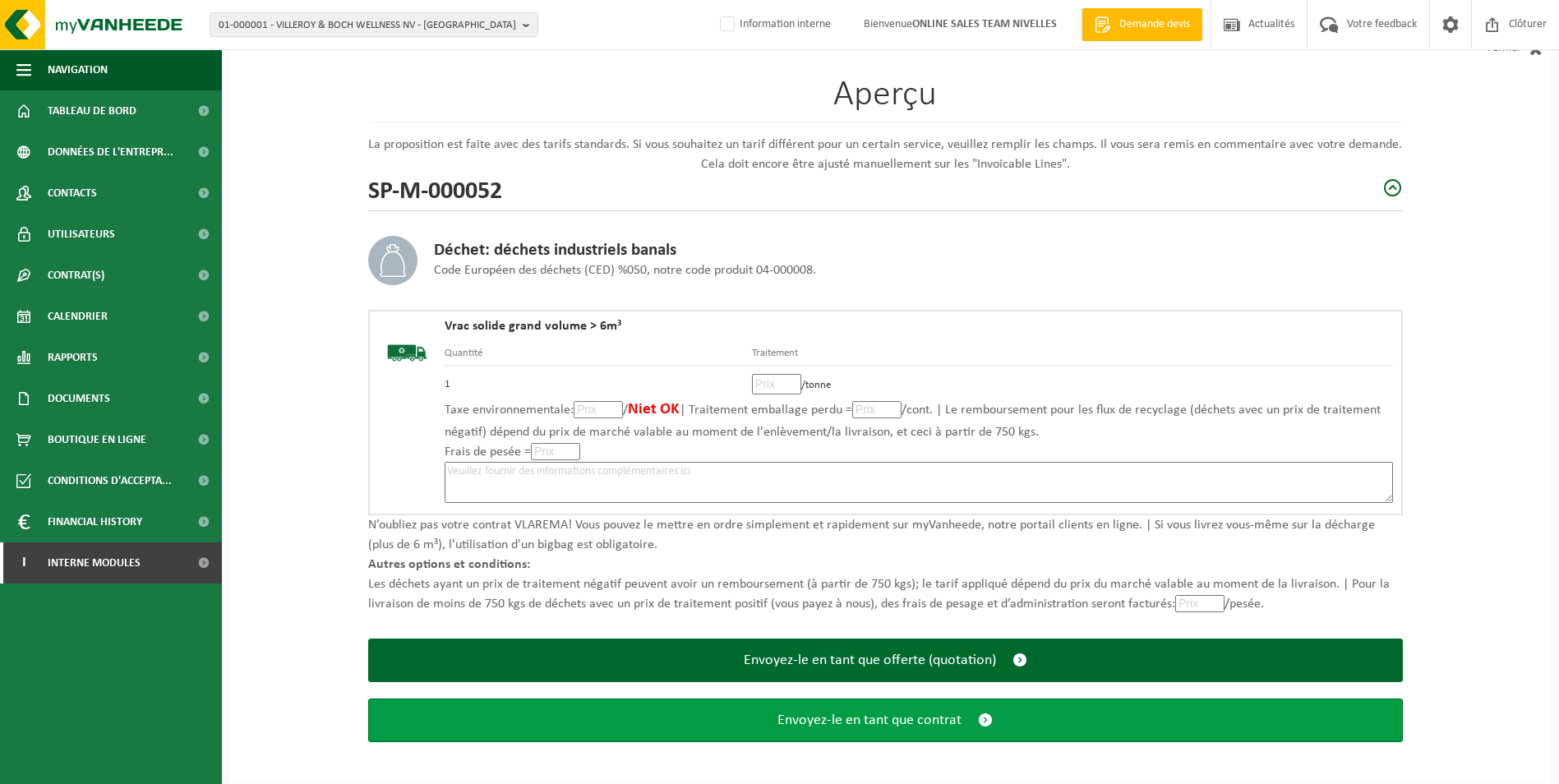
scroll to position [114, 0]
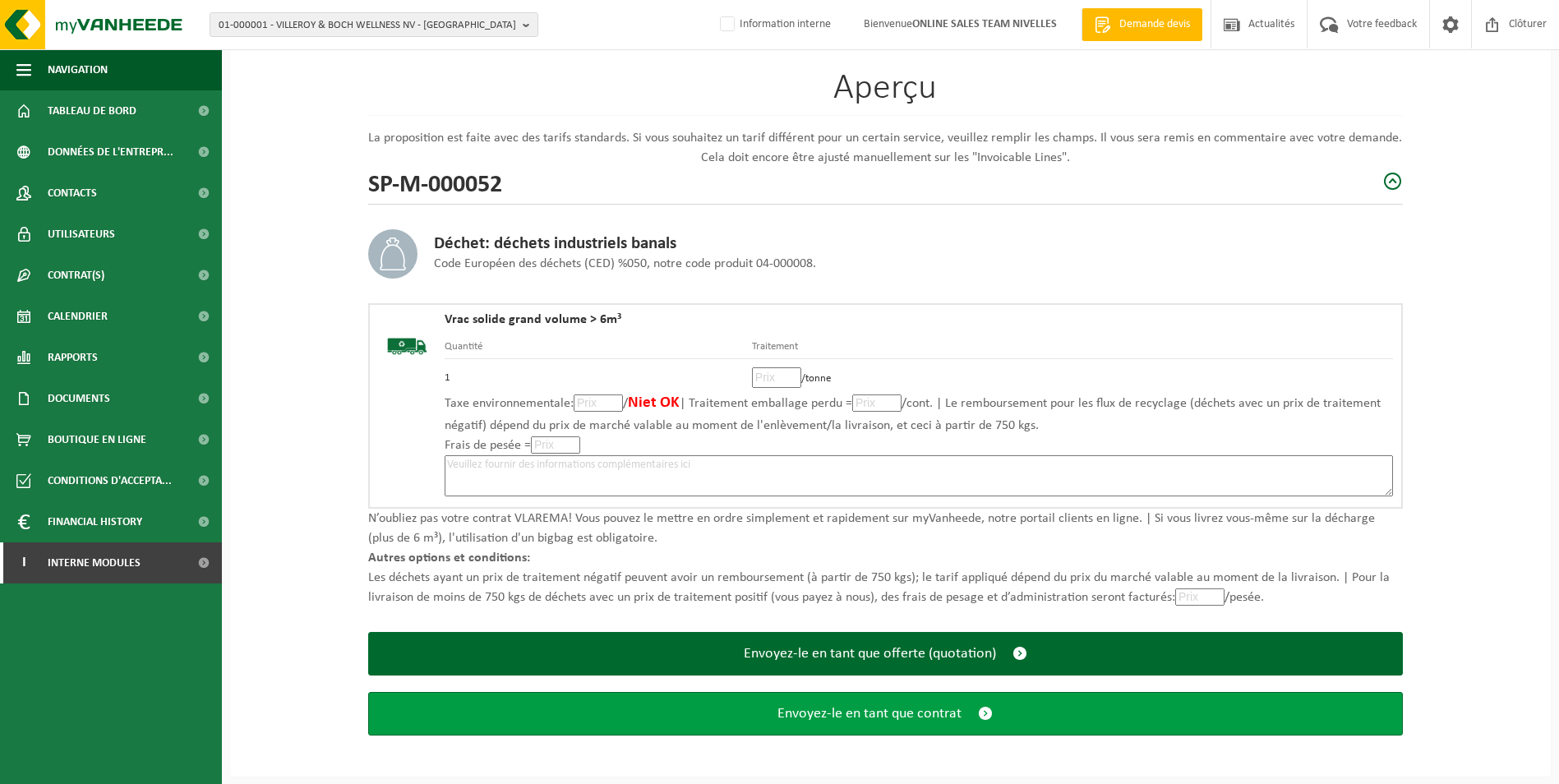
click at [848, 717] on span "Envoyez-le en tant que contrat" at bounding box center [869, 713] width 184 height 17
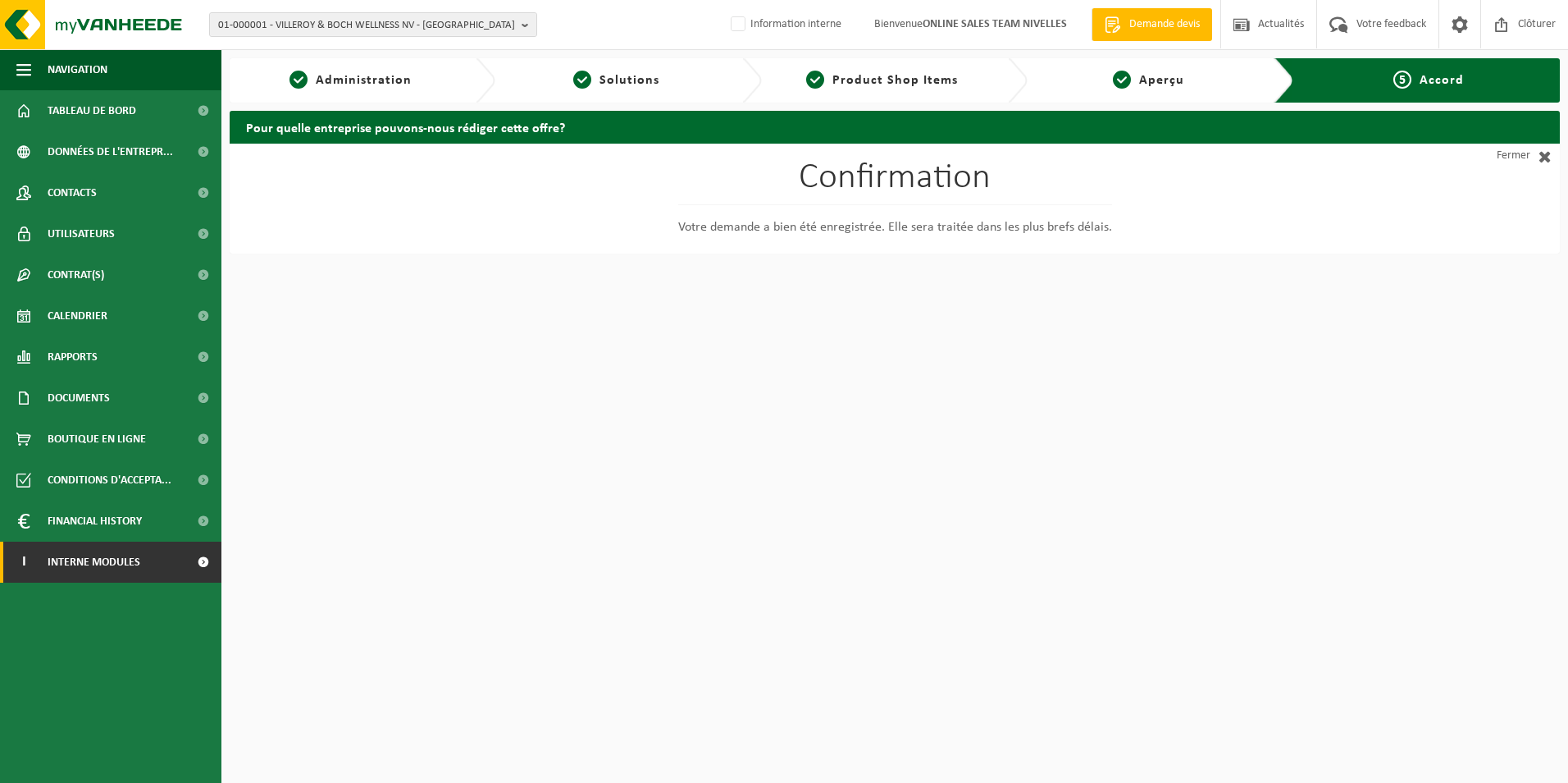
click at [119, 556] on span "Interne modules" at bounding box center [93, 562] width 92 height 41
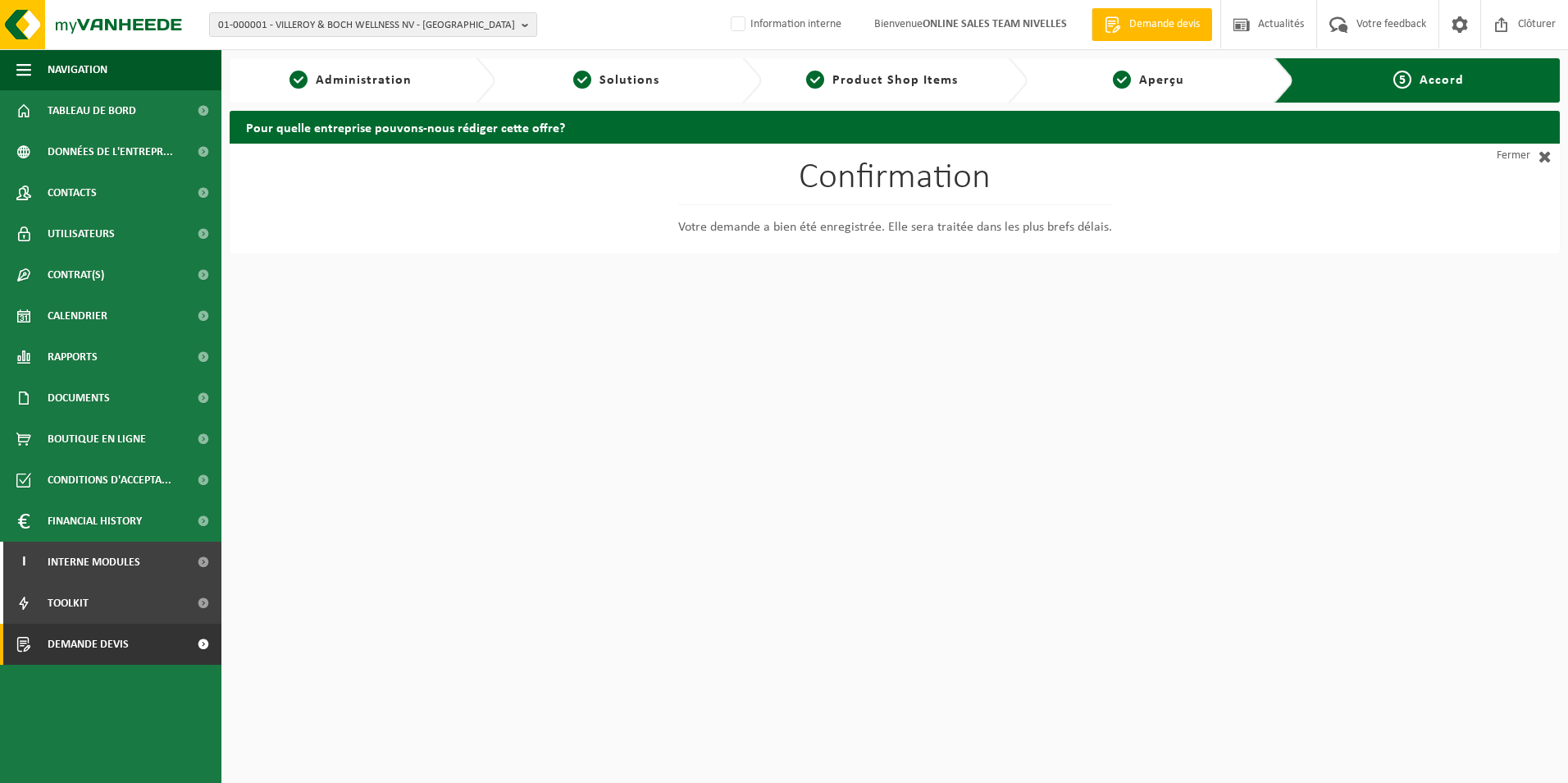
click at [109, 644] on span "Demande devis" at bounding box center [88, 644] width 81 height 41
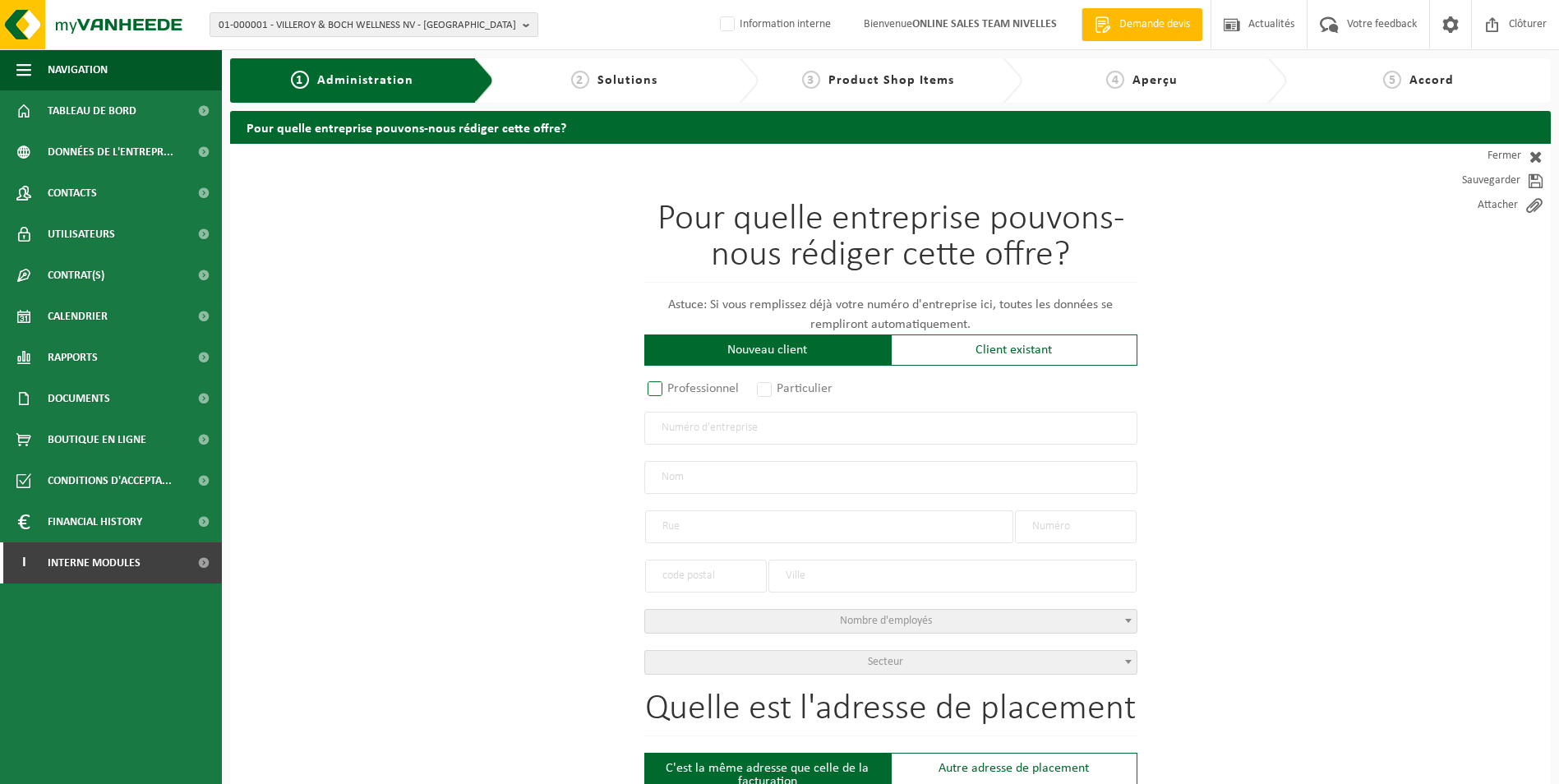
click at [655, 386] on label "Professionnel" at bounding box center [694, 388] width 100 height 23
click at [672, 386] on input "Professionnel" at bounding box center [677, 390] width 11 height 11
radio input "true"
click at [673, 425] on input "text" at bounding box center [891, 428] width 493 height 33
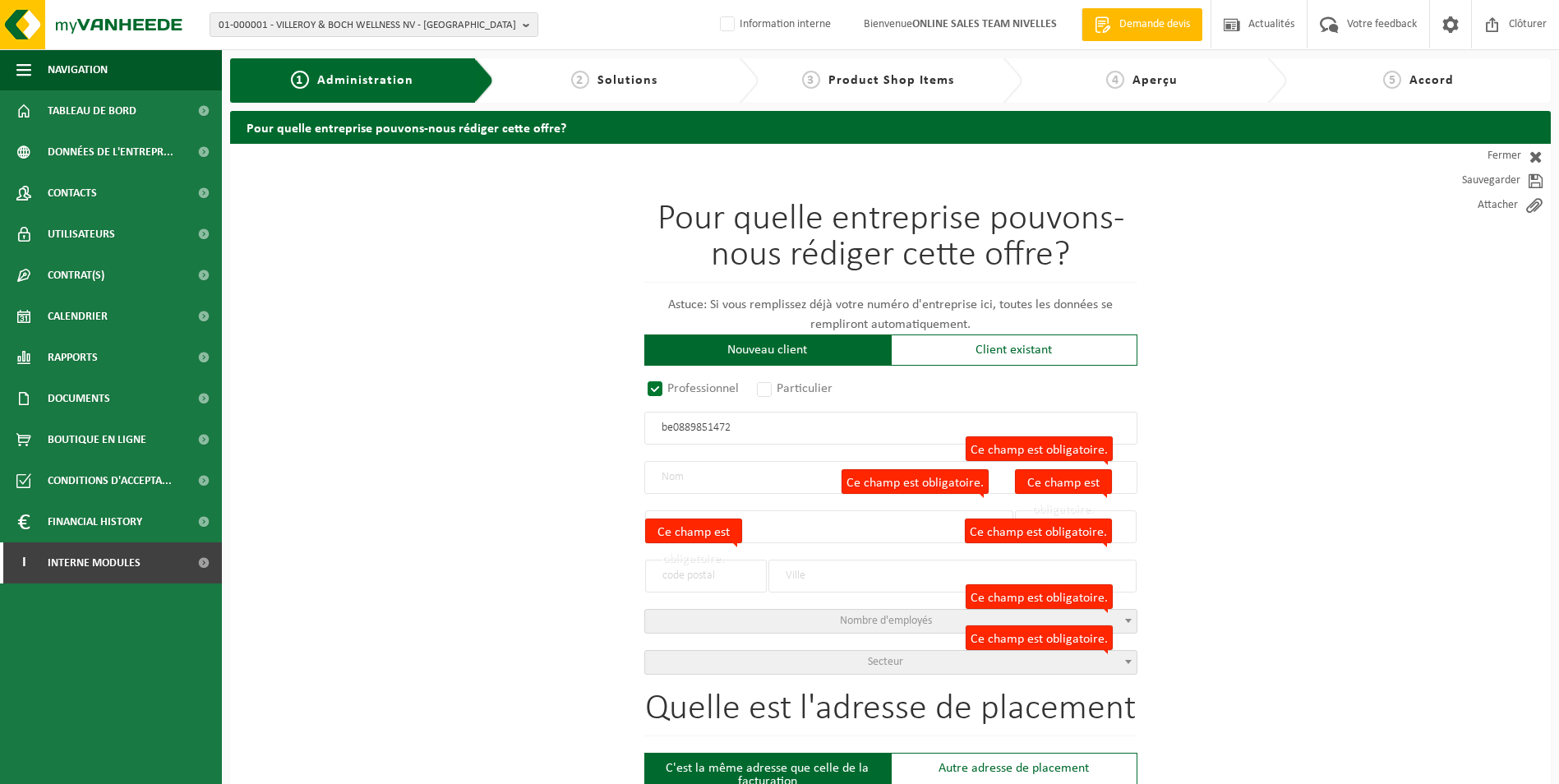
click at [671, 427] on input "be0889851472" at bounding box center [891, 428] width 493 height 33
type input "0889851472"
click at [671, 427] on input "0889851472" at bounding box center [891, 428] width 493 height 33
radio input "false"
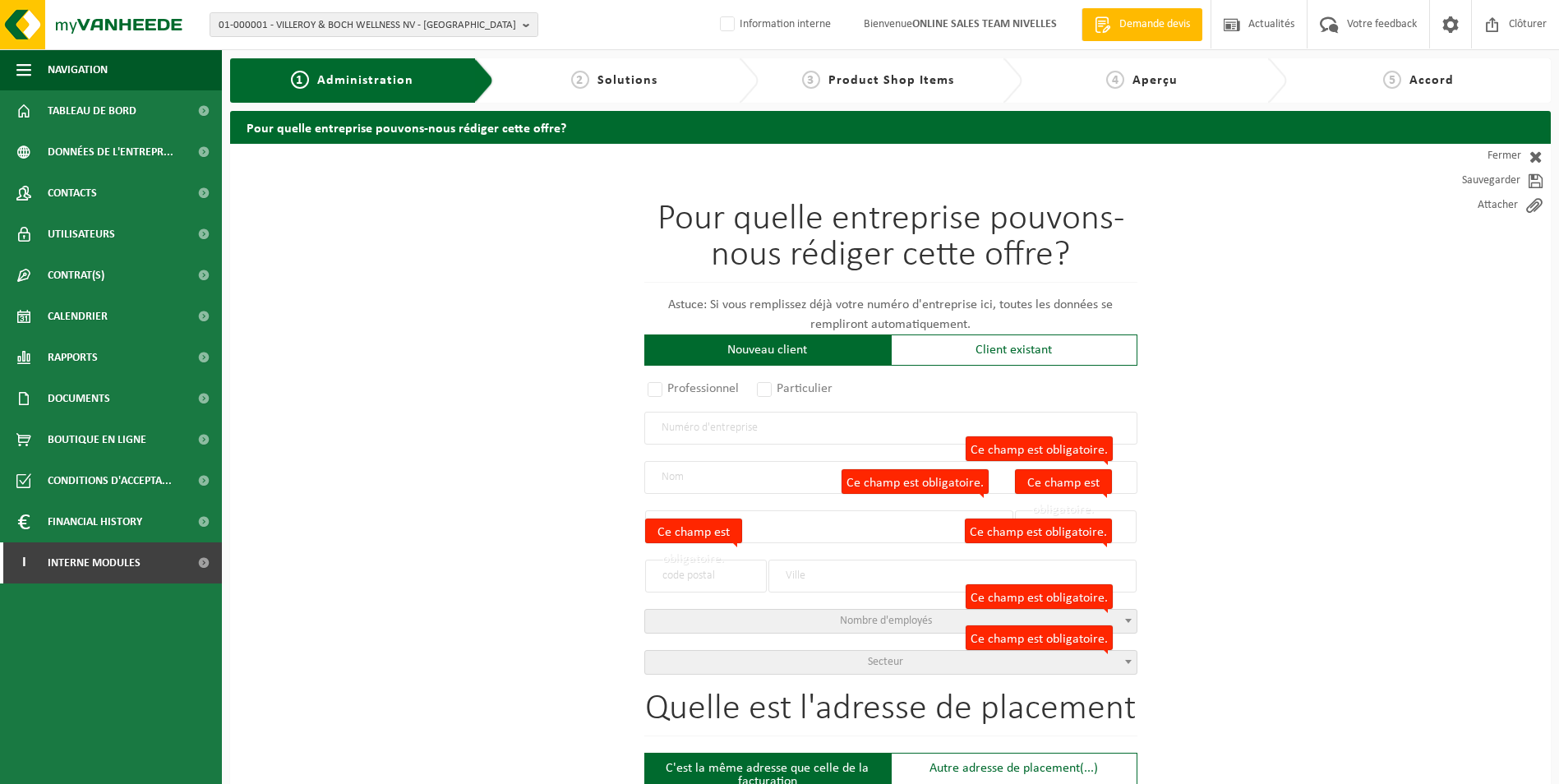
select select
radio input "true"
select select "170731"
type input "0889.851.472"
type input "START CONSTRUCTION CV"
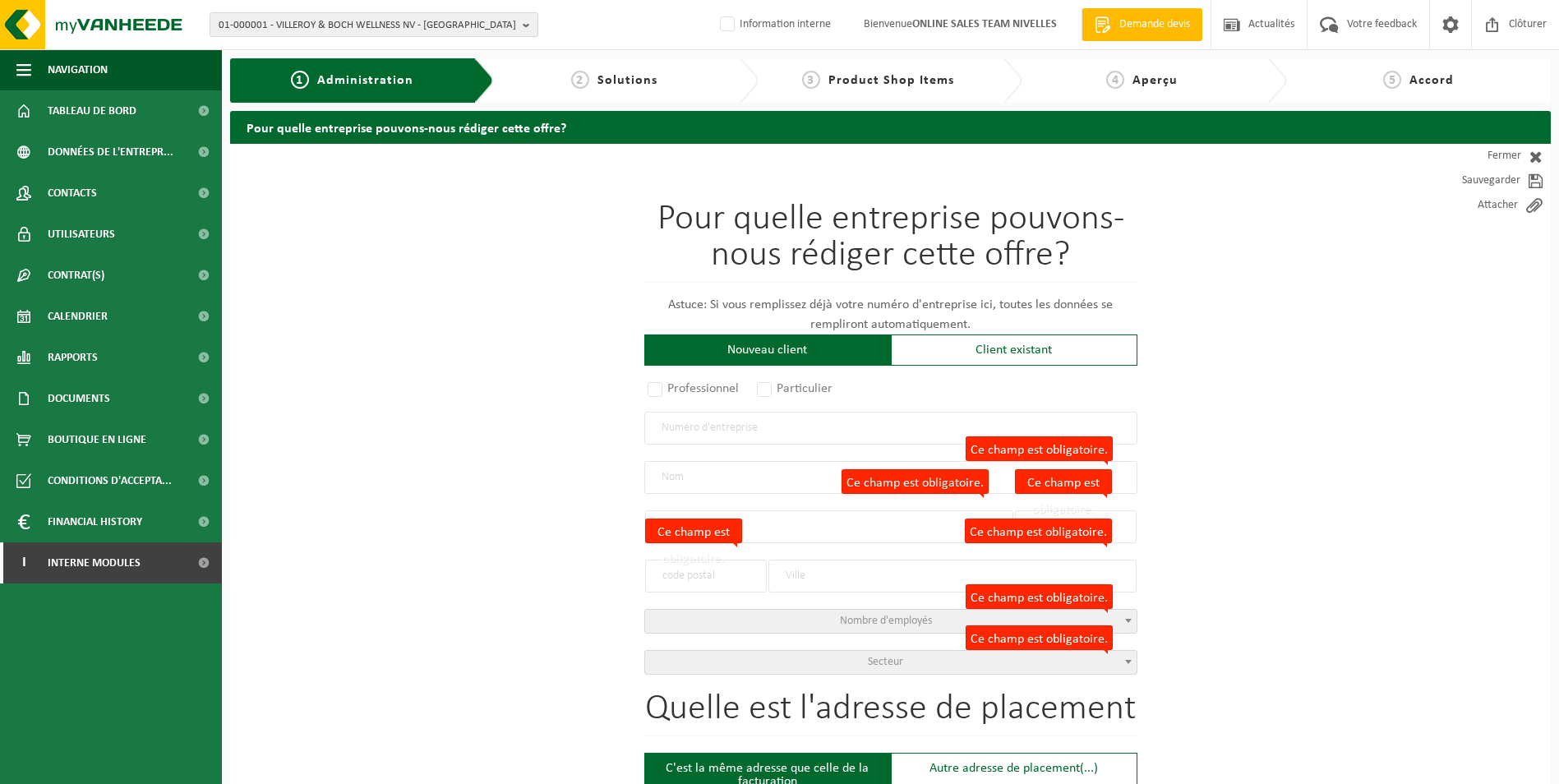
type input "RUE DU FOLLET"
type input "10/202"
type input "7540"
type input "KAIN"
select select "11"
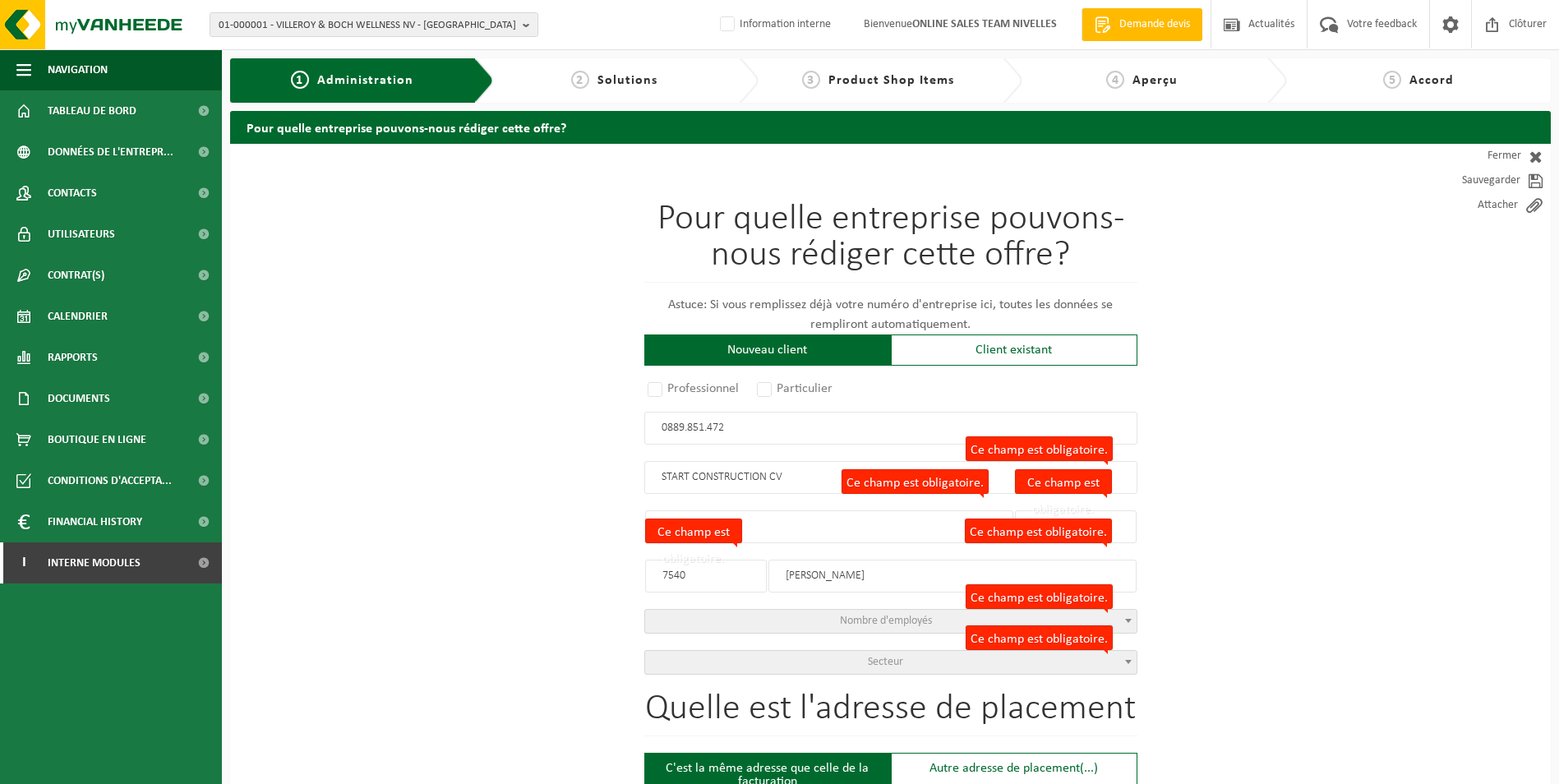
type input "START CONSTRUCTION CV"
type input "RUE DU FOLLET"
type input "10/202"
type input "7540"
type input "KAIN"
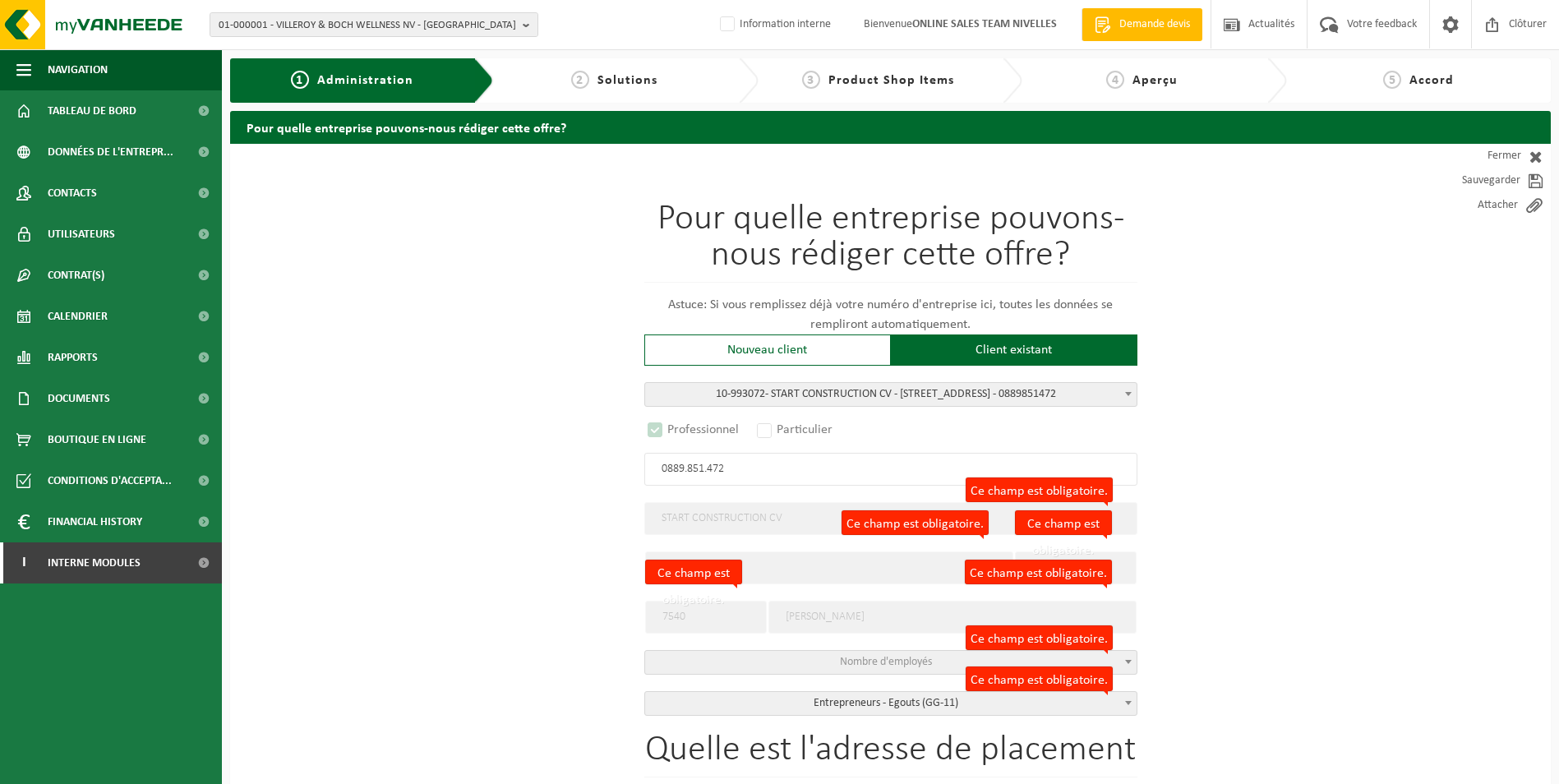
select select "D"
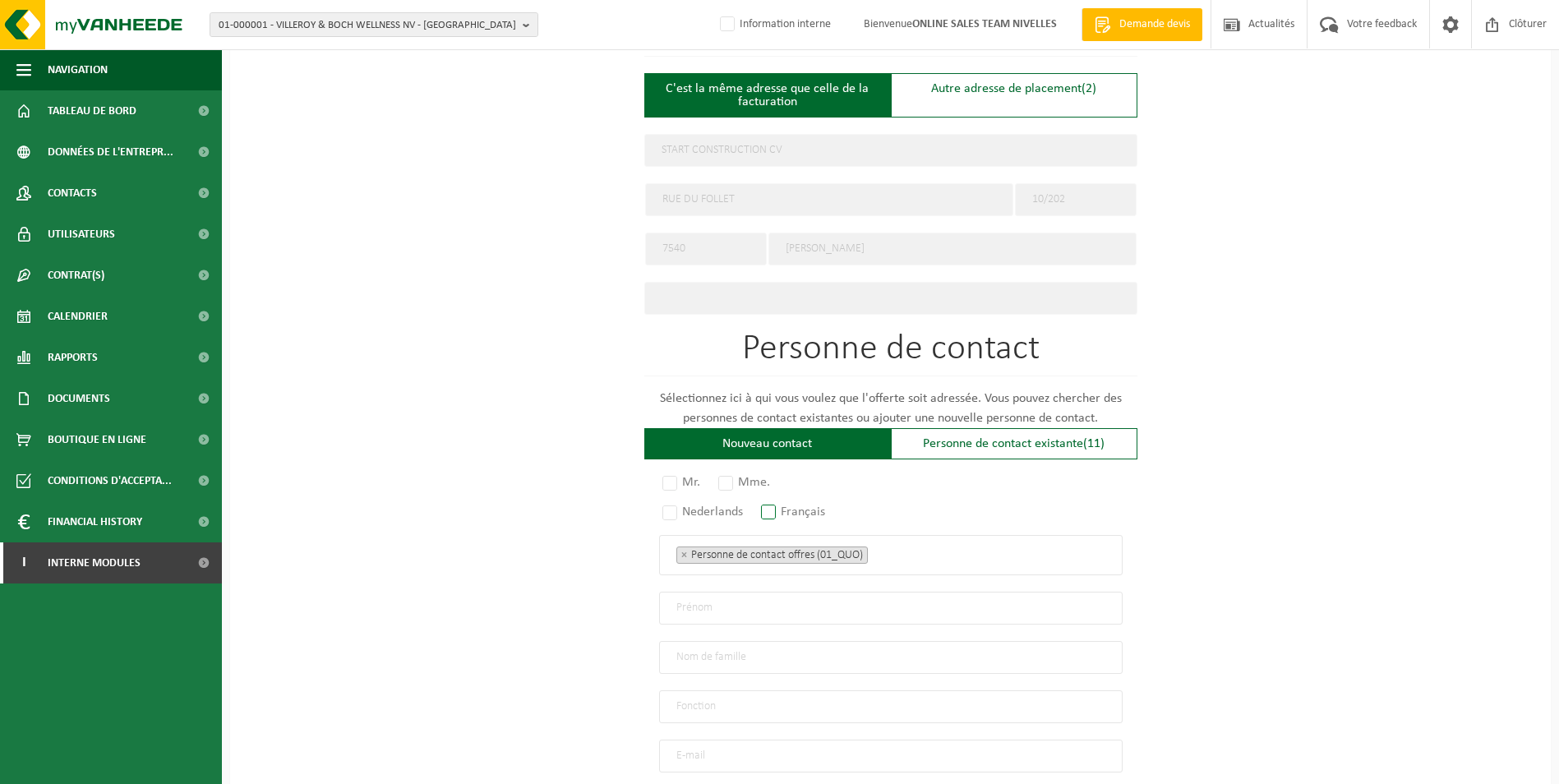
scroll to position [739, 0]
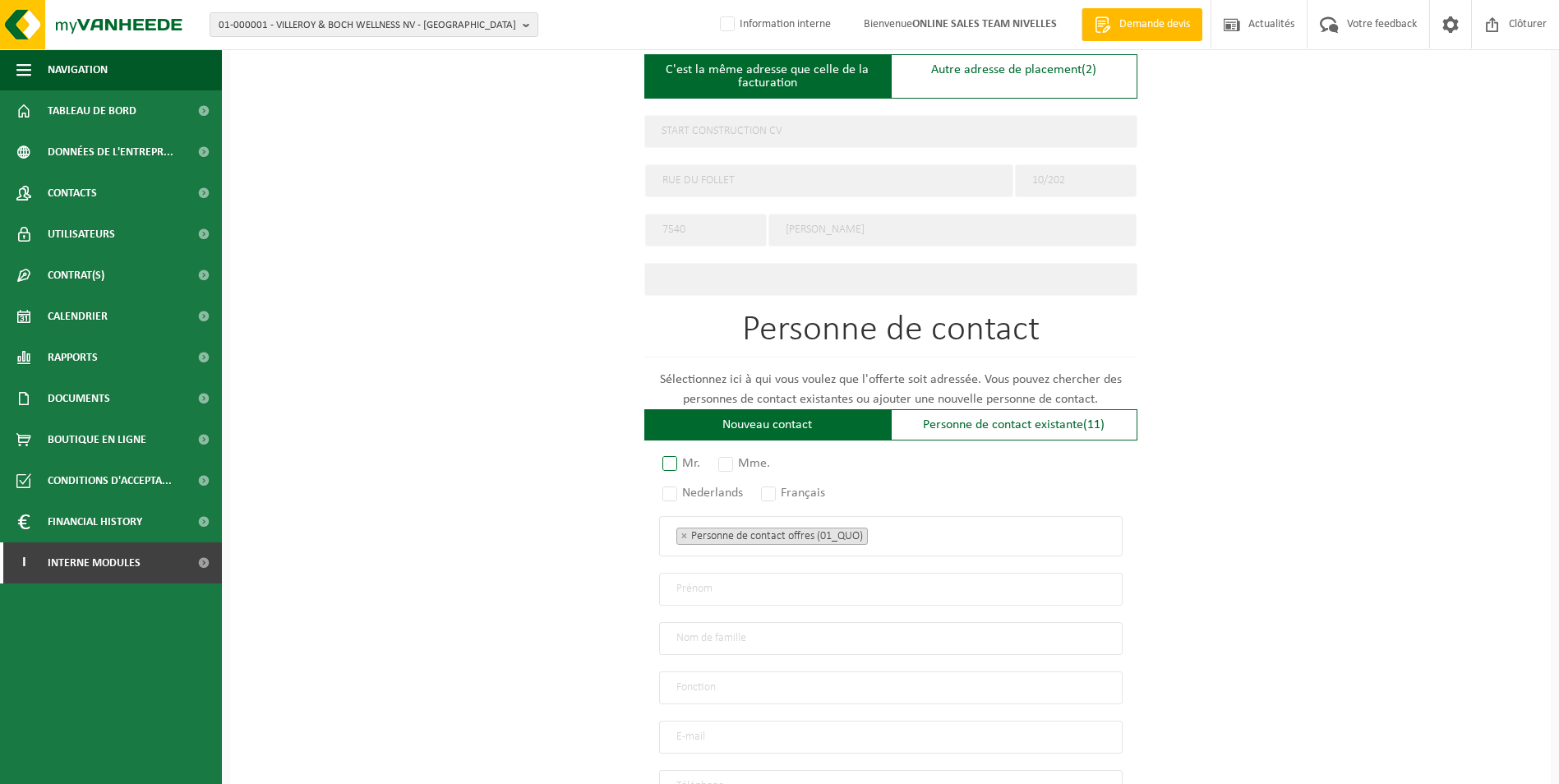
click at [673, 459] on label "Mr." at bounding box center [682, 464] width 46 height 23
radio input "true"
click at [771, 491] on label "Français" at bounding box center [794, 493] width 72 height 23
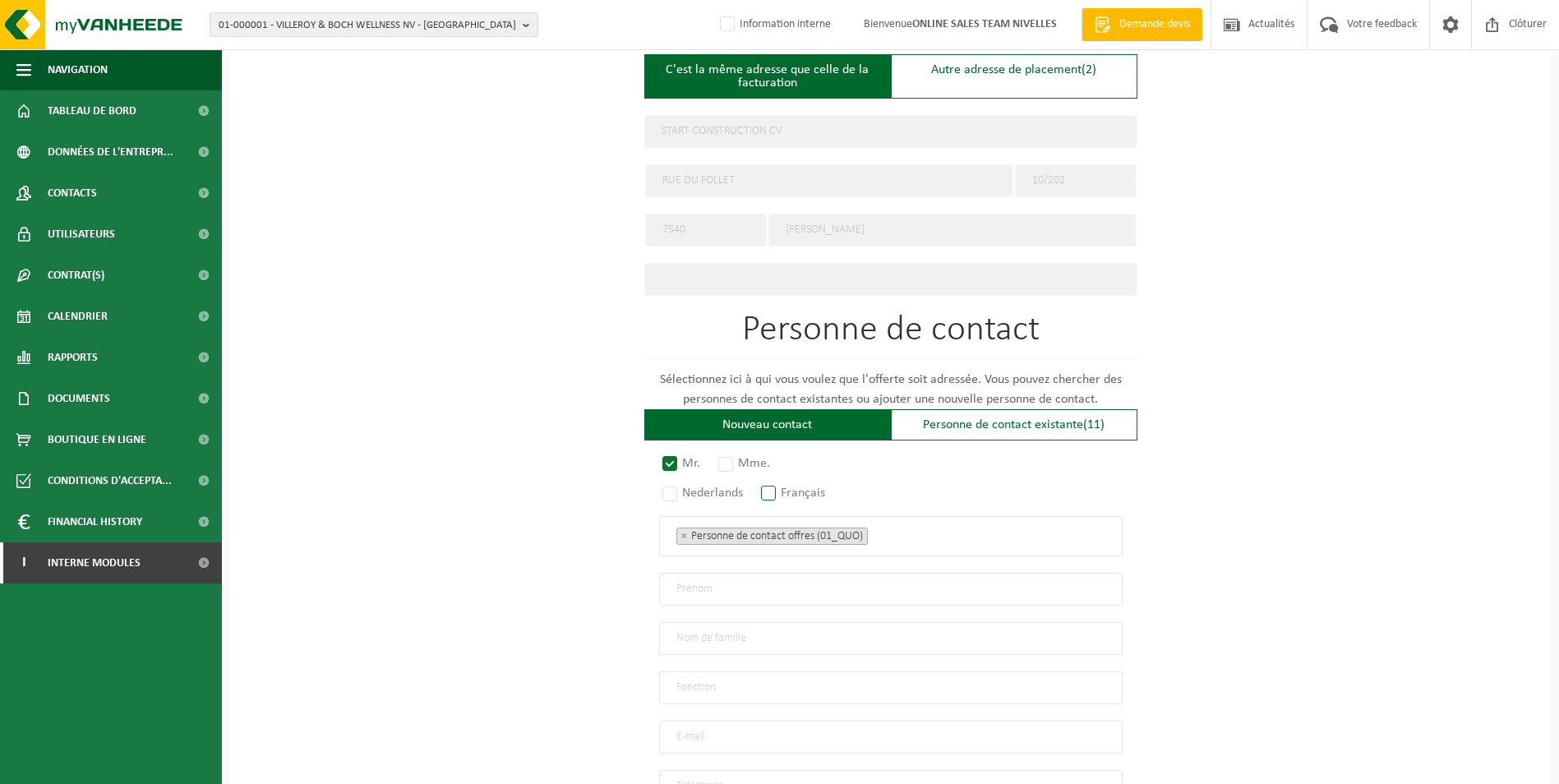
radio input "true"
click at [865, 528] on li "× Personne de contact offres (01_QUO)" at bounding box center [772, 536] width 192 height 17
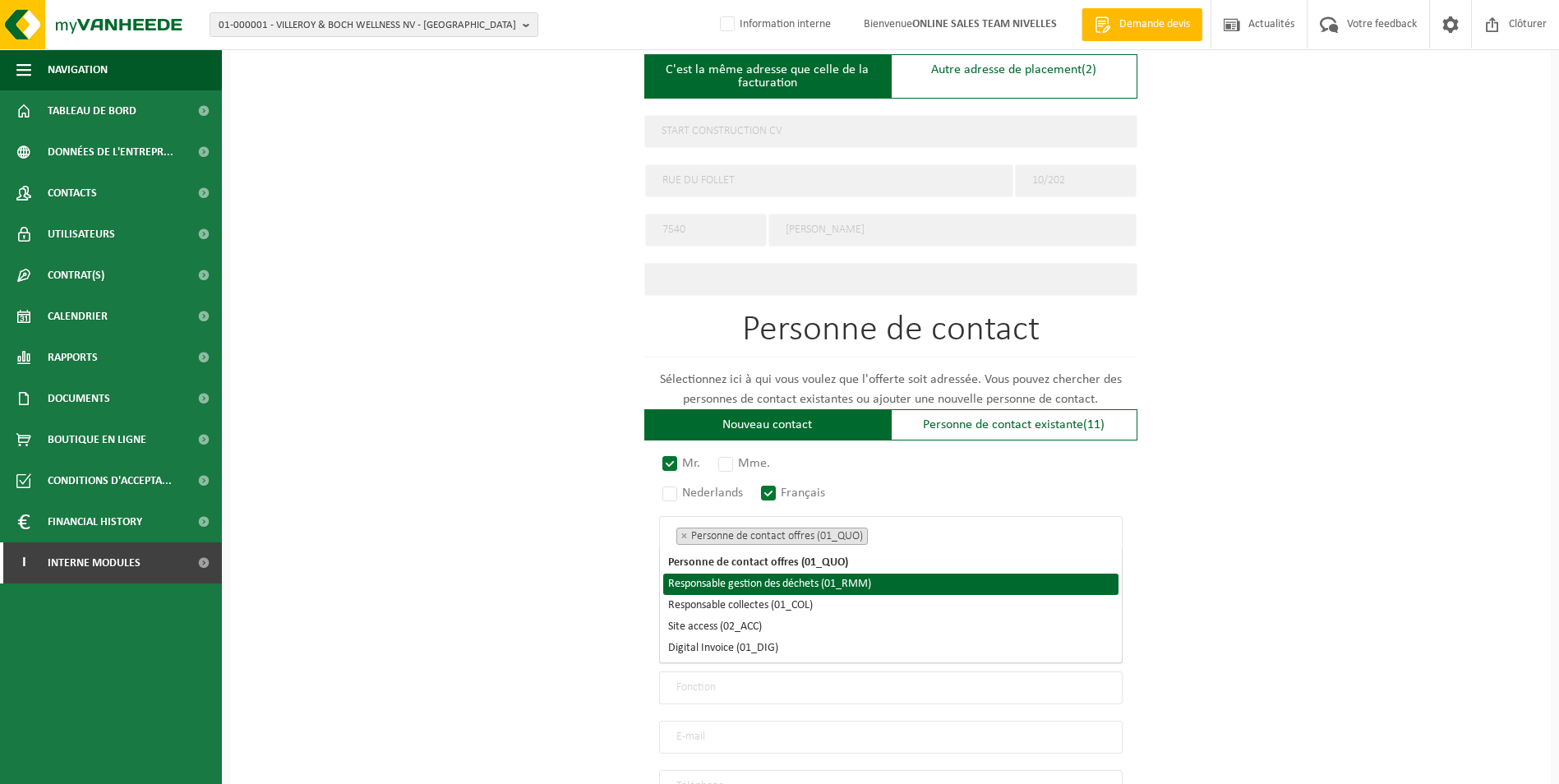
click at [838, 584] on li "Responsable gestion des déchets (01_RMM)" at bounding box center [891, 584] width 455 height 22
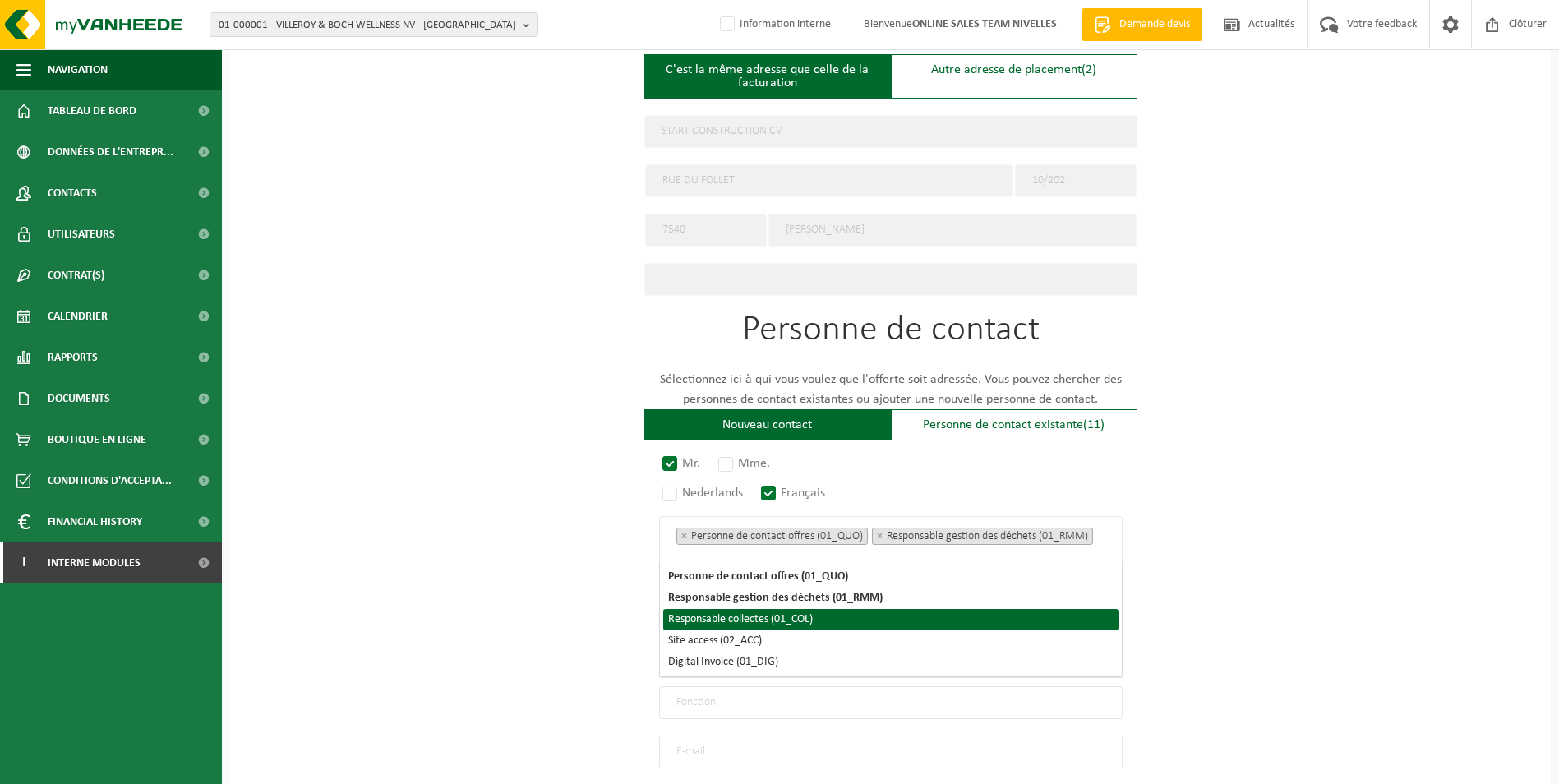
click at [800, 619] on li "Responsable collectes (01_COL)" at bounding box center [891, 619] width 455 height 22
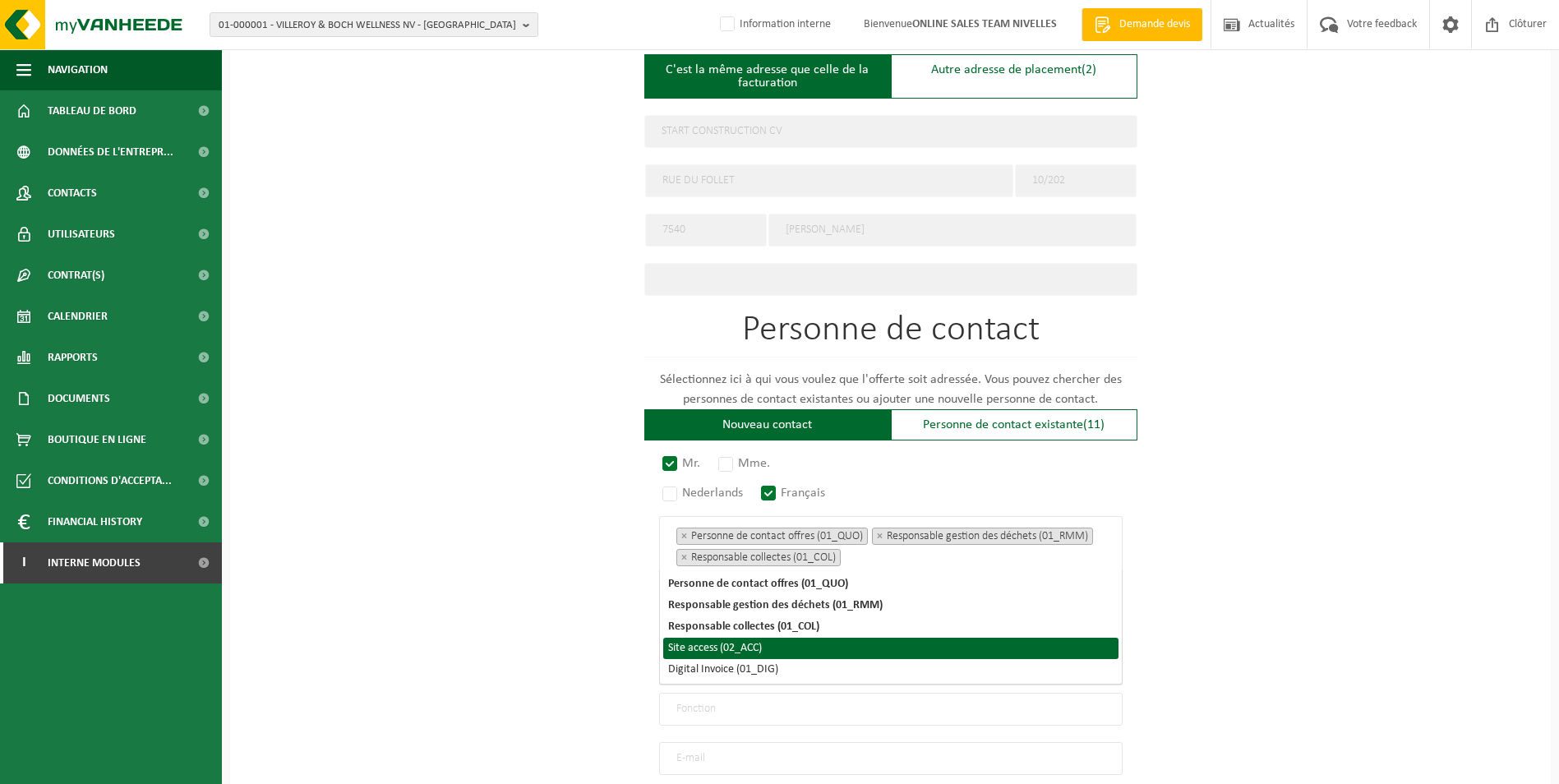
click at [762, 647] on li "Site access (02_ACC)" at bounding box center [891, 648] width 455 height 22
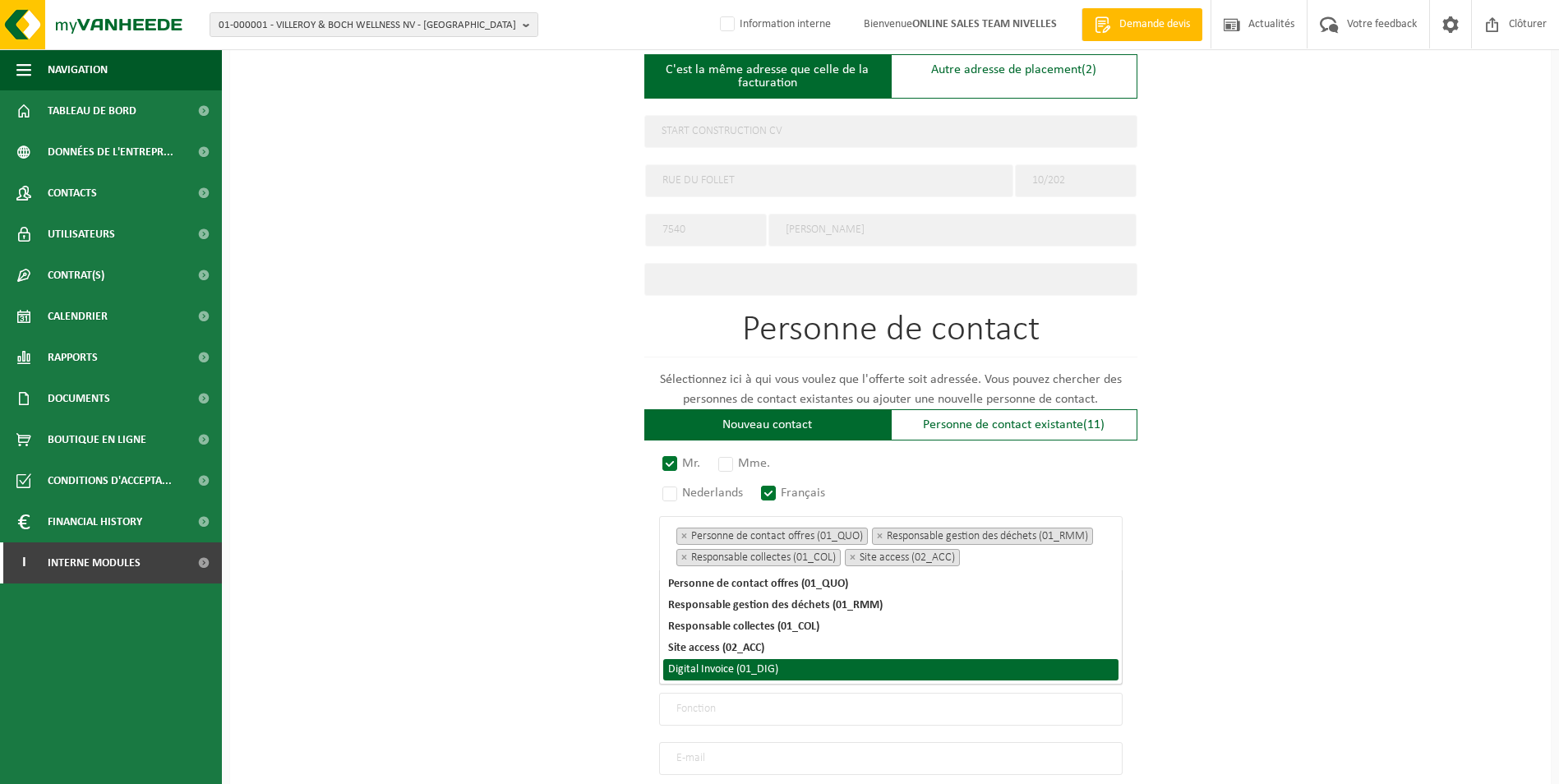
click at [760, 664] on li "Digital Invoice (01_DIG)" at bounding box center [891, 670] width 455 height 22
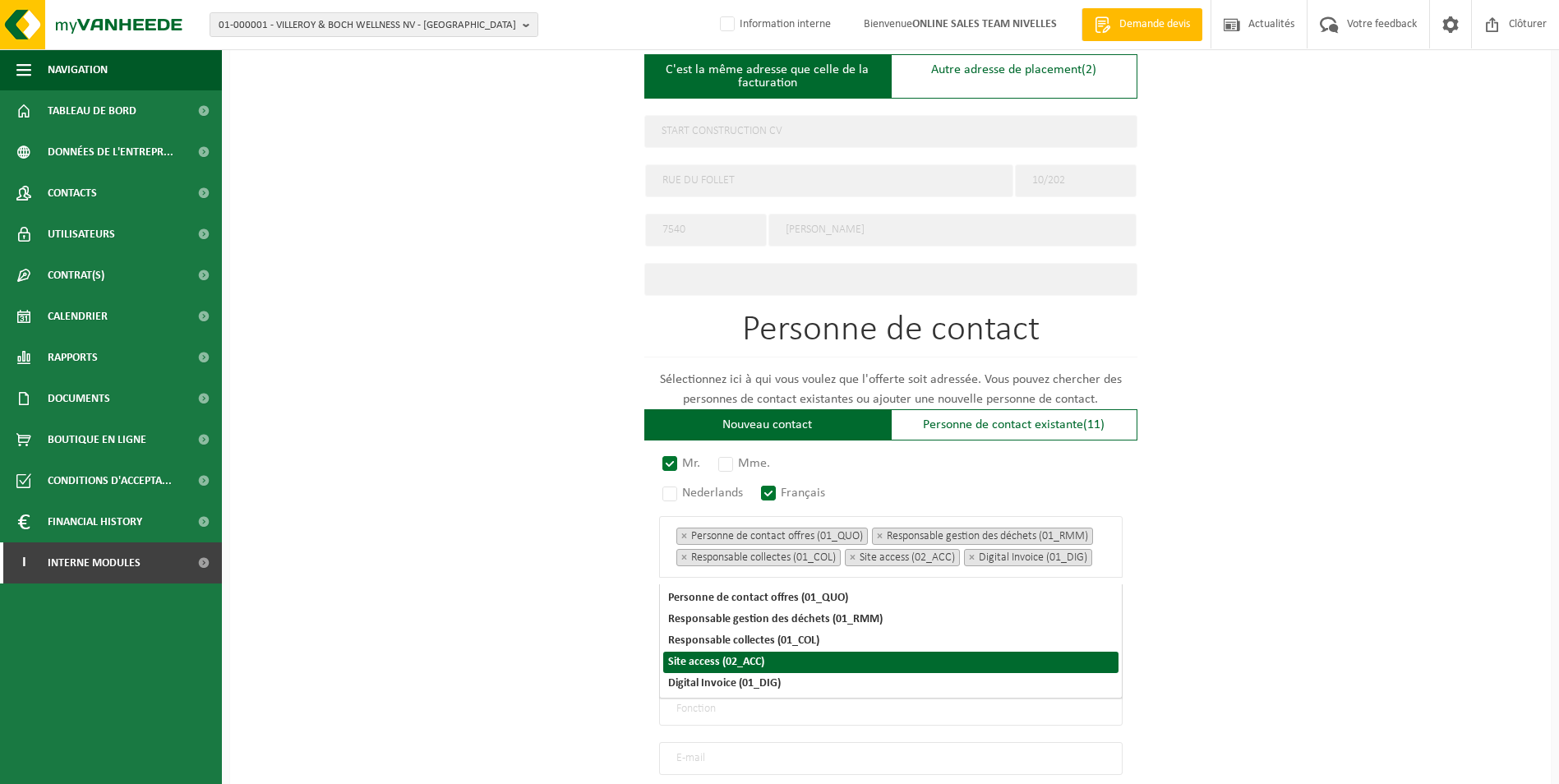
click at [1236, 613] on div "Pour quelle entreprise pouvons-nous rédiger cette offre? Astuce: Si vous rempli…" at bounding box center [891, 185] width 1321 height 1564
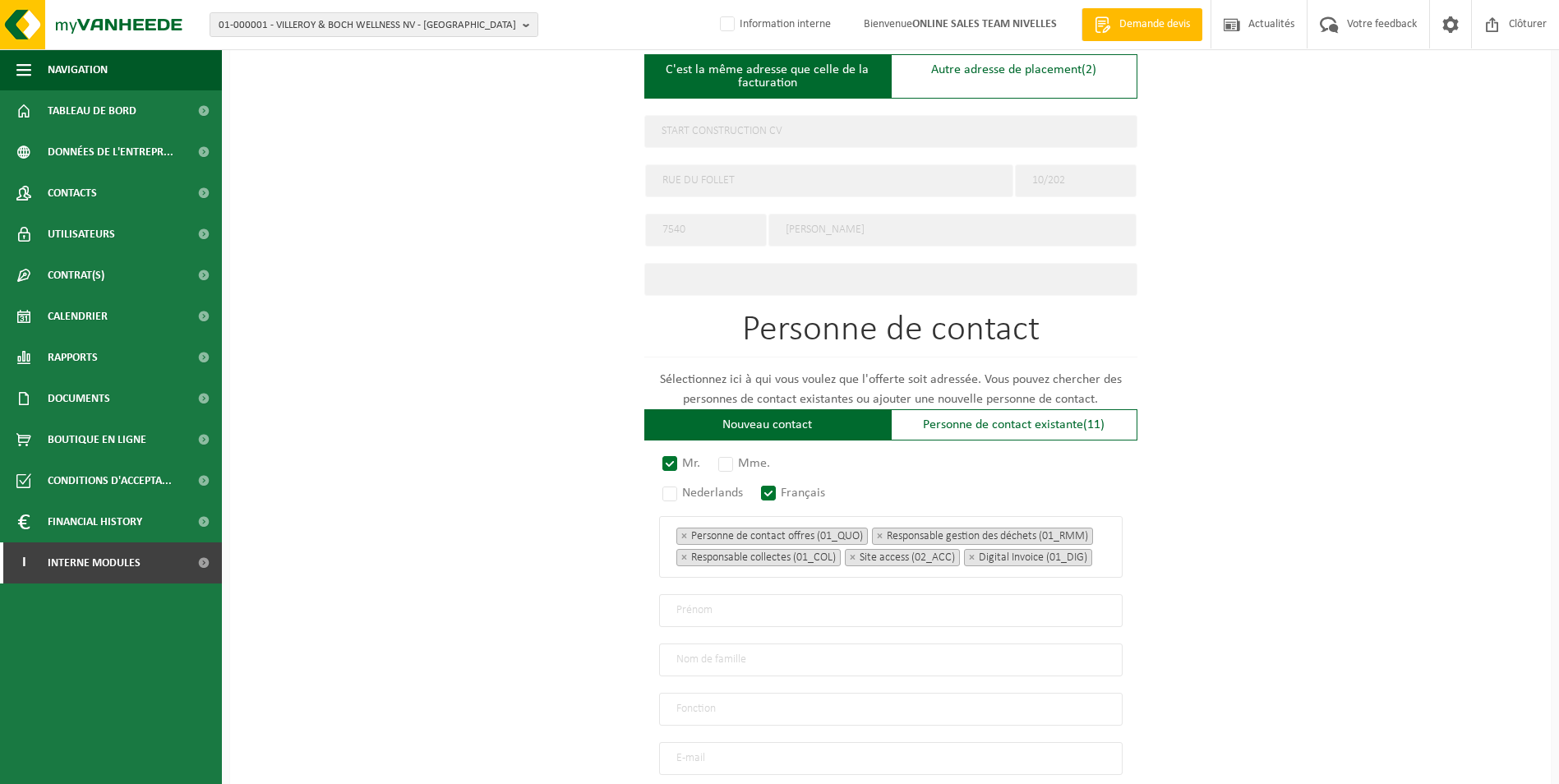
click at [701, 615] on input "text" at bounding box center [891, 610] width 463 height 33
type input "Benoît"
type input "Smets"
type input "Direction"
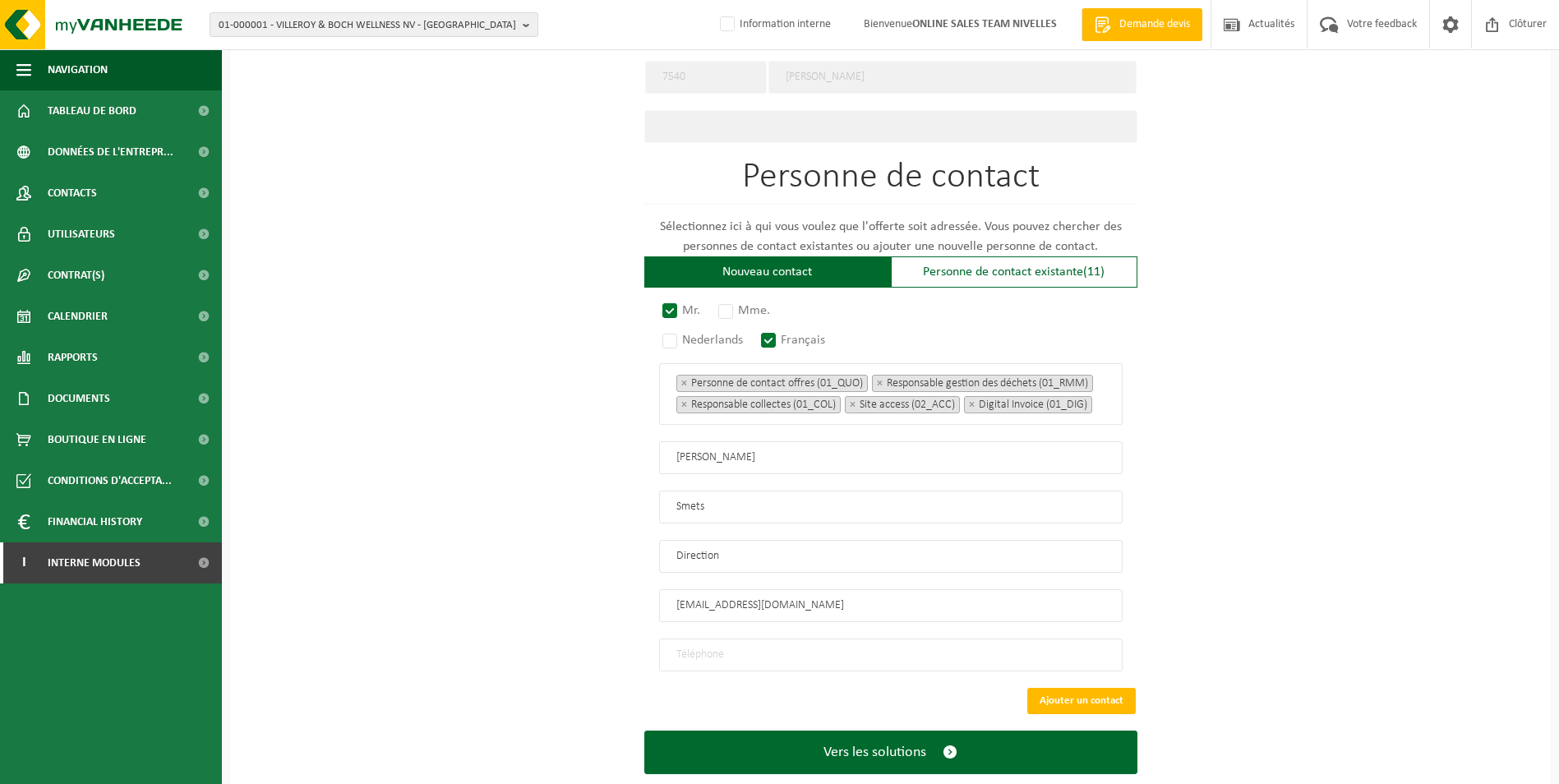
scroll to position [933, 0]
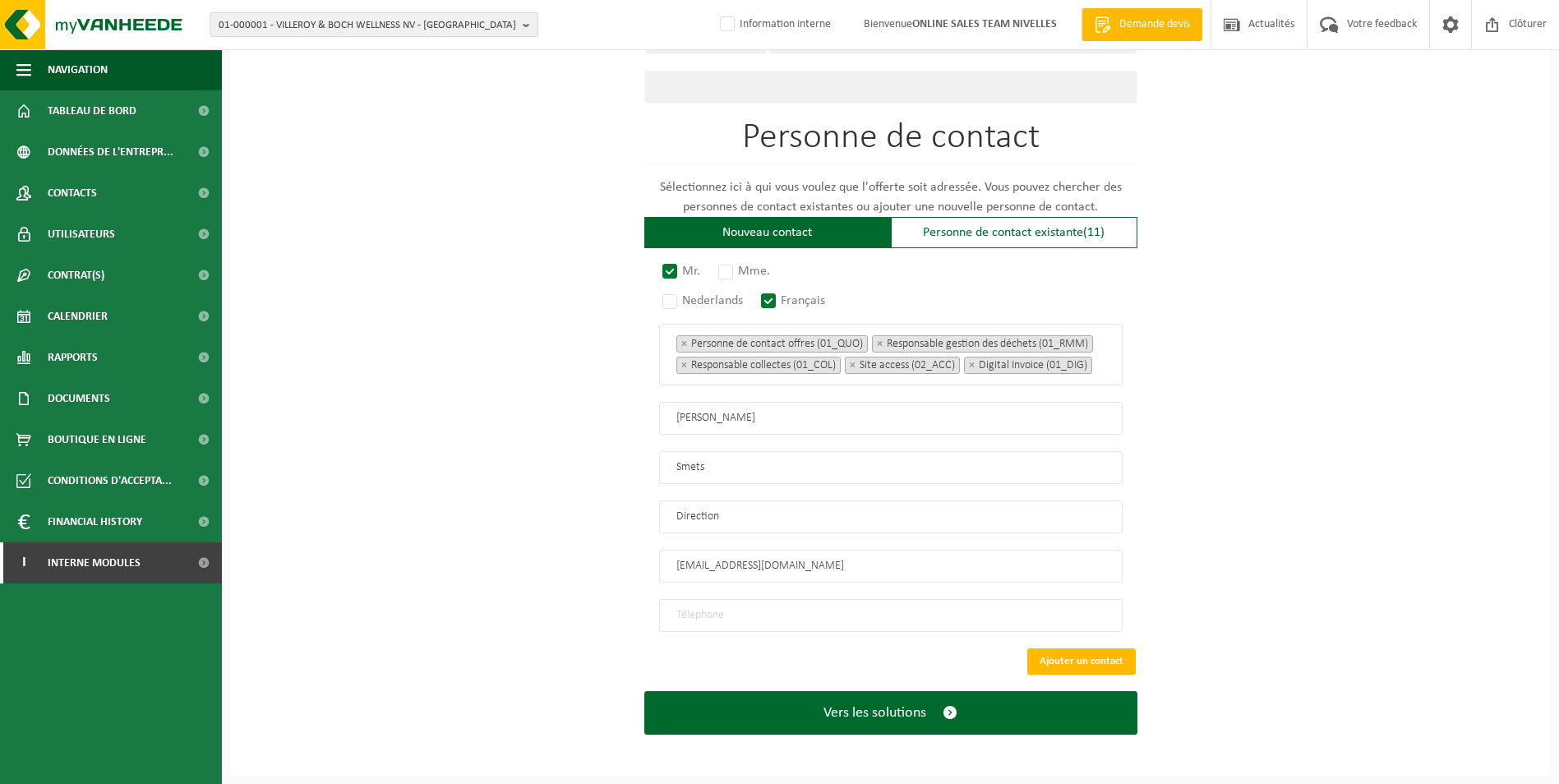
type input "bs@startconstruction.be"
click at [683, 614] on input "tel" at bounding box center [891, 615] width 463 height 33
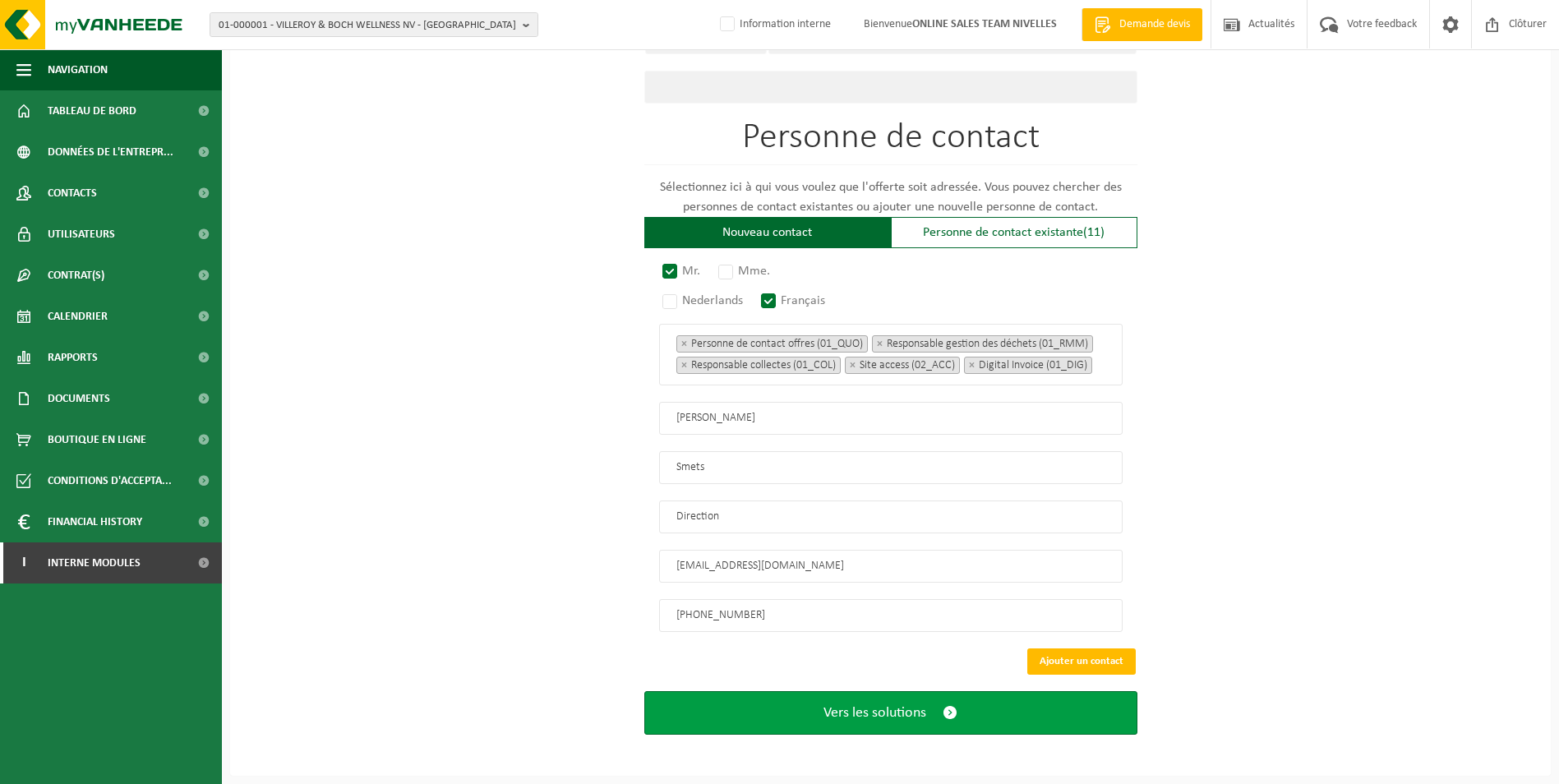
type input "+32 489 25 42 29"
click at [883, 720] on span "Vers les solutions" at bounding box center [875, 712] width 103 height 17
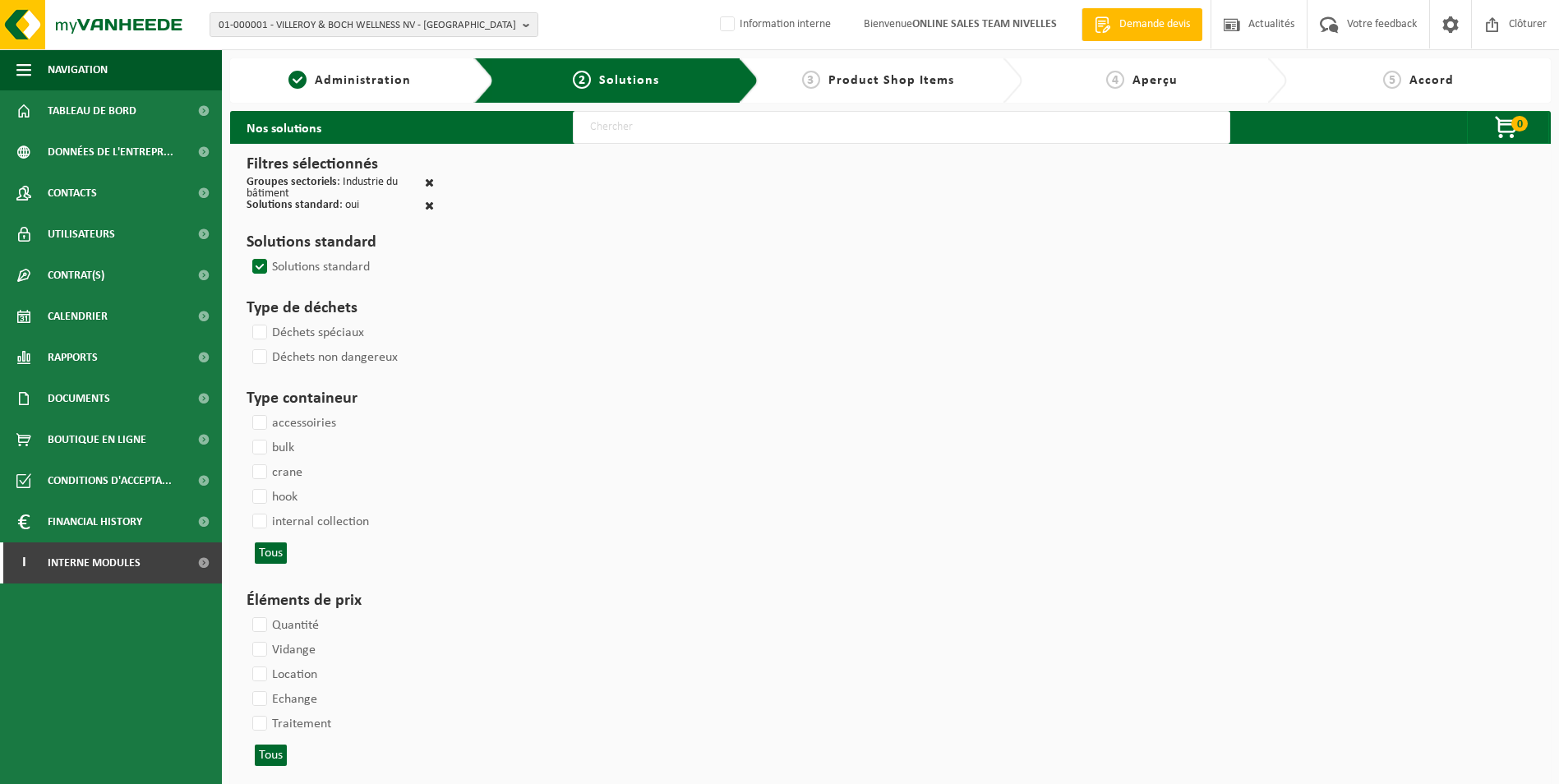
click at [635, 128] on input "text" at bounding box center [901, 127] width 658 height 33
type input "000052"
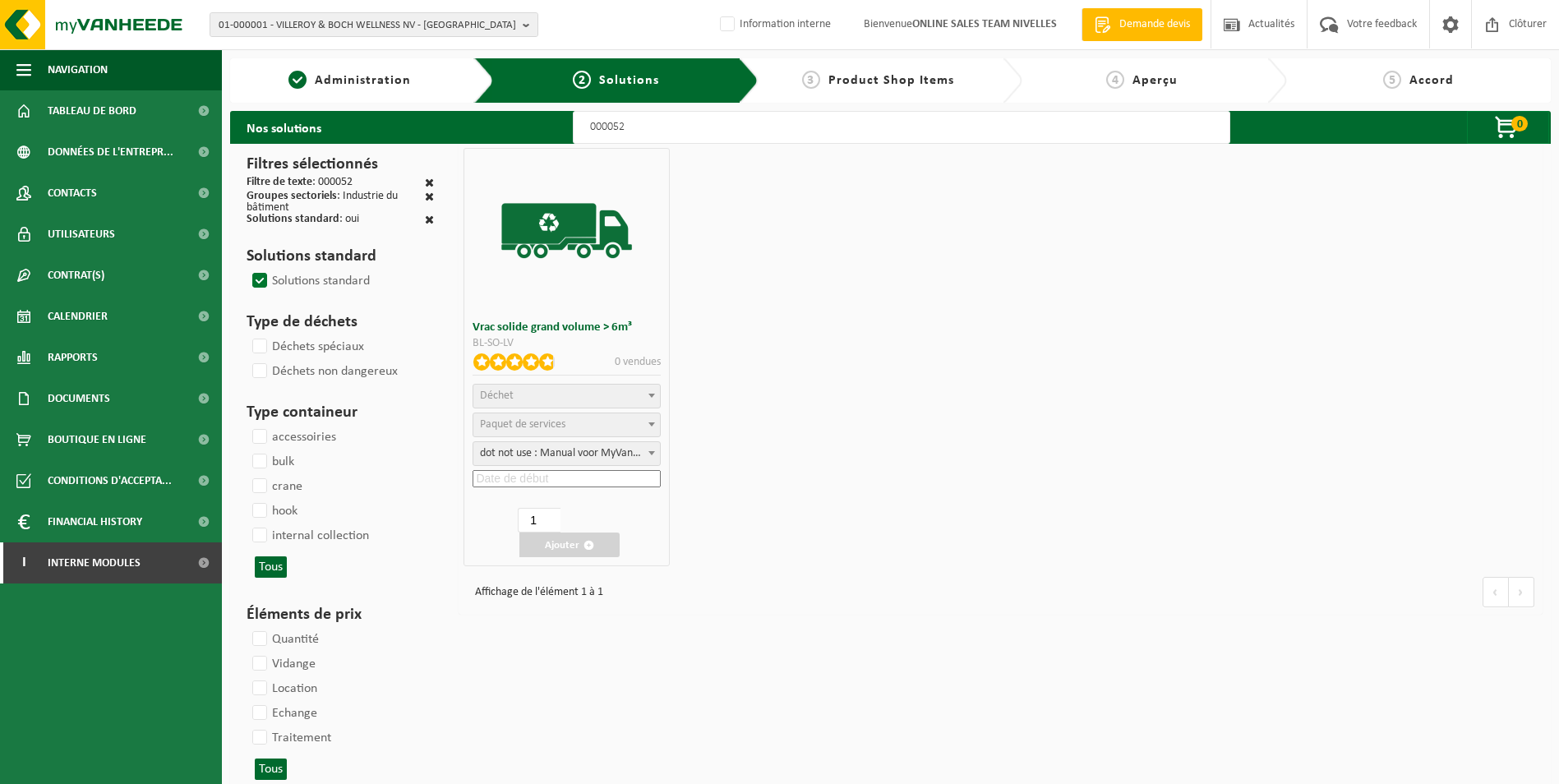
click at [587, 397] on span "Déchet" at bounding box center [566, 396] width 186 height 23
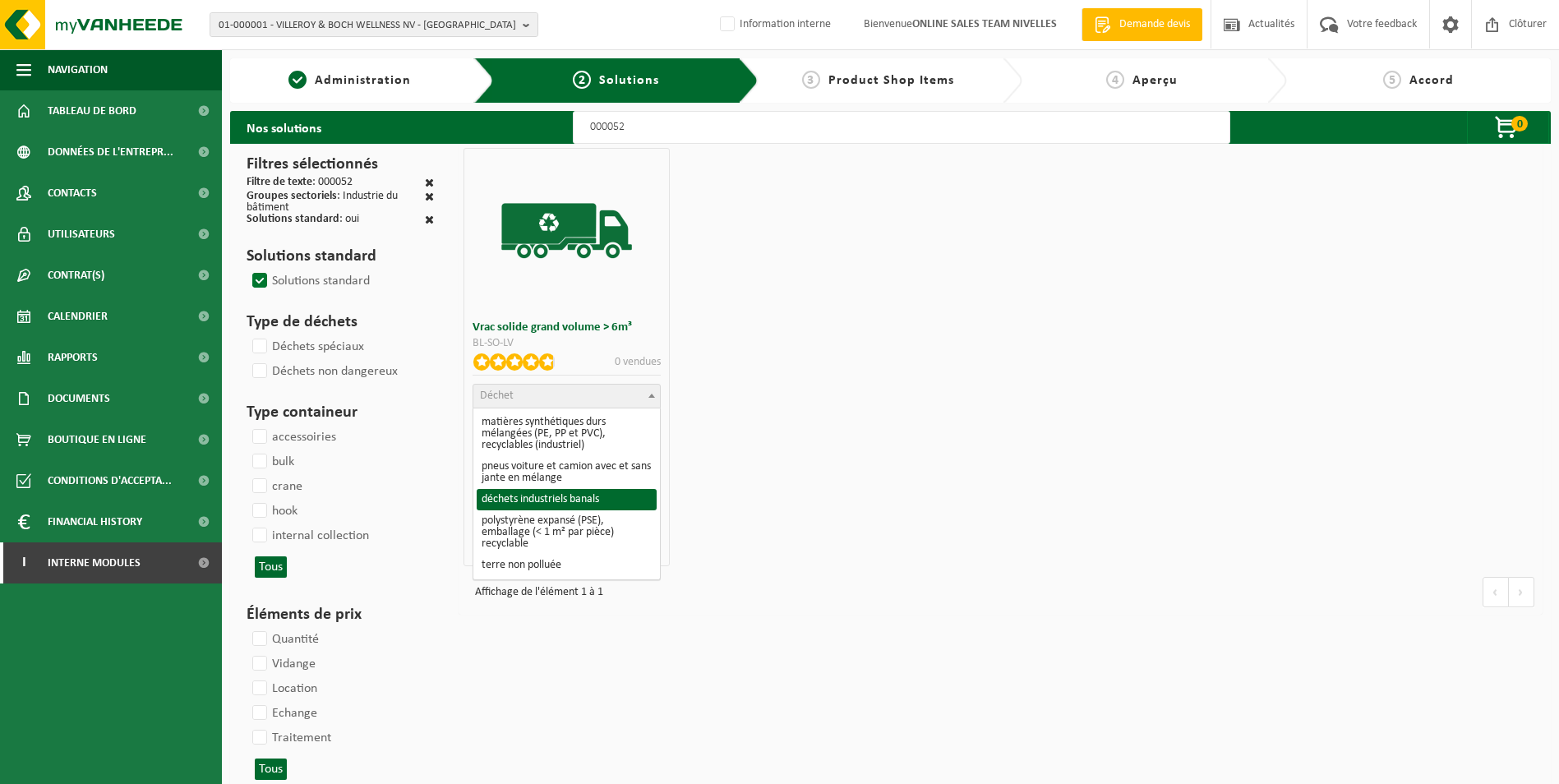
select select "8"
select select
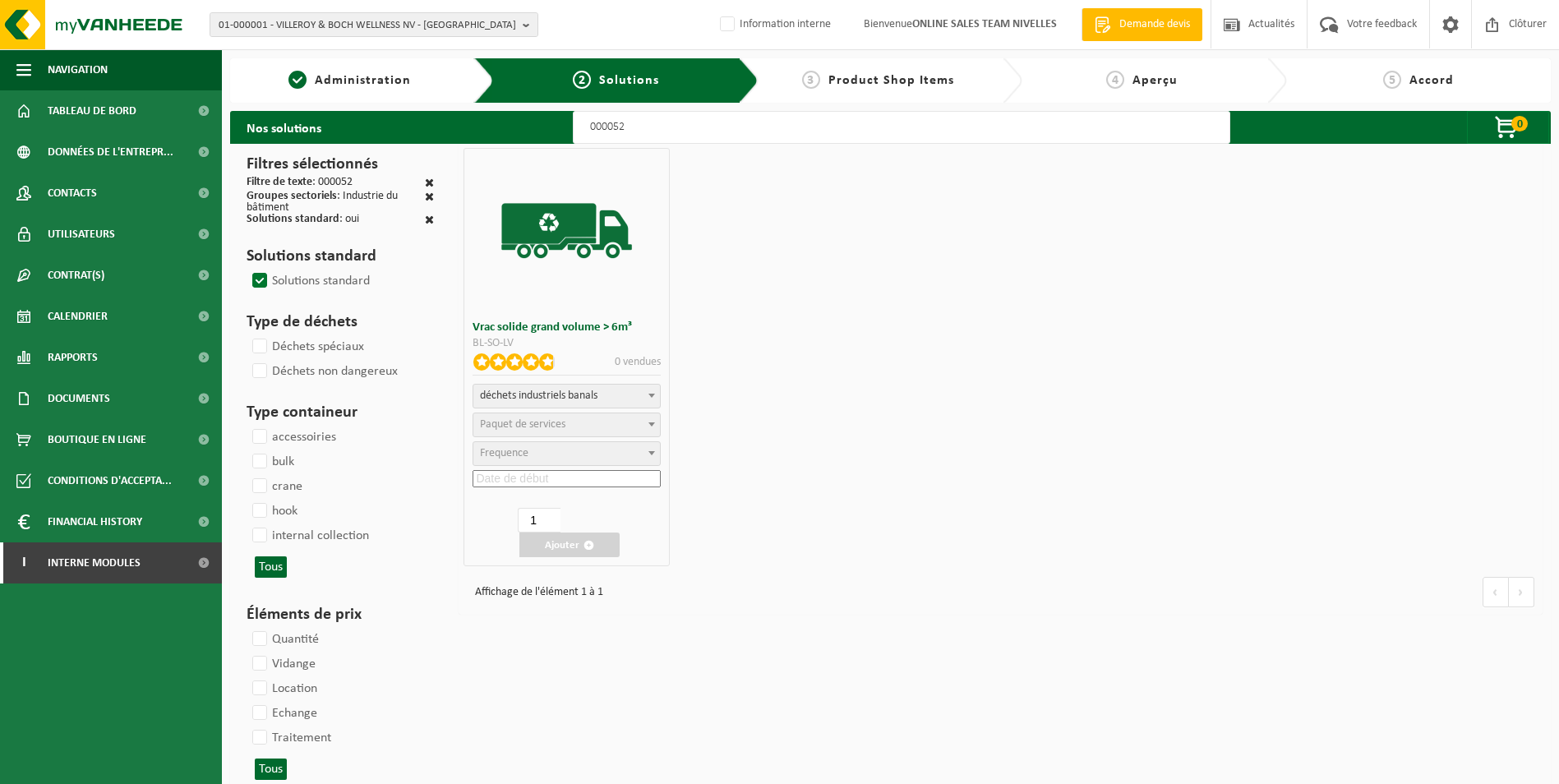
select select
select select "47"
select select "25"
click at [554, 479] on input at bounding box center [566, 478] width 188 height 17
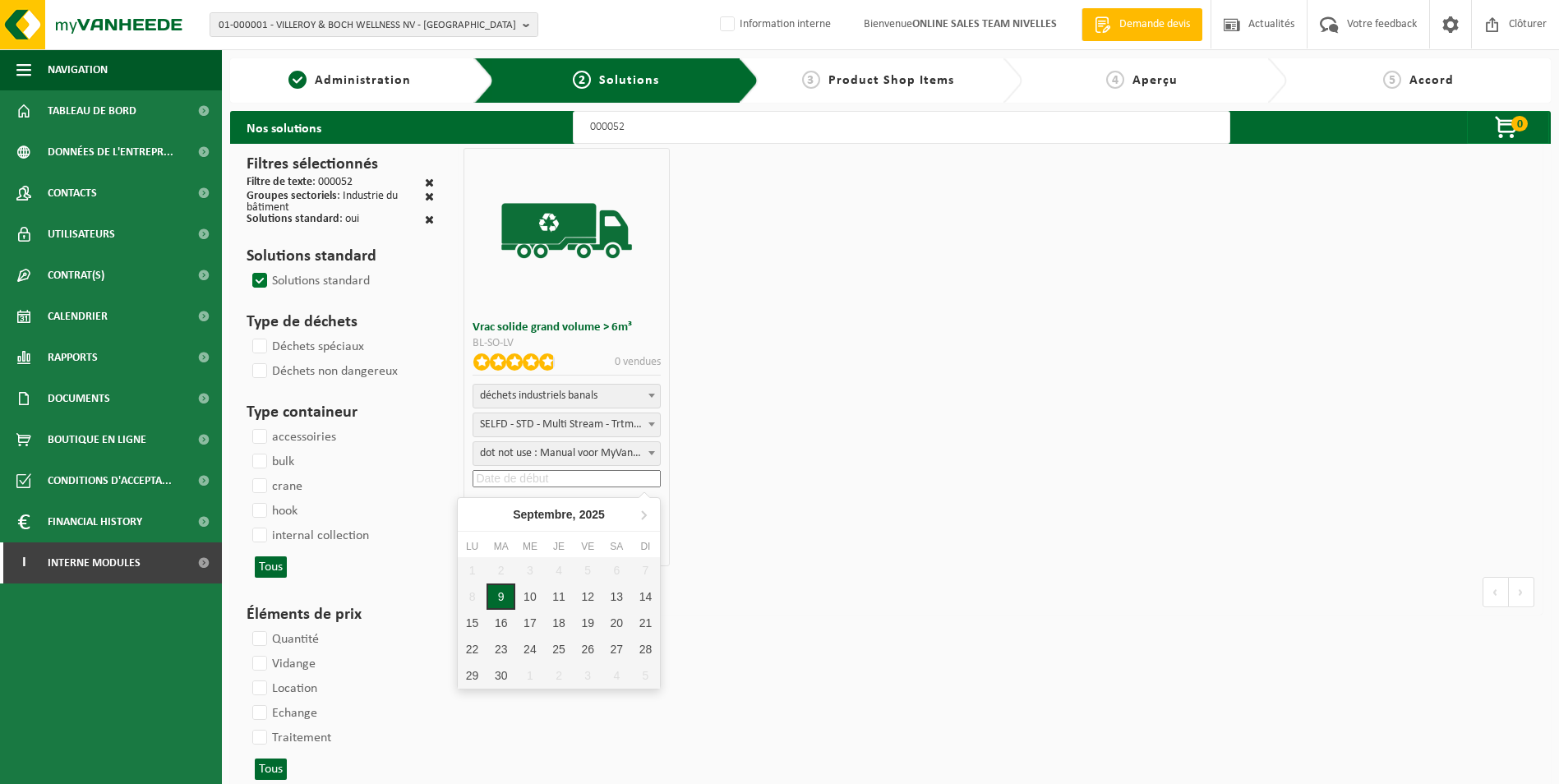
click at [494, 596] on div "9" at bounding box center [501, 596] width 29 height 26
type input "[DATE]"
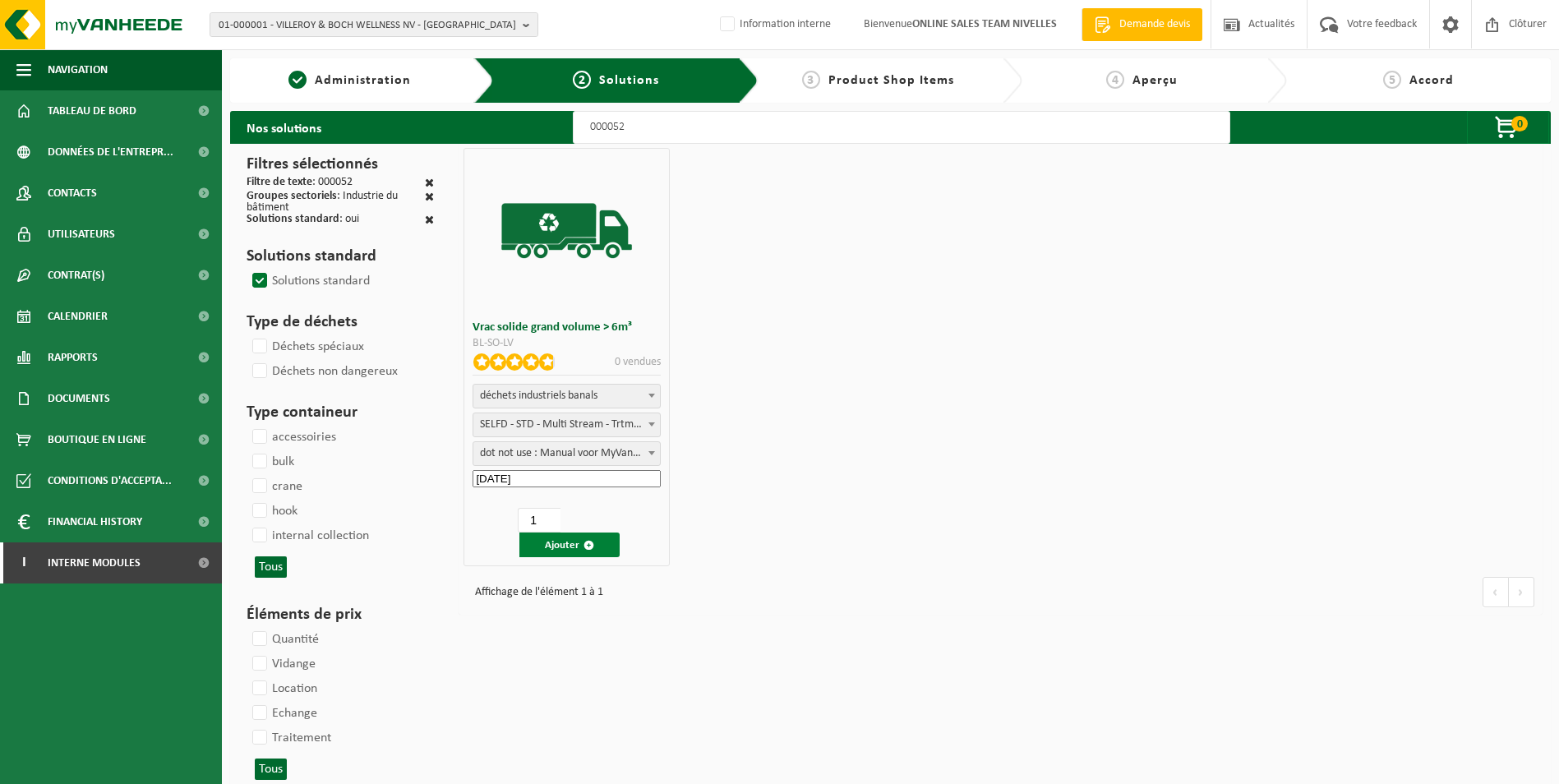
click at [558, 546] on button "Ajouter" at bounding box center [569, 544] width 100 height 24
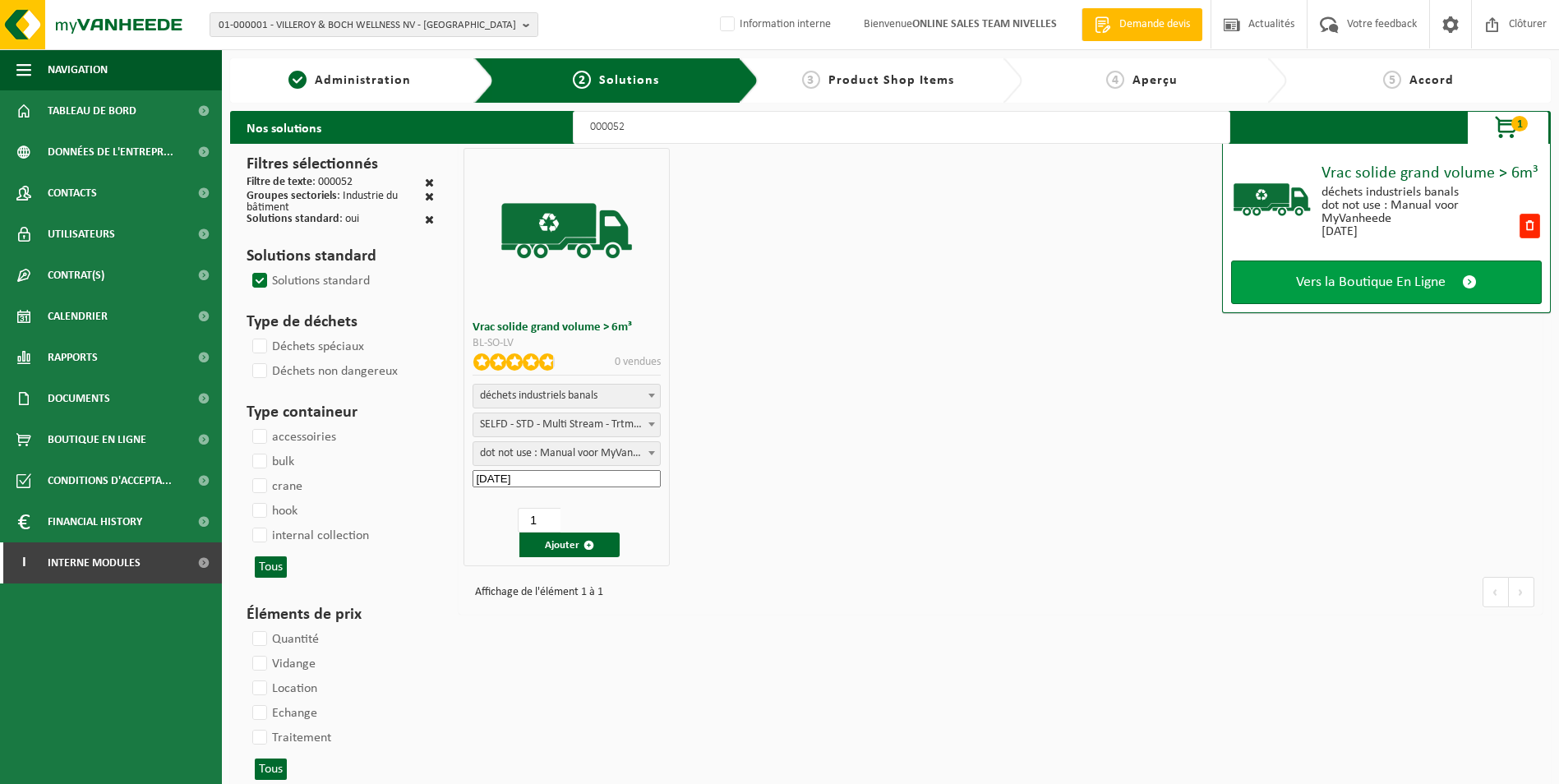
click at [1334, 293] on link "Vers la Boutique En Ligne" at bounding box center [1386, 282] width 310 height 43
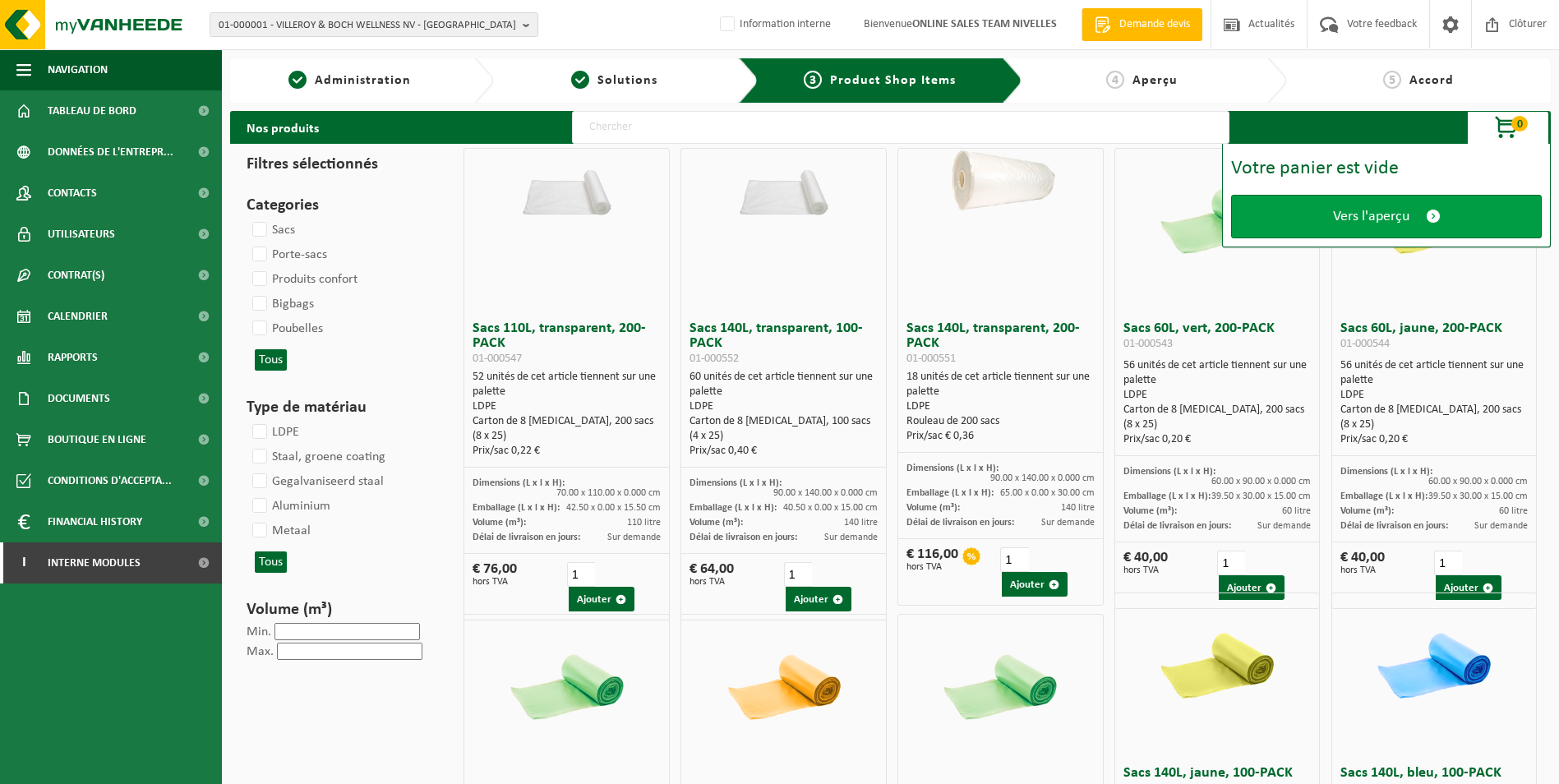
click at [1358, 215] on span "Vers l'aperçu" at bounding box center [1371, 216] width 76 height 17
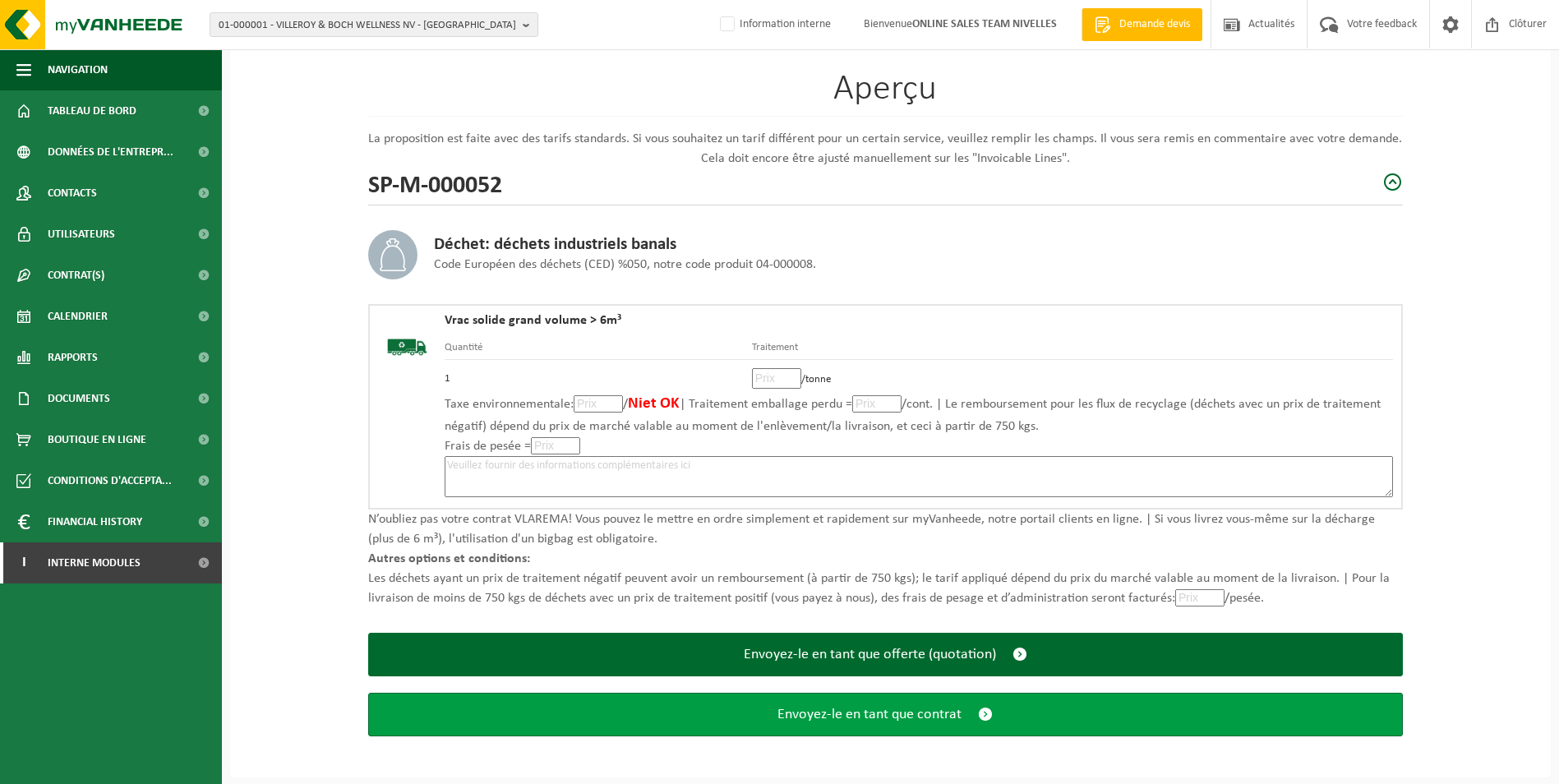
scroll to position [114, 0]
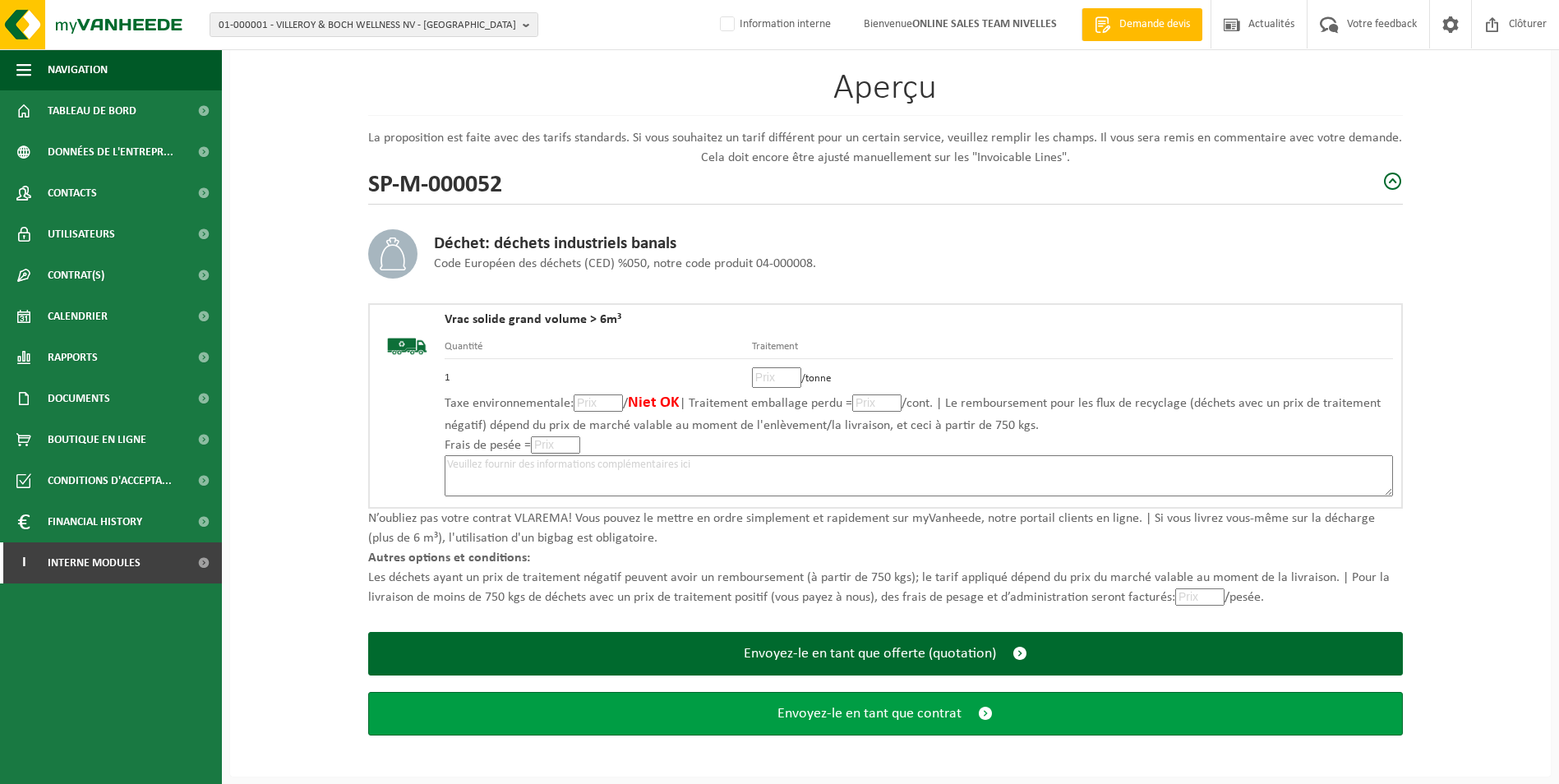
click at [924, 717] on span "Envoyez-le en tant que contrat" at bounding box center [869, 713] width 184 height 17
